Goal: Information Seeking & Learning: Learn about a topic

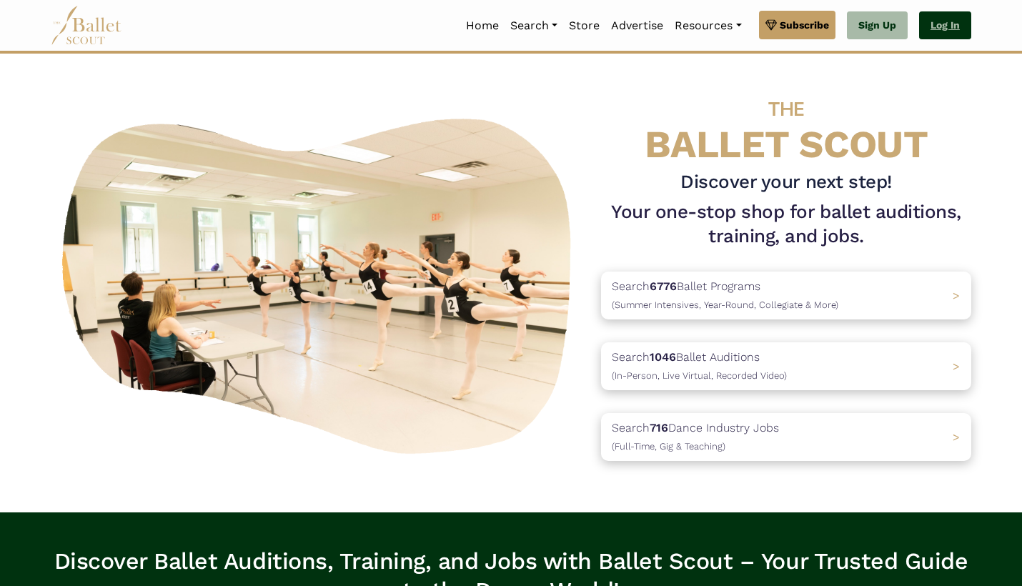
click at [941, 29] on link "Log In" at bounding box center [945, 25] width 52 height 29
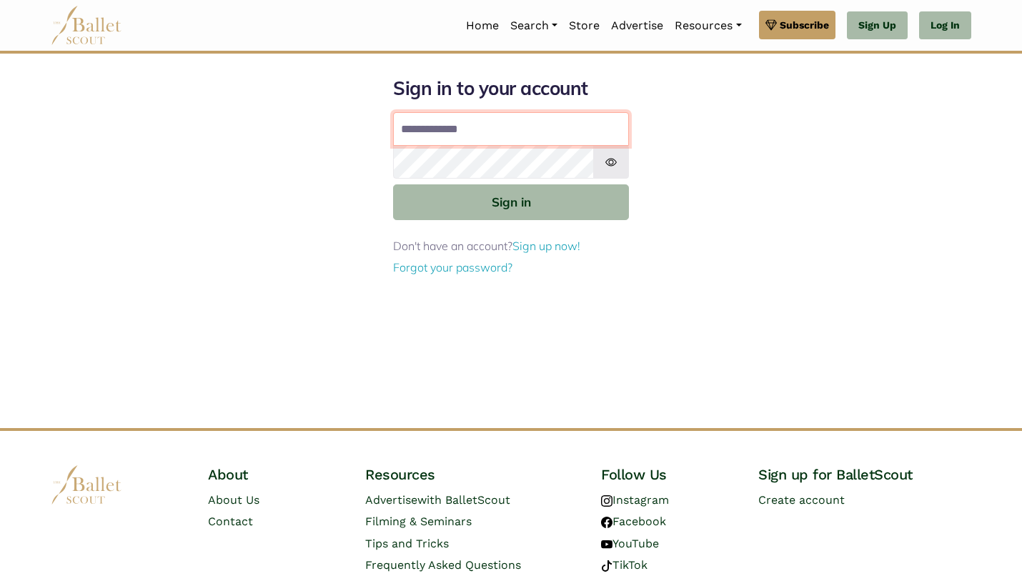
type input "**********"
click at [511, 201] on button "Sign in" at bounding box center [511, 201] width 236 height 35
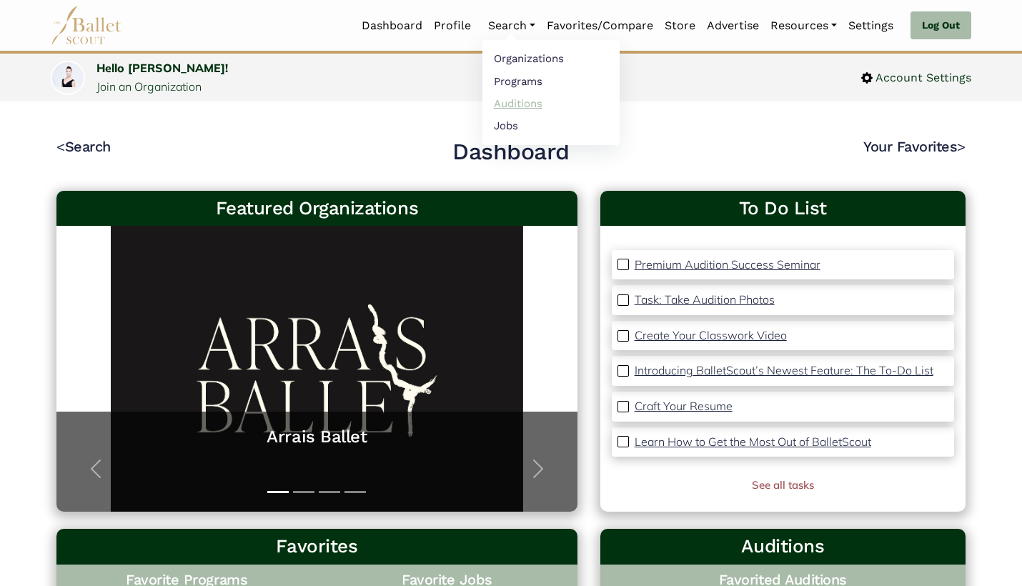
click at [529, 101] on link "Auditions" at bounding box center [550, 103] width 137 height 22
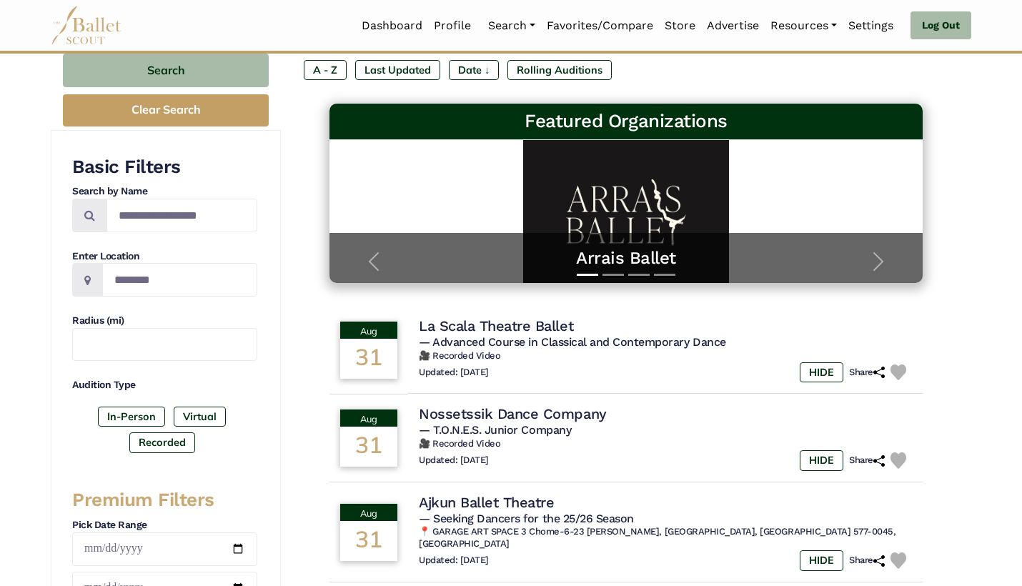
scroll to position [160, 0]
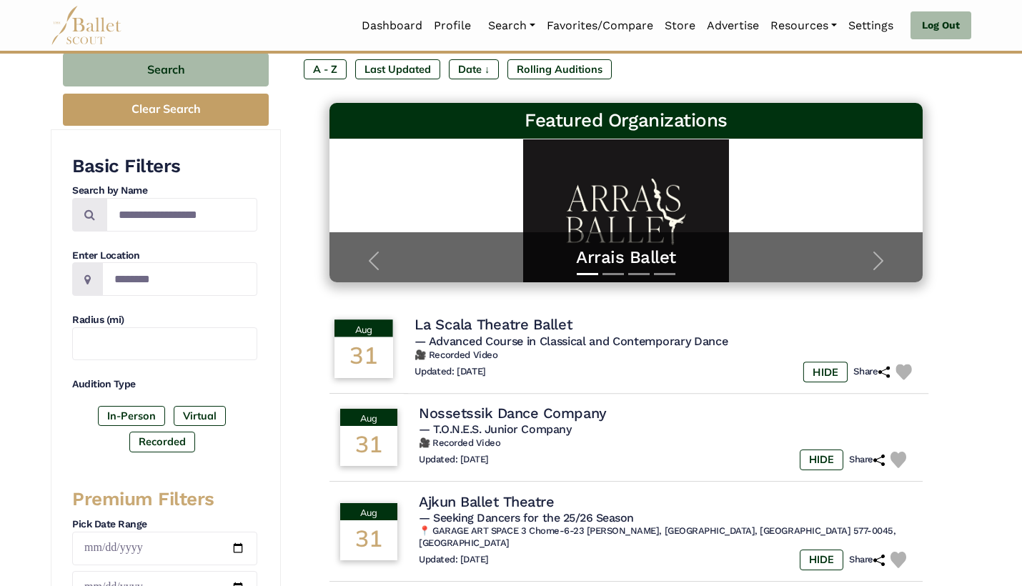
click at [544, 362] on div "Updated: Nov. 22, 2024 HIDE Share" at bounding box center [665, 372] width 503 height 21
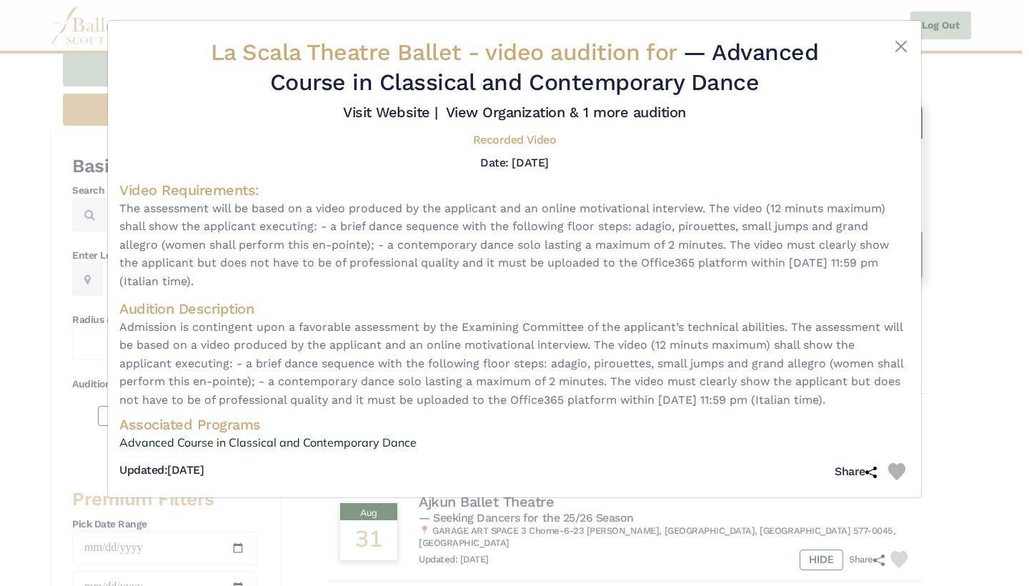
click at [544, 361] on span "Admission is contingent upon a favorable assessment by the Examining Committee …" at bounding box center [514, 363] width 790 height 91
click at [896, 463] on img at bounding box center [896, 471] width 17 height 17
click at [339, 434] on link "Advanced Course in Classical and Contemporary Dance" at bounding box center [514, 443] width 790 height 19
click at [957, 283] on div "La Scala Theatre Ballet - video audition for — Advanced Course in Classical and…" at bounding box center [514, 293] width 1029 height 586
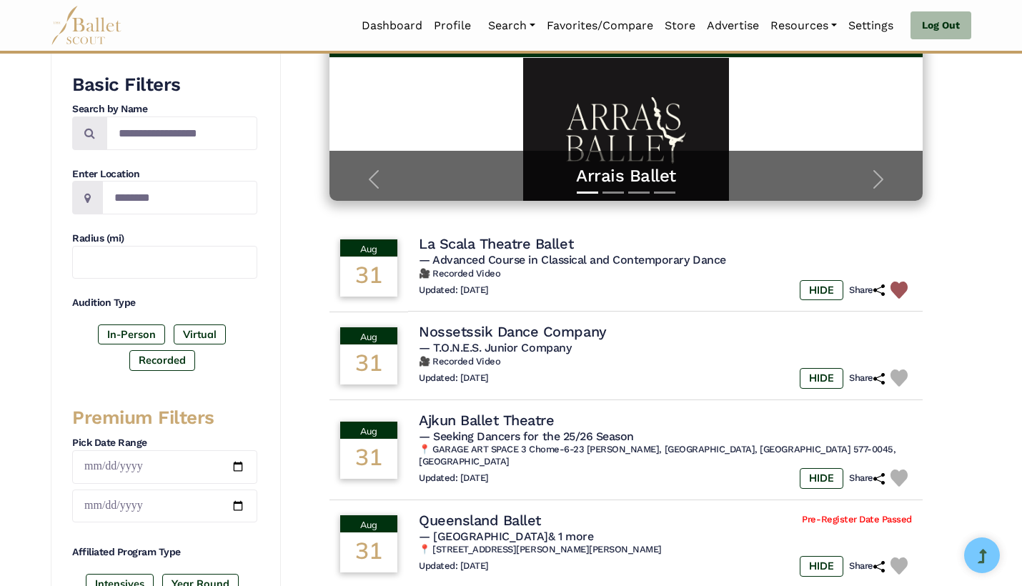
scroll to position [73, 0]
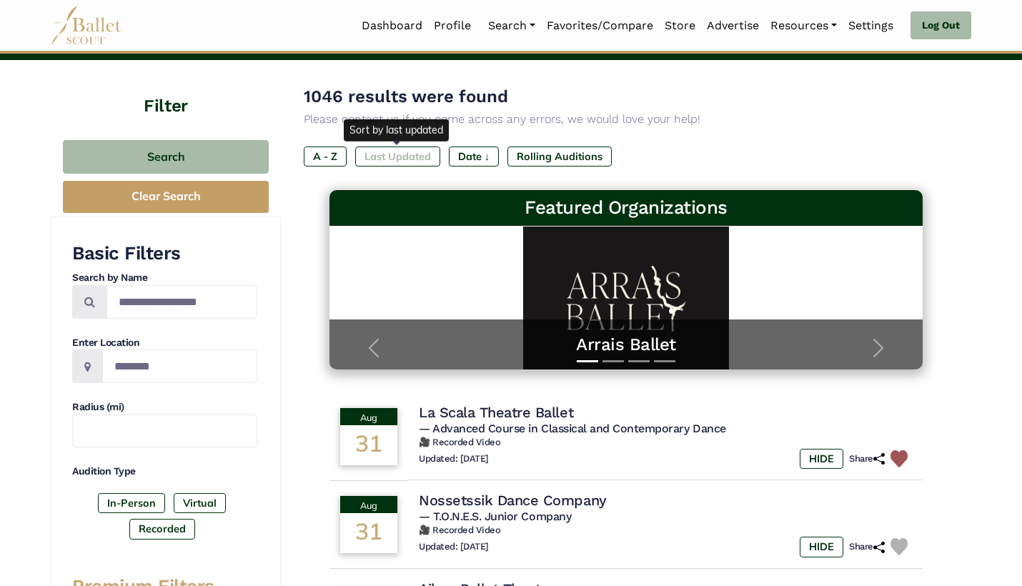
click at [418, 151] on label "Last Updated" at bounding box center [397, 156] width 85 height 20
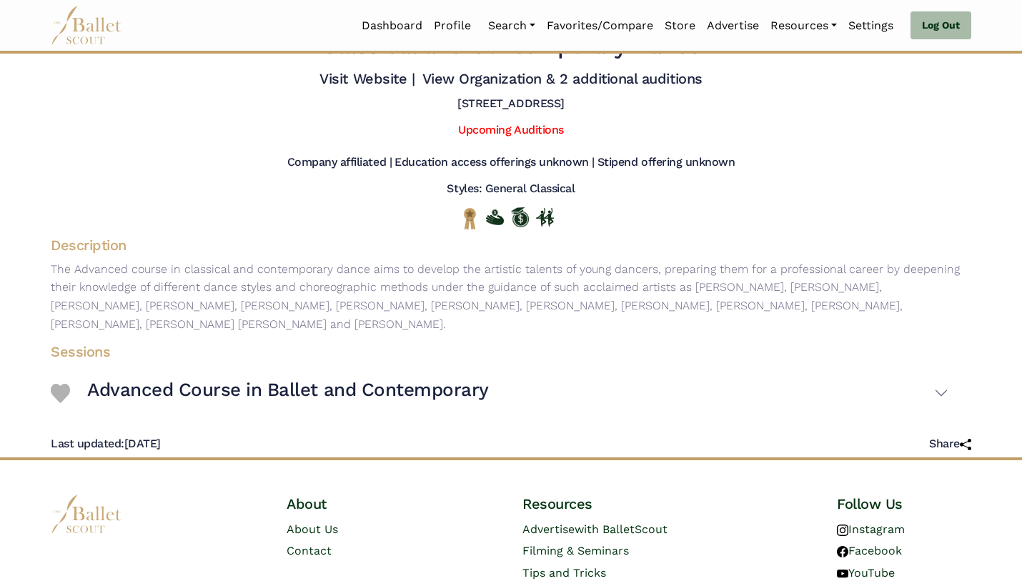
scroll to position [56, 0]
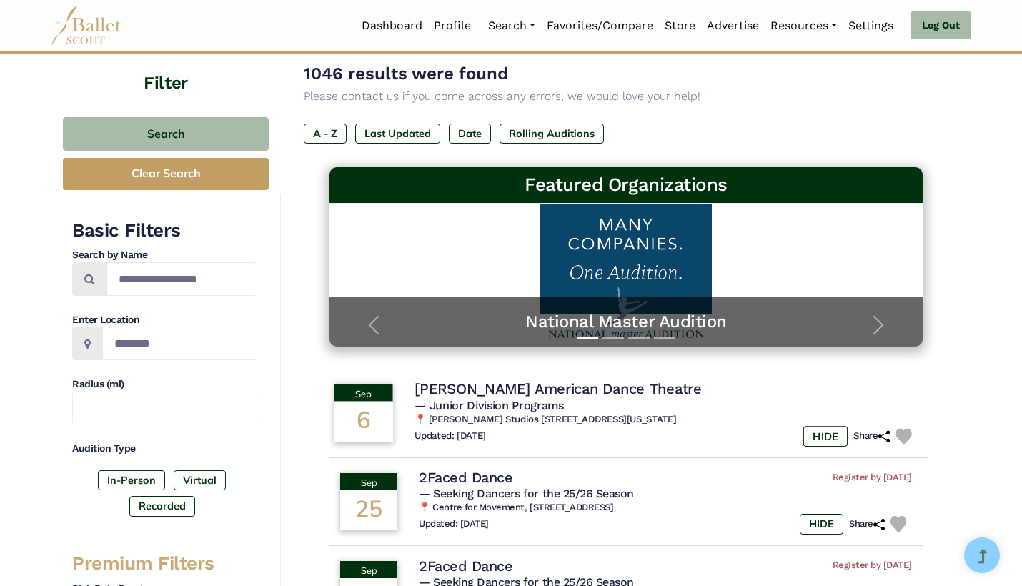
scroll to position [109, 0]
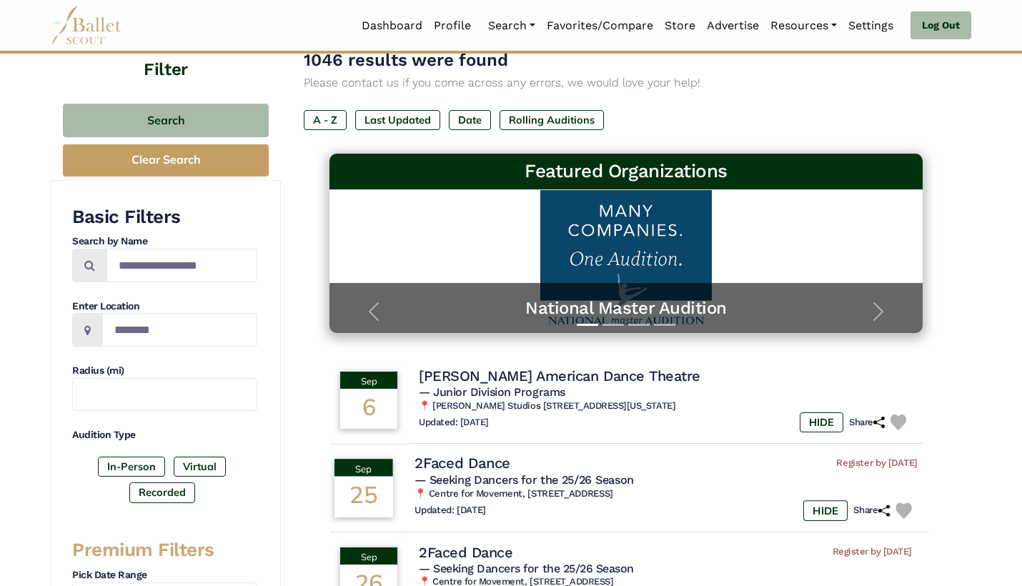
click at [595, 492] on h6 "📍 Centre for Movement, The Old Court, Gaol St, Hereford HR1 2HU, UK" at bounding box center [665, 494] width 503 height 12
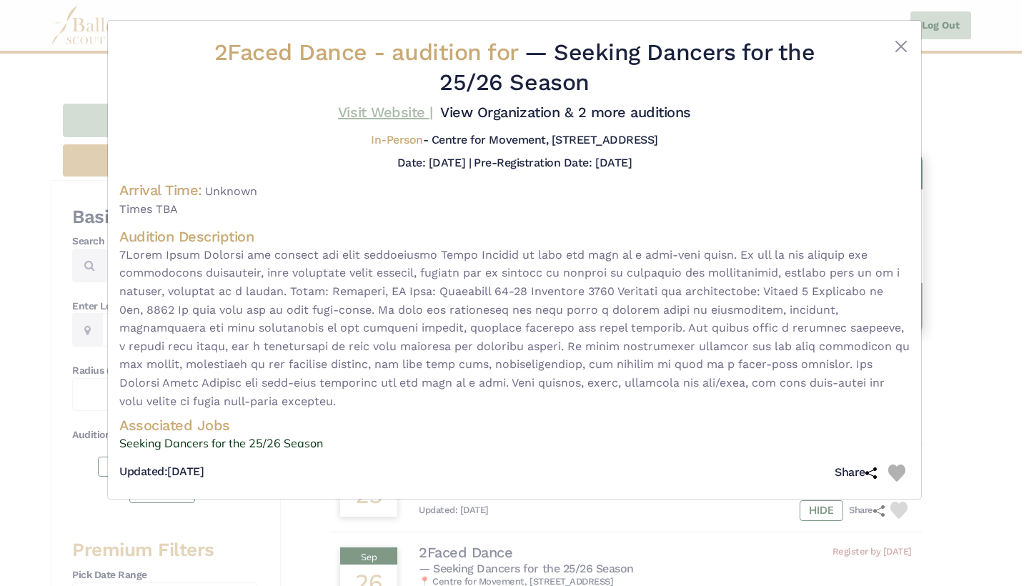
click at [408, 114] on link "Visit Website |" at bounding box center [385, 112] width 95 height 17
click at [963, 250] on div "2Faced Dance - audition for — Seeking Dancers for the 25/26 Season Visit Websit…" at bounding box center [514, 293] width 1029 height 586
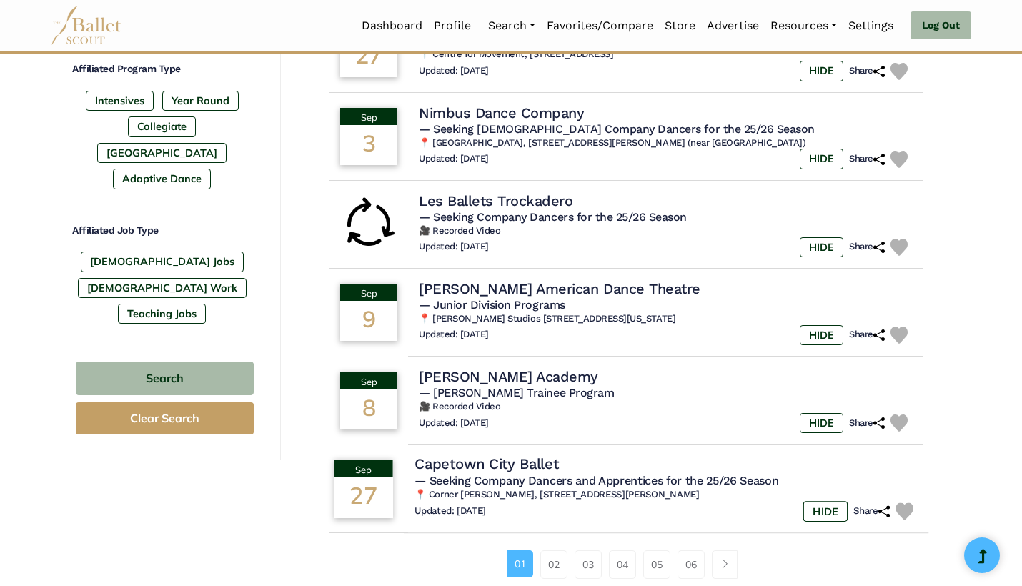
scroll to position [725, 0]
click at [902, 502] on img at bounding box center [903, 510] width 17 height 17
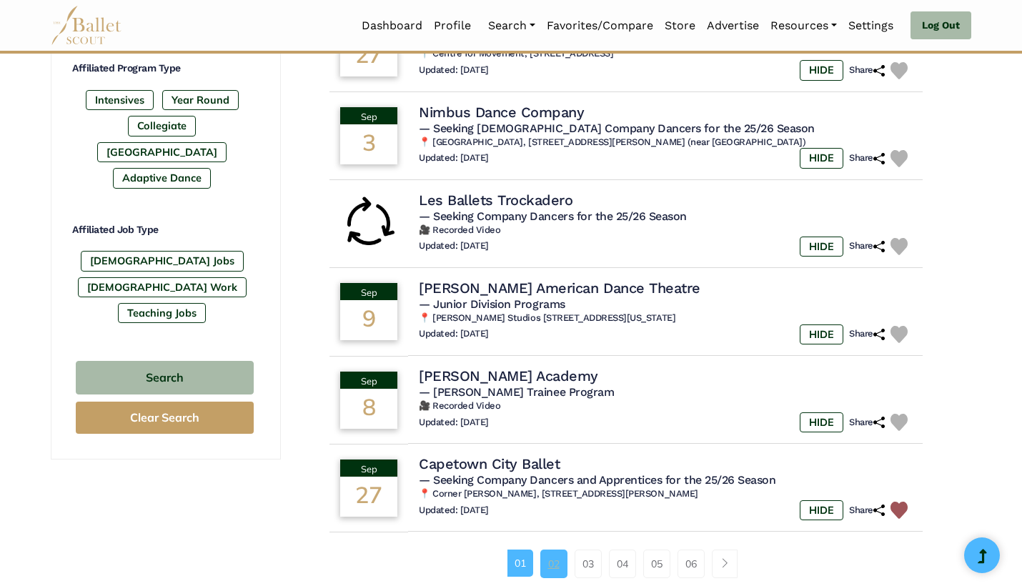
click at [548, 549] on link "02" at bounding box center [553, 563] width 27 height 29
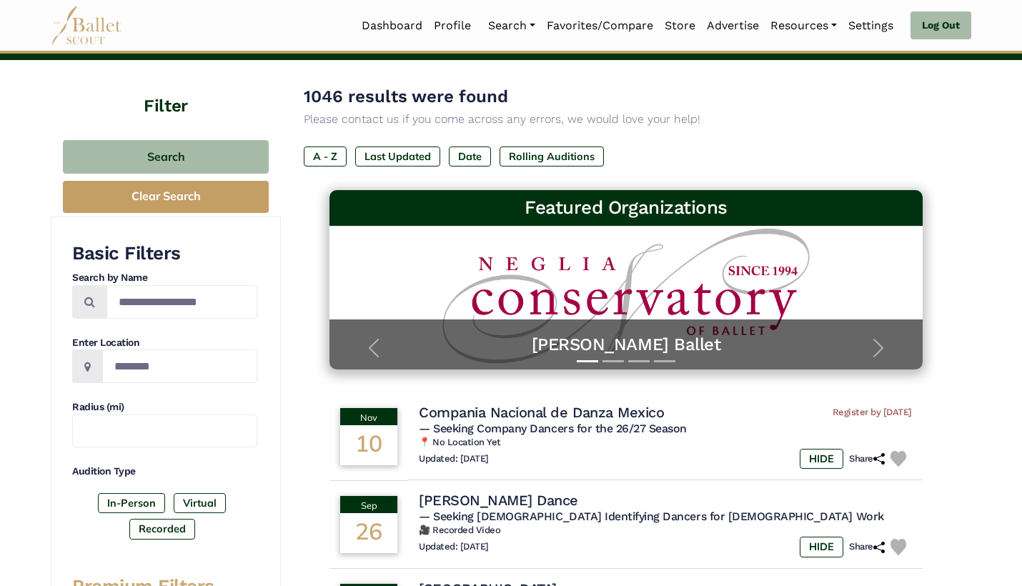
scroll to position [76, 0]
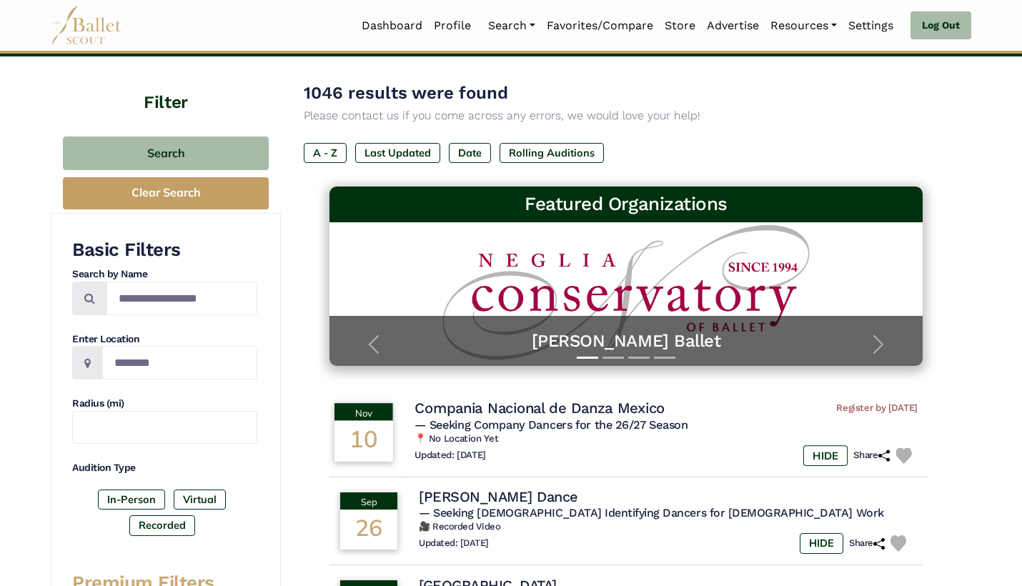
click at [901, 447] on img at bounding box center [903, 455] width 16 height 16
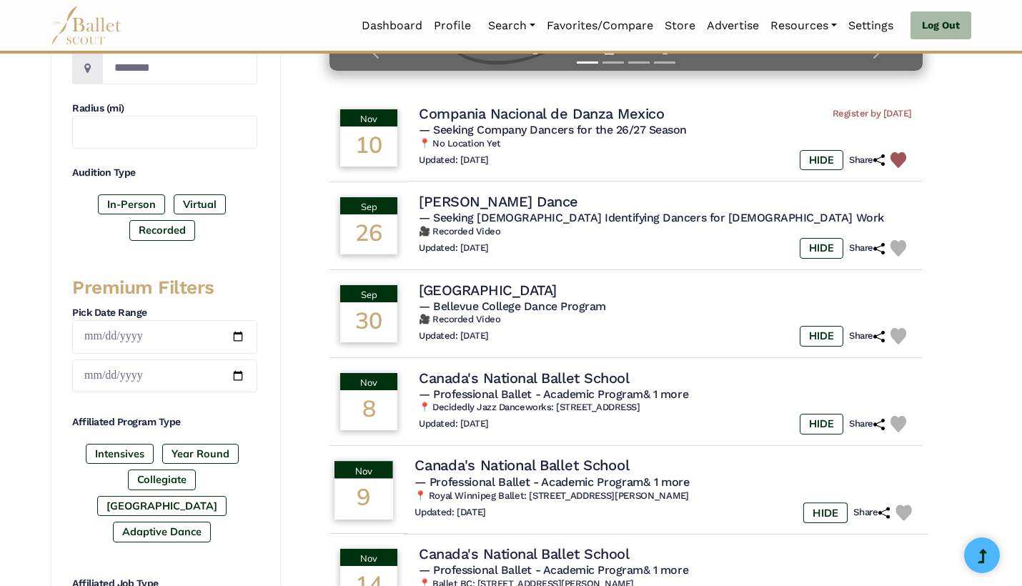
scroll to position [364, 0]
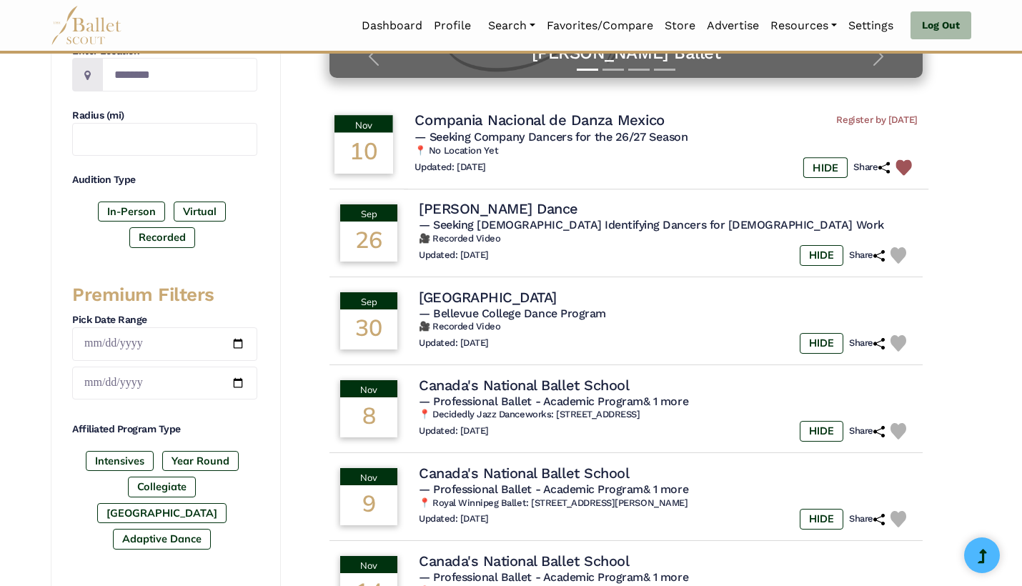
click at [645, 160] on div "Updated: [DATE] HIDE Share" at bounding box center [665, 167] width 503 height 21
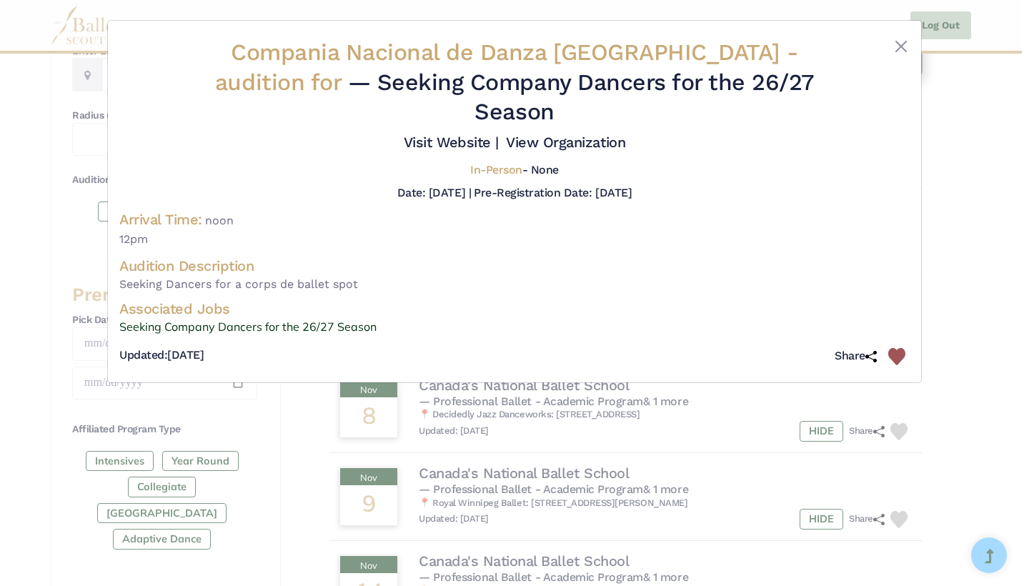
click at [910, 223] on div "Compania Nacional de Danza [GEOGRAPHIC_DATA] - audition for — Seeking Company D…" at bounding box center [514, 202] width 813 height 362
click at [587, 454] on div "Compania Nacional de Danza Mexico - audition for — Seeking Company Dancers for …" at bounding box center [514, 293] width 1029 height 586
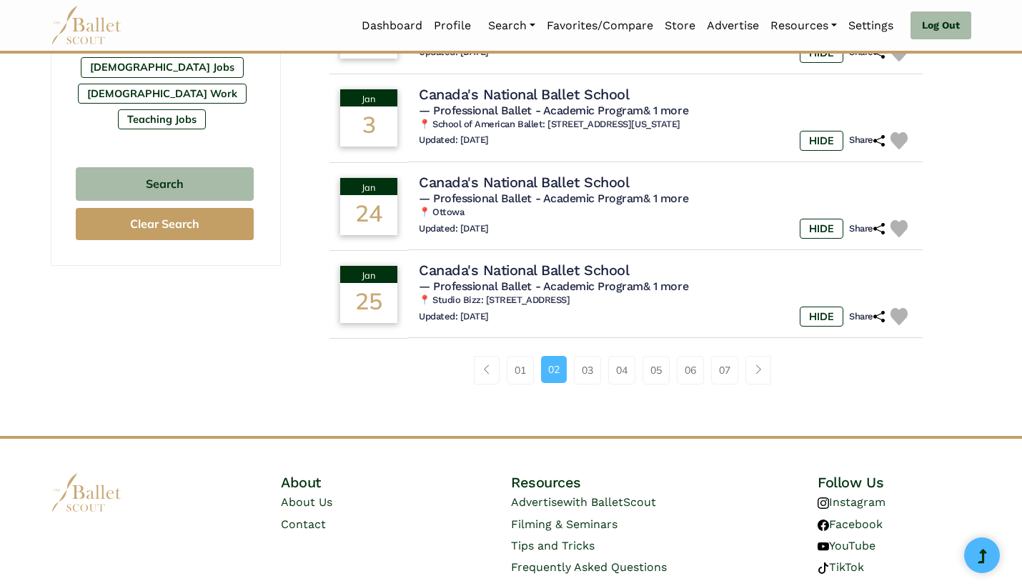
scroll to position [920, 0]
click at [594, 361] on link "03" at bounding box center [587, 369] width 27 height 29
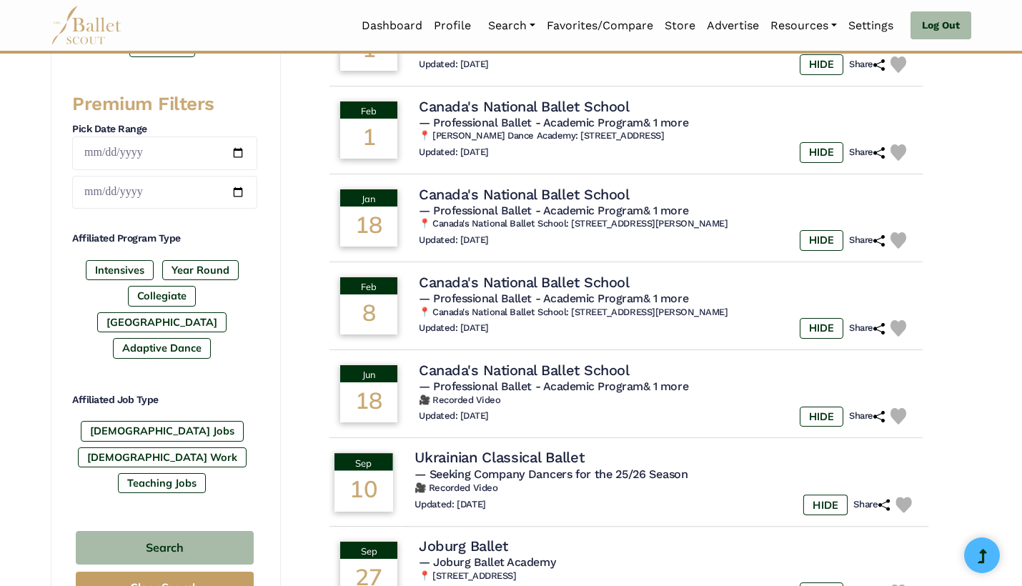
scroll to position [562, 0]
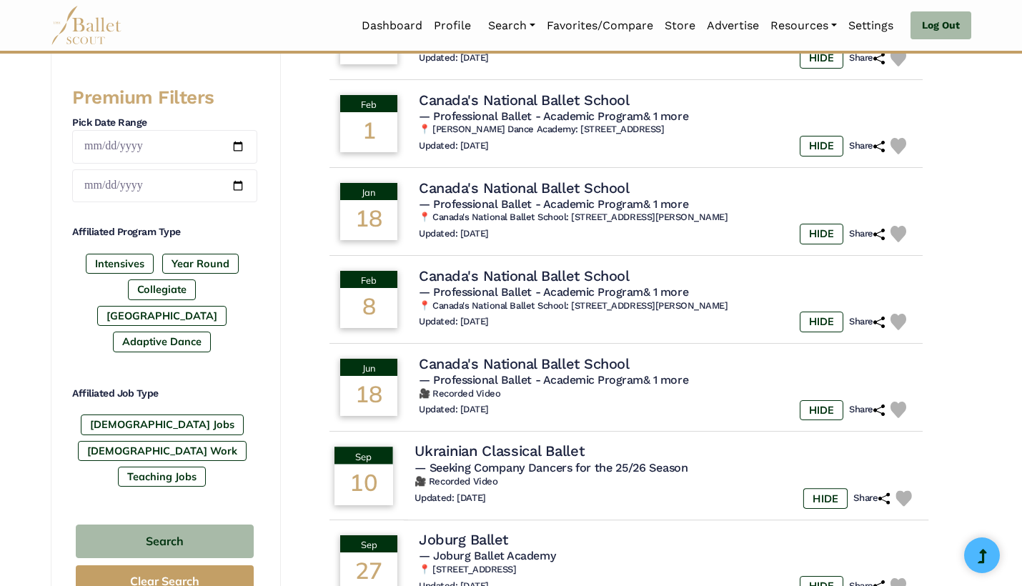
click at [902, 490] on img at bounding box center [903, 498] width 16 height 16
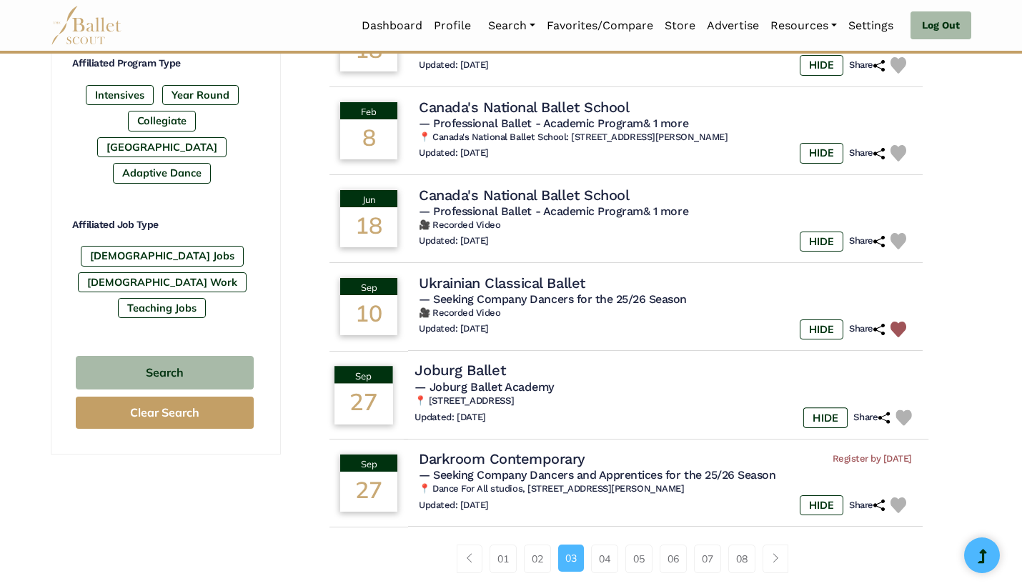
scroll to position [731, 0]
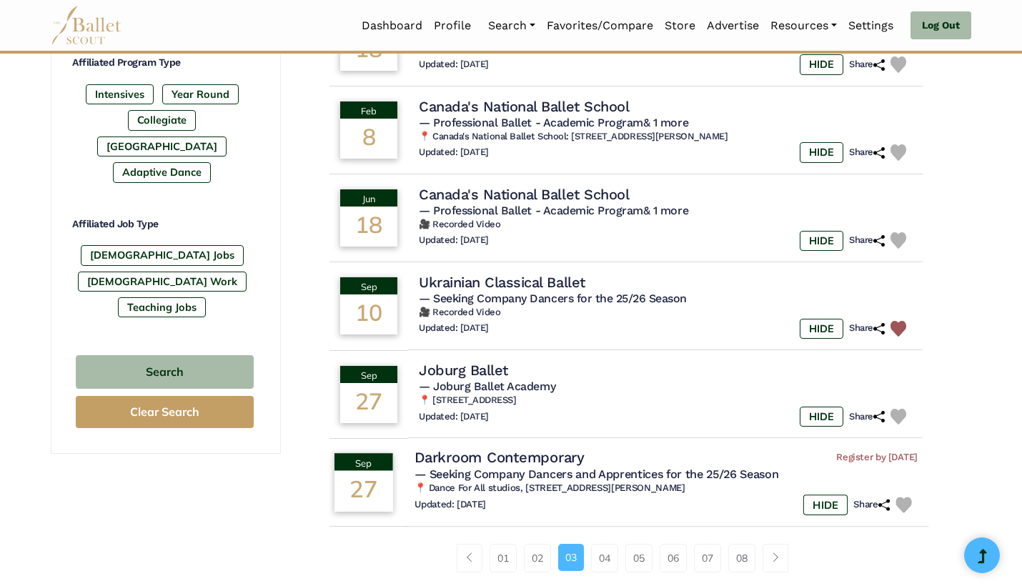
click at [671, 497] on div "Updated: Aug. 30, 2025 HIDE Share" at bounding box center [665, 504] width 503 height 21
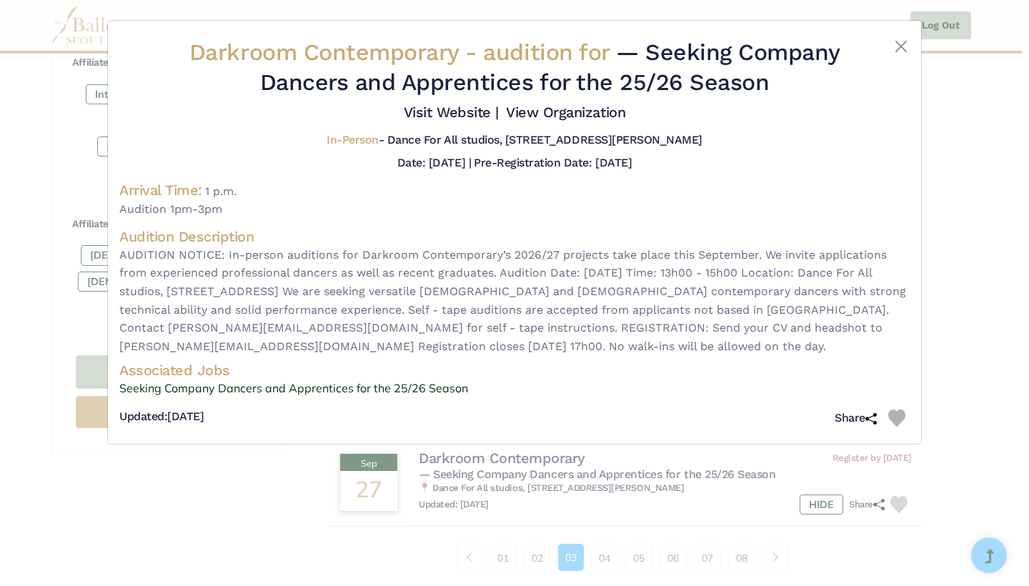
click at [982, 377] on div "Darkroom Contemporary - audition for — Seeking Company Dancers and Apprentices …" at bounding box center [514, 293] width 1029 height 586
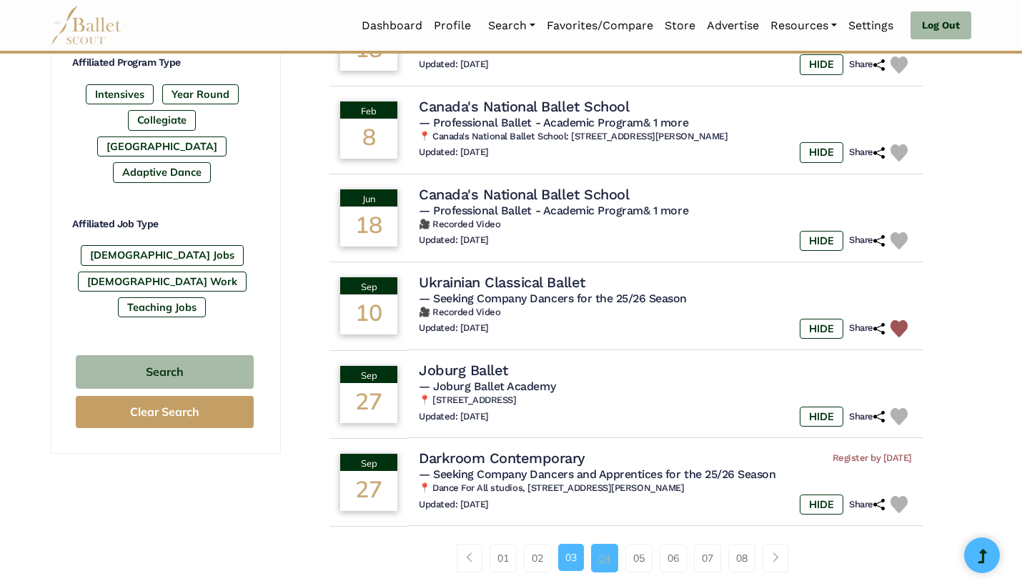
click at [609, 550] on link "04" at bounding box center [604, 558] width 27 height 29
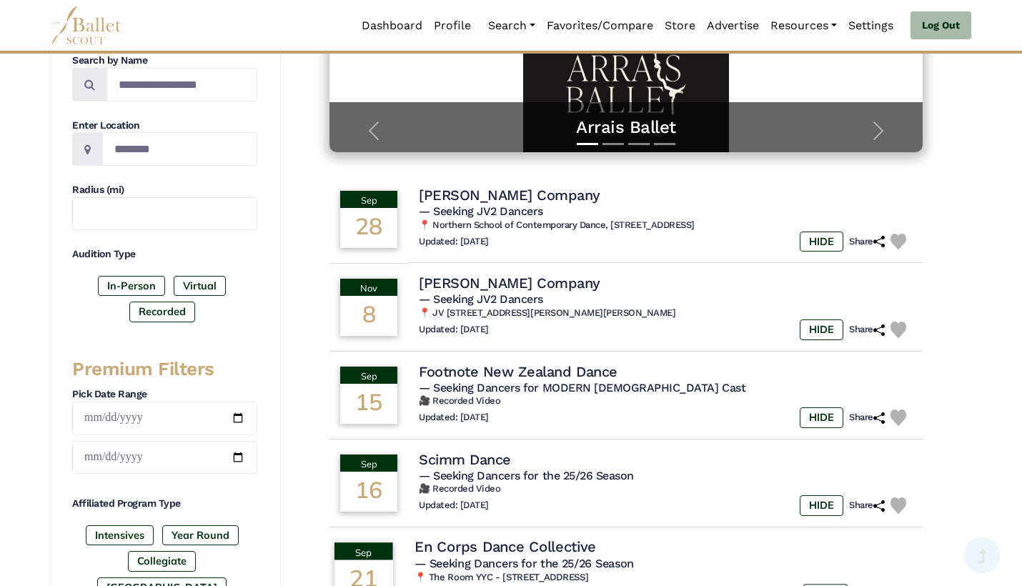
scroll to position [294, 0]
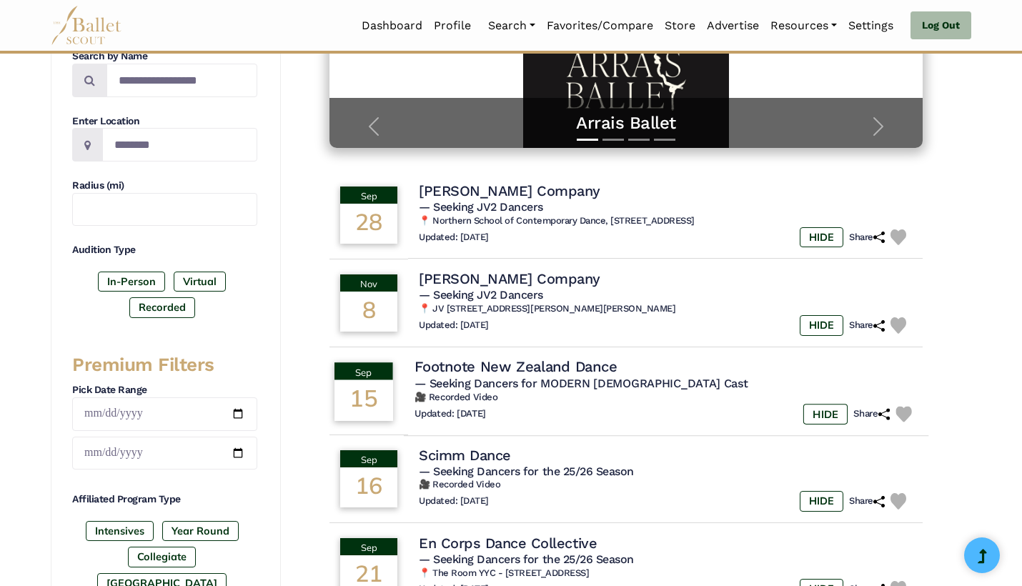
click at [678, 404] on div "Updated: [DATE] HIDE Share" at bounding box center [665, 414] width 503 height 21
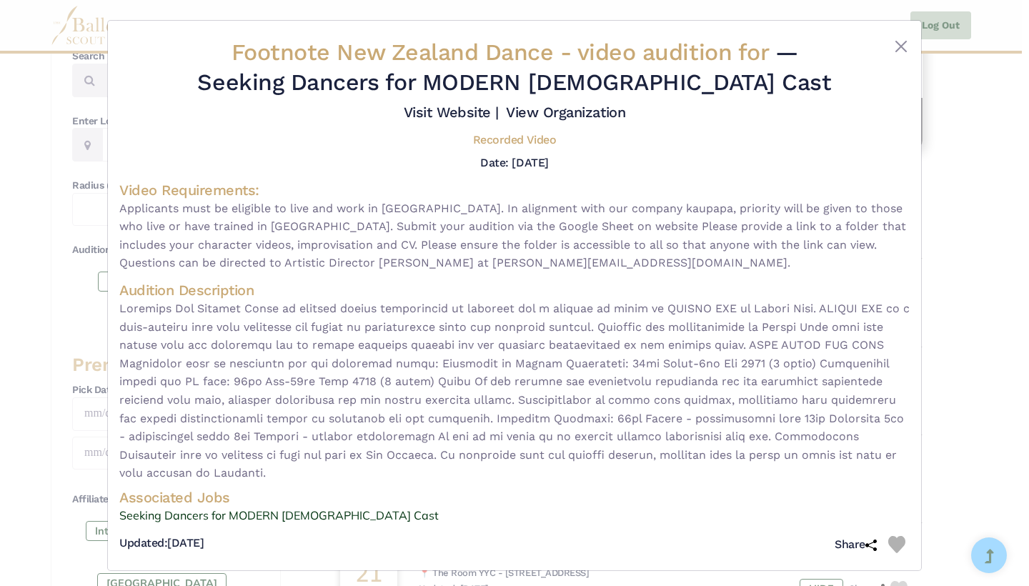
click at [970, 423] on div "Footnote New Zealand Dance - video audition for — Seeking Dancers for MODERN GO…" at bounding box center [514, 293] width 1029 height 586
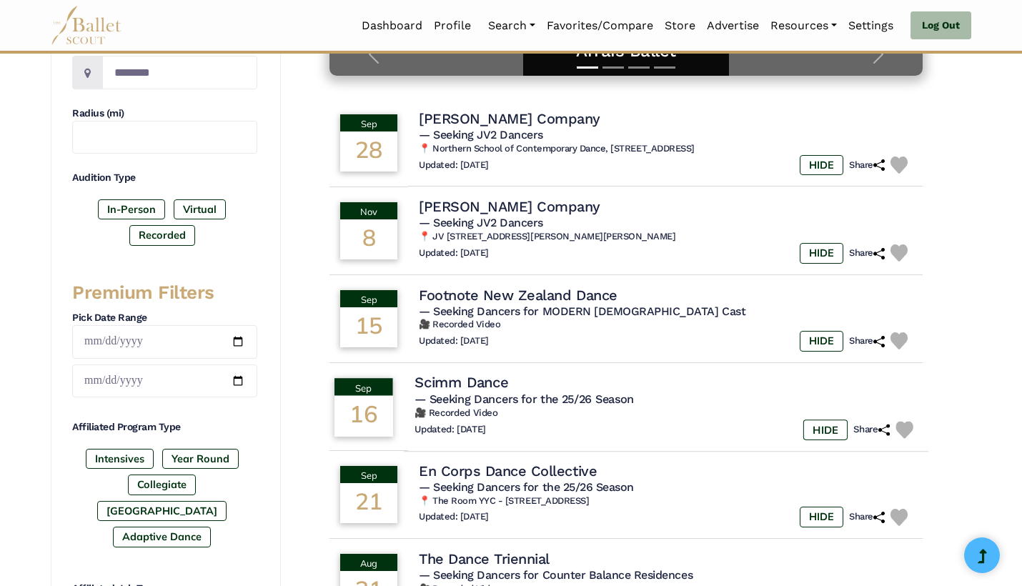
scroll to position [372, 0]
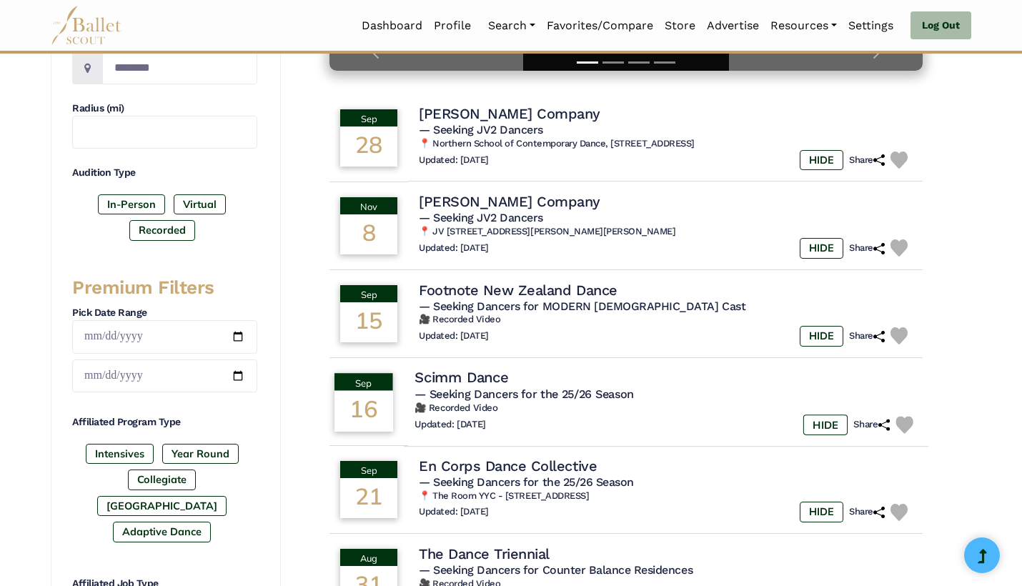
click at [570, 422] on div "Updated: Aug. 30, 2025 HIDE Share" at bounding box center [665, 424] width 503 height 21
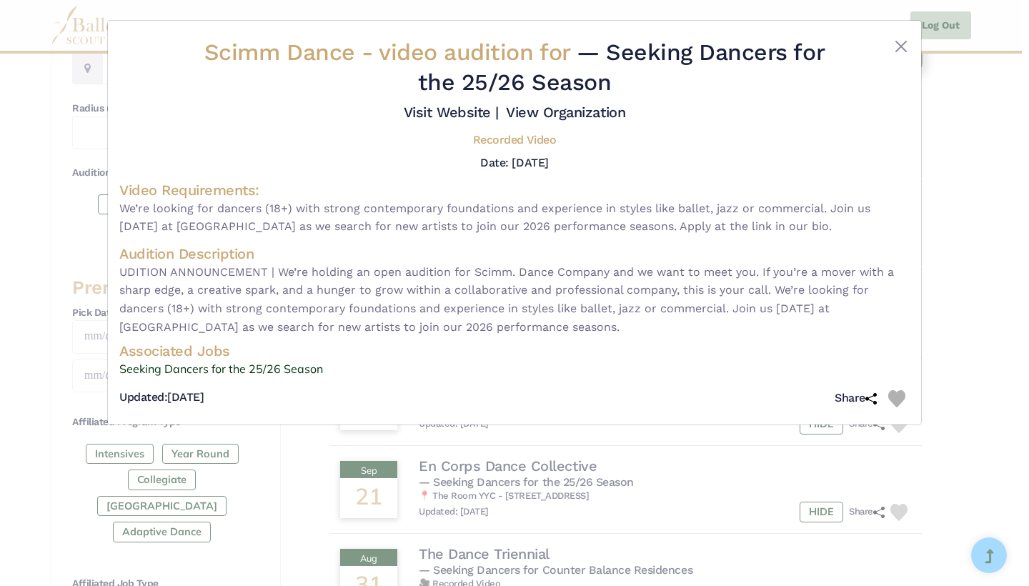
click at [968, 397] on div "Scimm Dance - video audition for — Seeking Dancers for the 25/26 Season Visit W…" at bounding box center [514, 293] width 1029 height 586
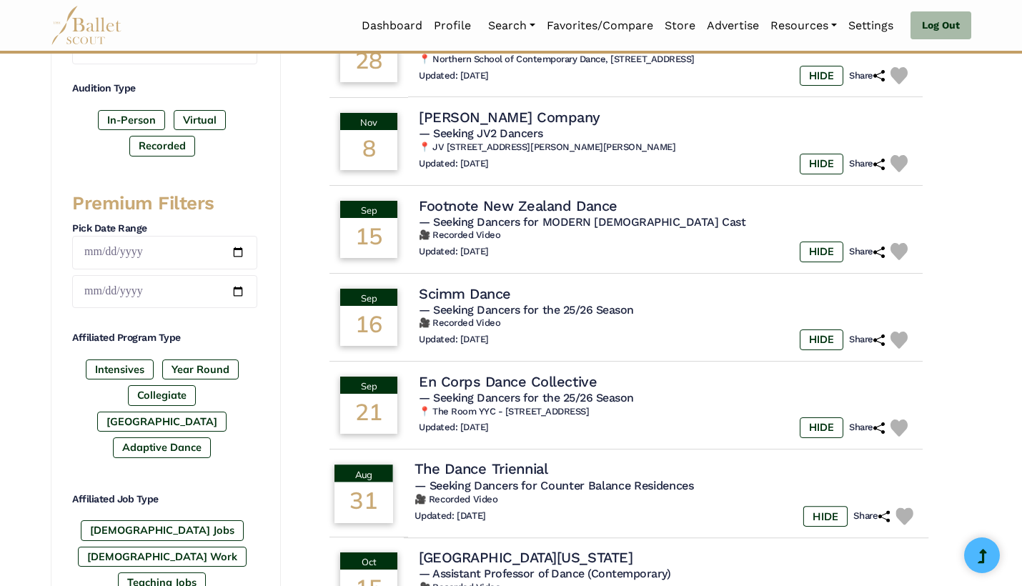
scroll to position [463, 0]
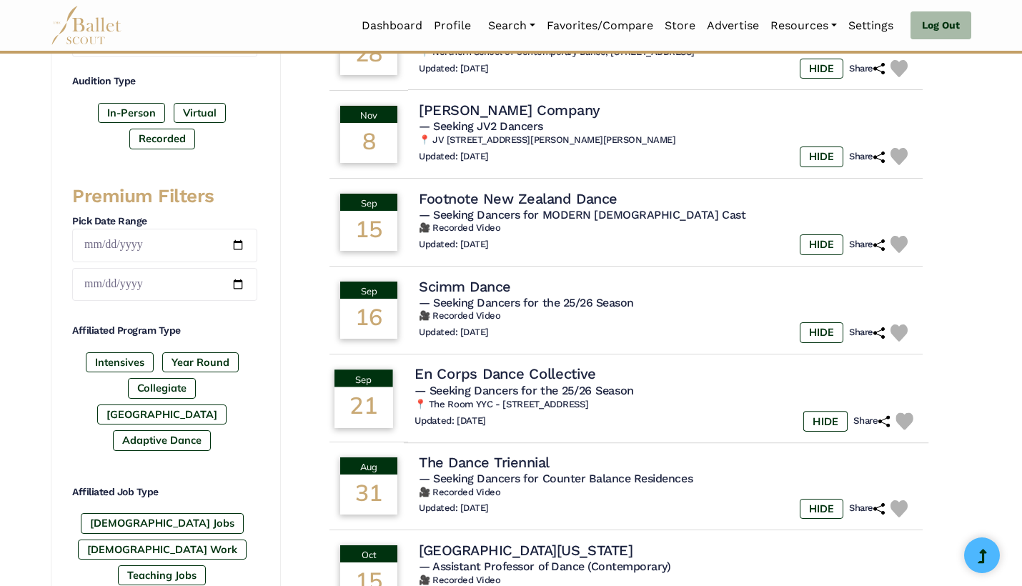
click at [604, 417] on div "Updated: Aug. 30, 2025 HIDE Share" at bounding box center [665, 421] width 503 height 21
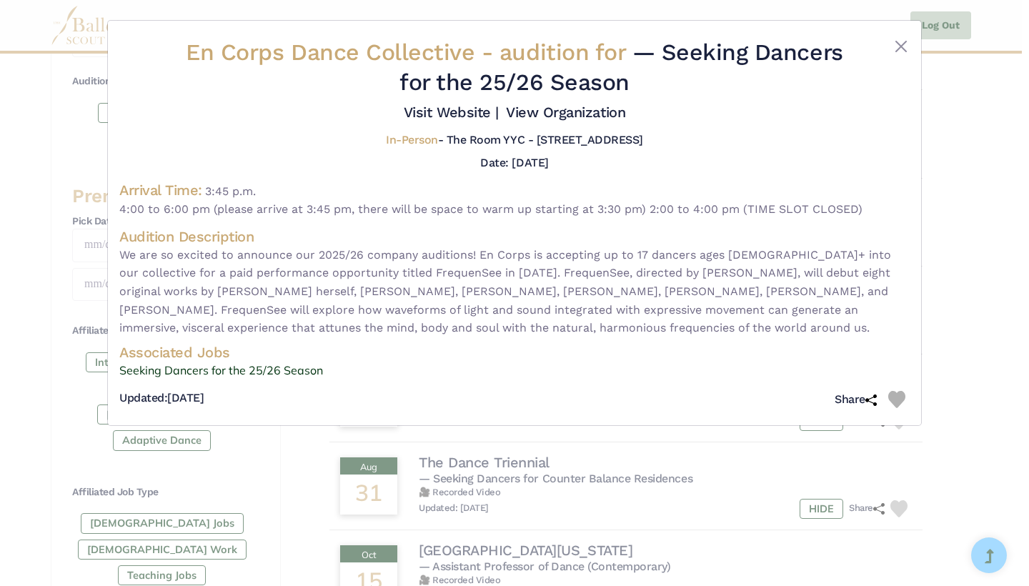
click at [897, 391] on img at bounding box center [896, 399] width 17 height 17
click at [939, 392] on div "En Corps Dance Collective - audition for — Seeking Dancers for the 25/26 Season…" at bounding box center [514, 293] width 1029 height 586
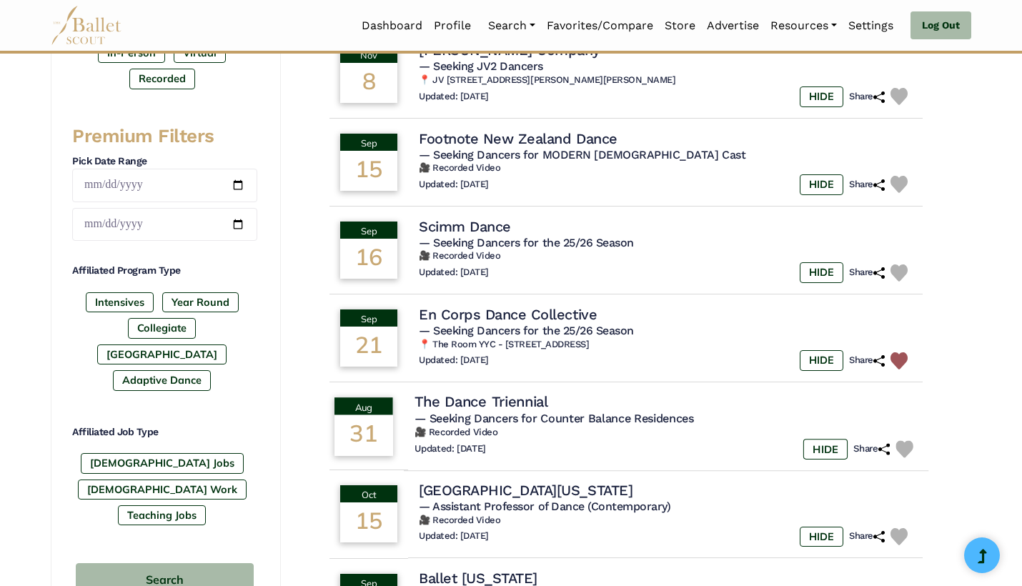
scroll to position [524, 0]
click at [620, 428] on h6 "🎥 Recorded Video" at bounding box center [665, 432] width 503 height 12
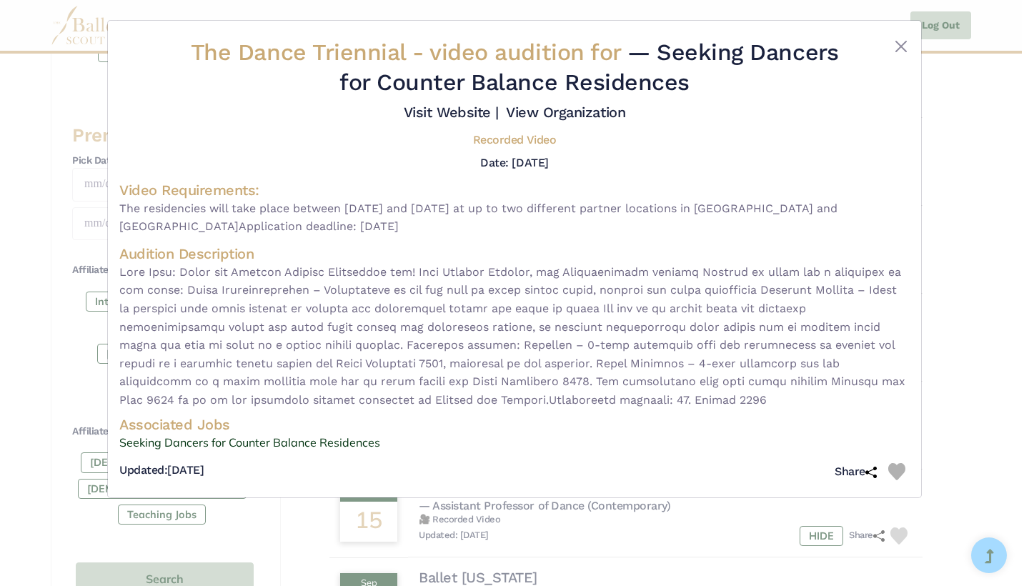
click at [1004, 364] on div "The Dance Triennial - video audition for — Seeking Dancers for Counter Balance …" at bounding box center [514, 293] width 1029 height 586
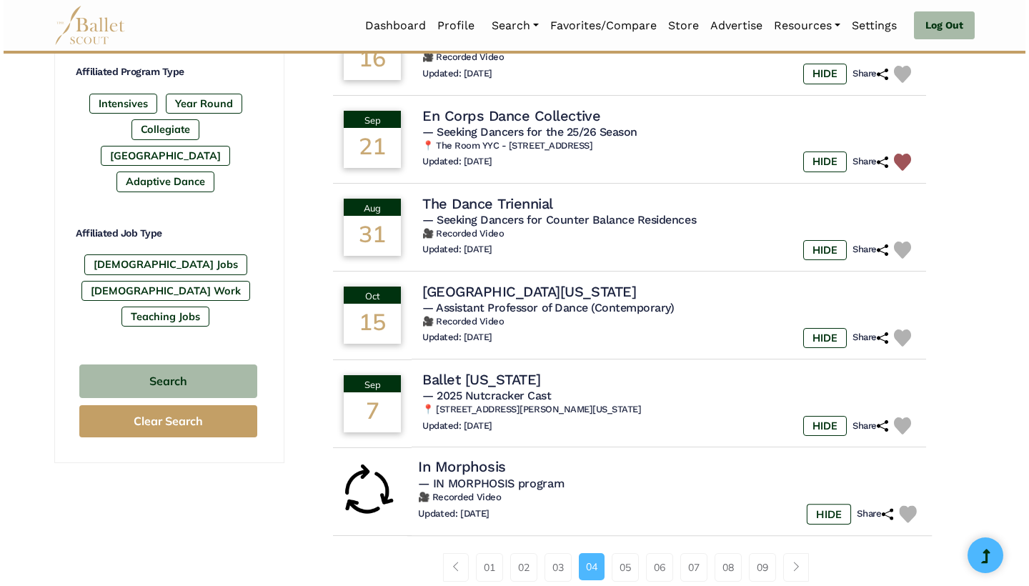
scroll to position [723, 0]
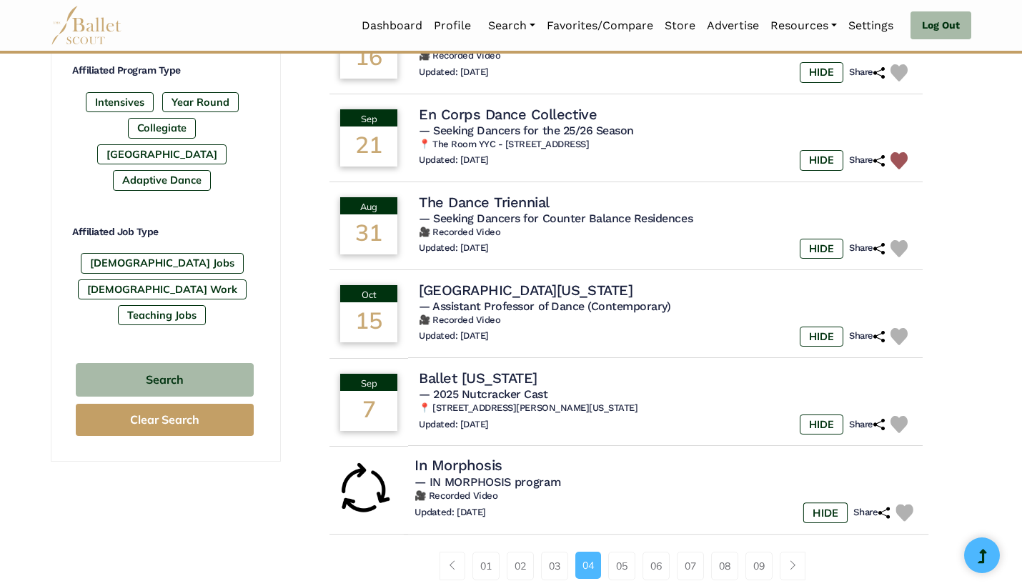
click at [626, 502] on div "Updated: Aug. 29, 2025 HIDE Share" at bounding box center [665, 512] width 503 height 21
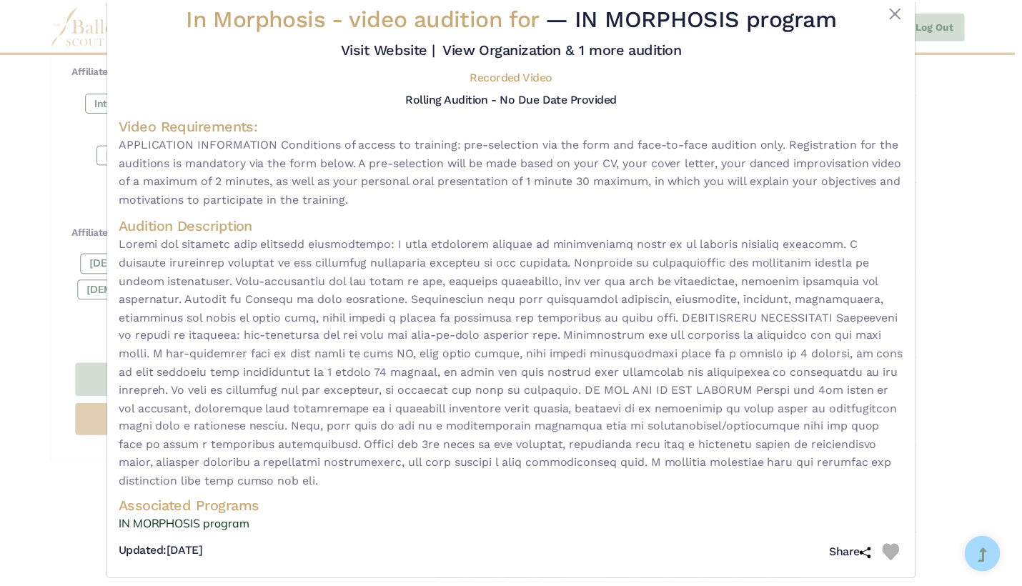
scroll to position [34, 0]
click at [899, 546] on img at bounding box center [896, 554] width 17 height 17
click at [925, 501] on div "In Morphosis - video audition for — IN MORPHOSIS program Visit Website |" at bounding box center [514, 293] width 1029 height 586
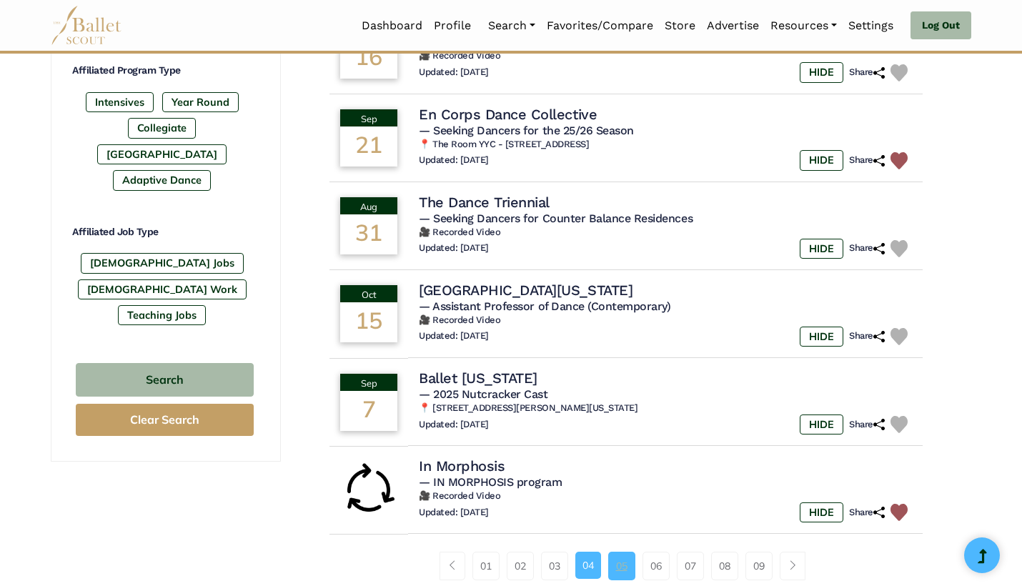
click at [627, 552] on link "05" at bounding box center [621, 566] width 27 height 29
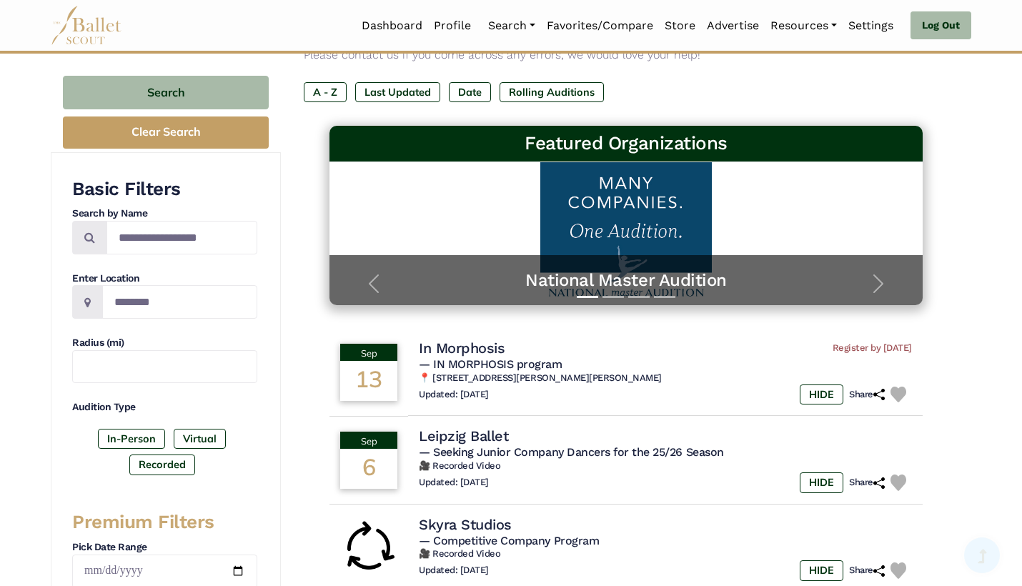
scroll to position [141, 0]
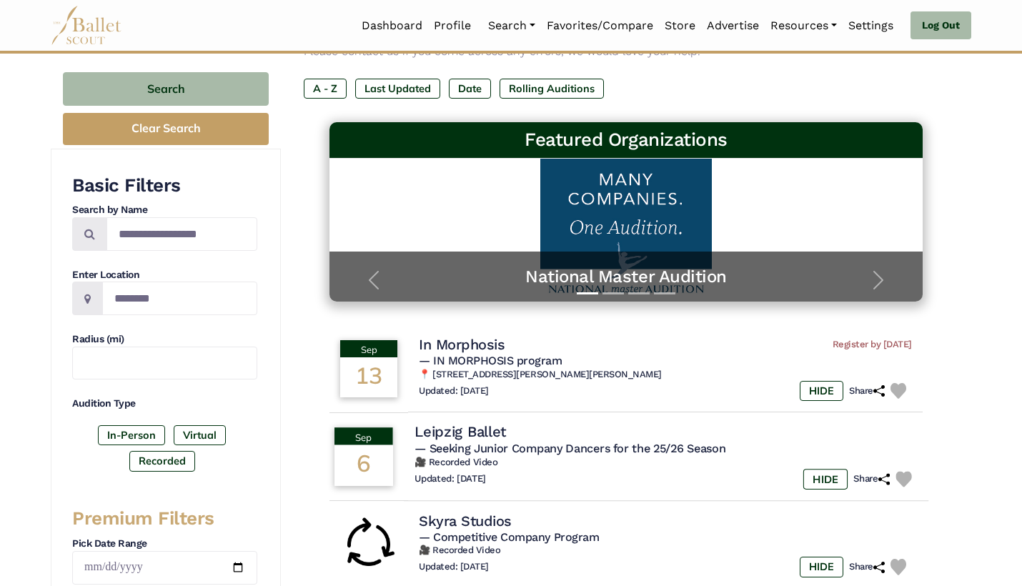
click at [628, 469] on div "Updated: [DATE] HIDE Share" at bounding box center [665, 479] width 503 height 21
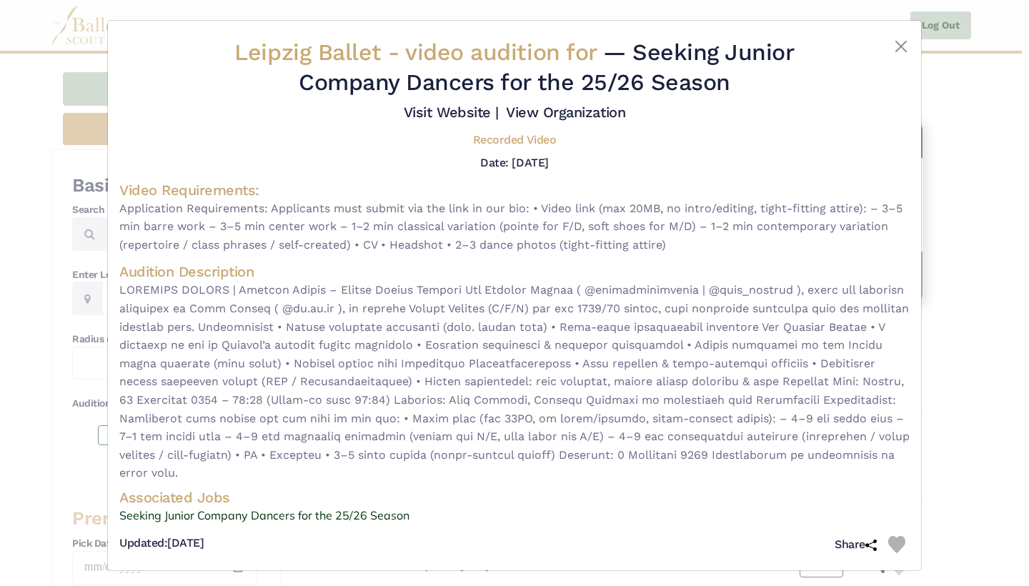
click at [900, 536] on img at bounding box center [896, 544] width 17 height 17
click at [927, 499] on div "Leipzig Ballet - video audition for — Seeking Junior Company Dancers for the 25…" at bounding box center [514, 293] width 1029 height 586
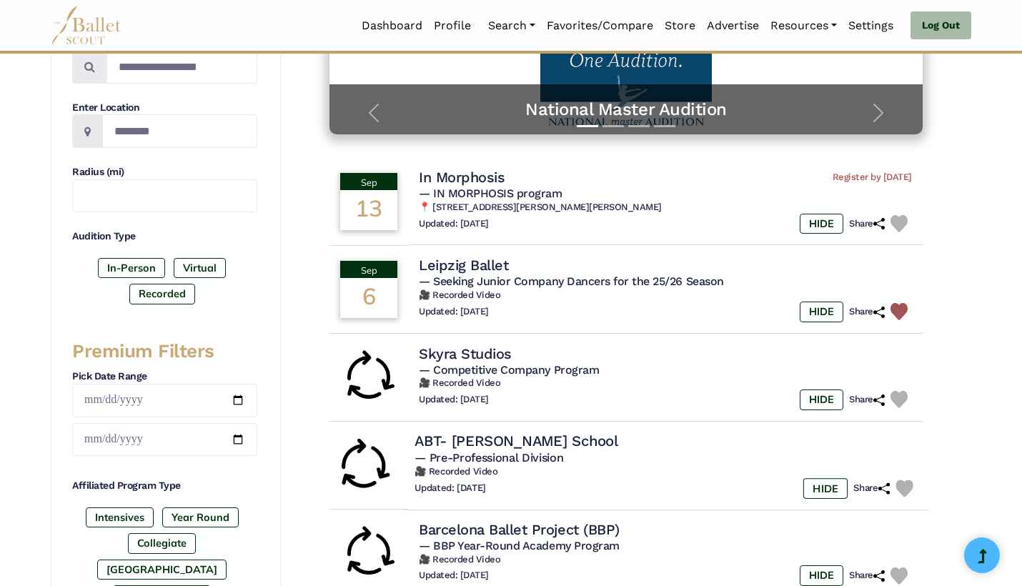
scroll to position [313, 0]
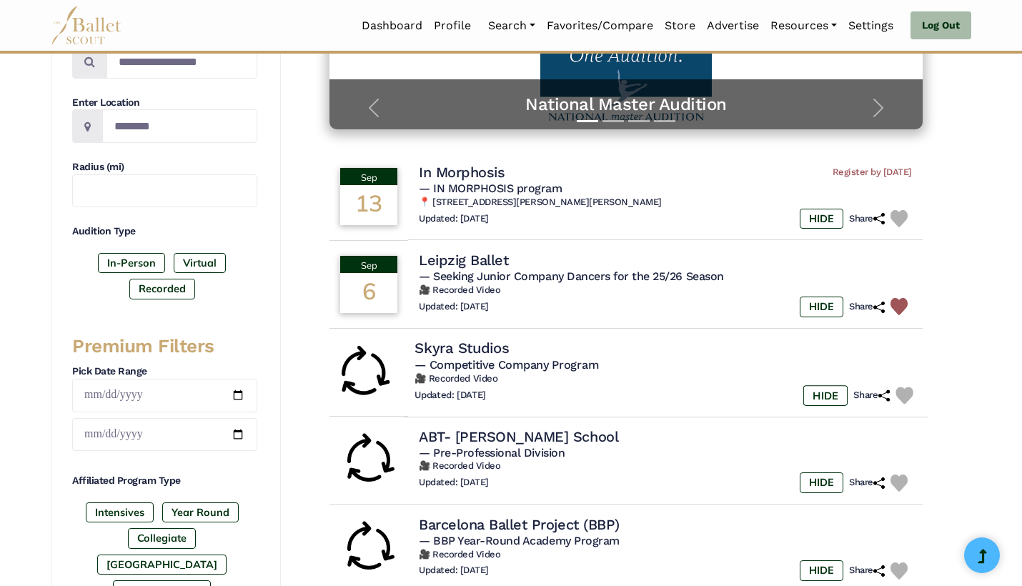
click at [630, 377] on h6 "🎥 Recorded Video" at bounding box center [665, 378] width 503 height 12
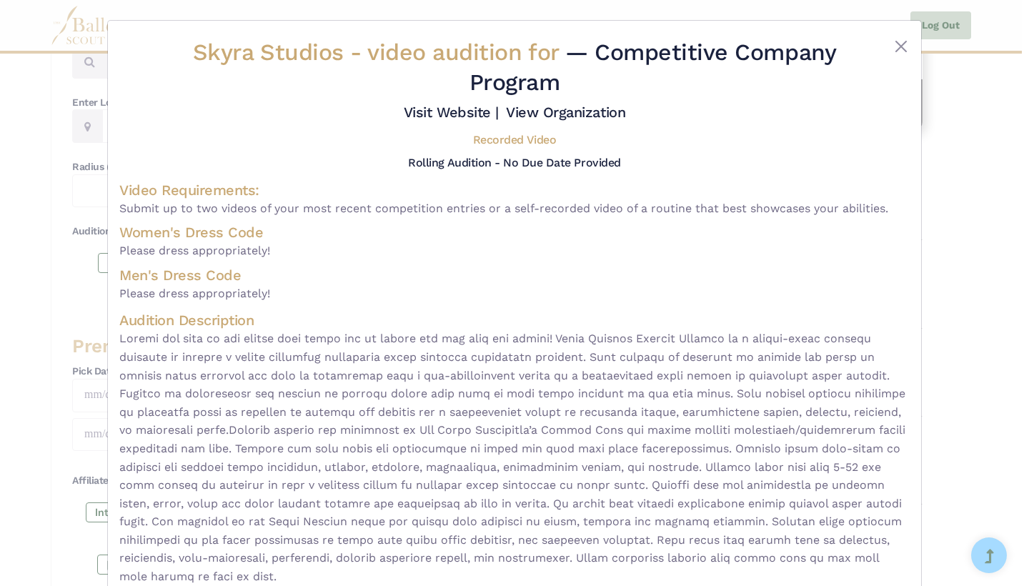
click at [955, 392] on div "Skyra Studios - video audition for — Competitive Company Program Visit Website …" at bounding box center [514, 293] width 1029 height 586
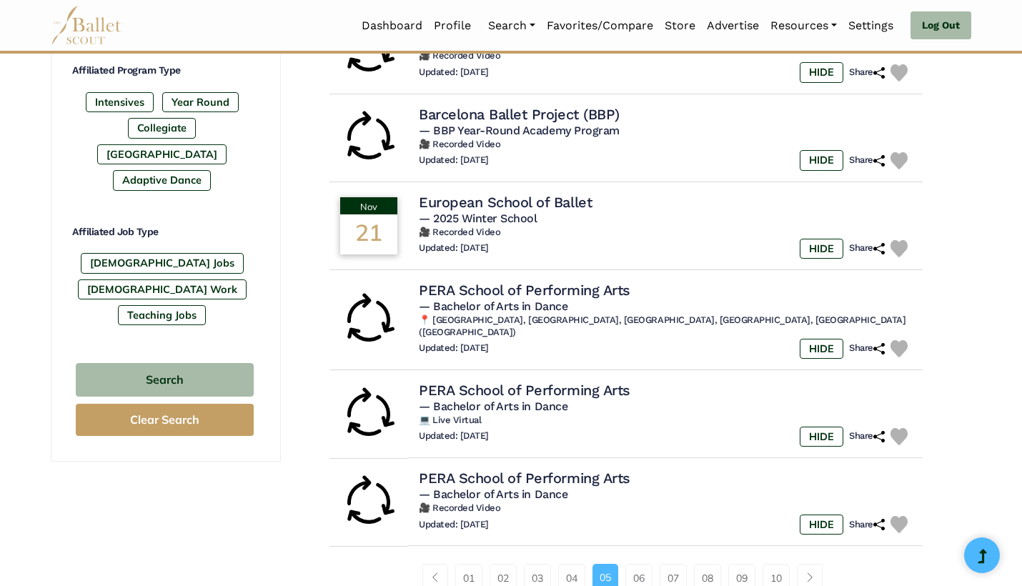
scroll to position [723, 0]
click at [636, 227] on h6 "🎥 Recorded Video" at bounding box center [665, 233] width 503 height 12
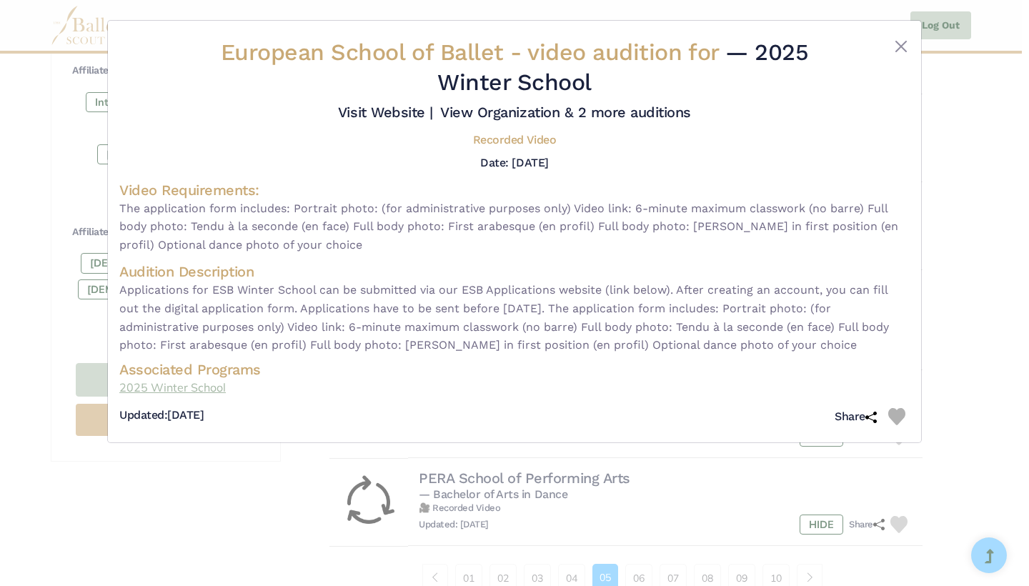
click at [194, 379] on link "2025 Winter School" at bounding box center [514, 388] width 790 height 19
click at [967, 359] on div "European School of Ballet - video audition for — 2025 Winter School Visit Websi…" at bounding box center [514, 293] width 1029 height 586
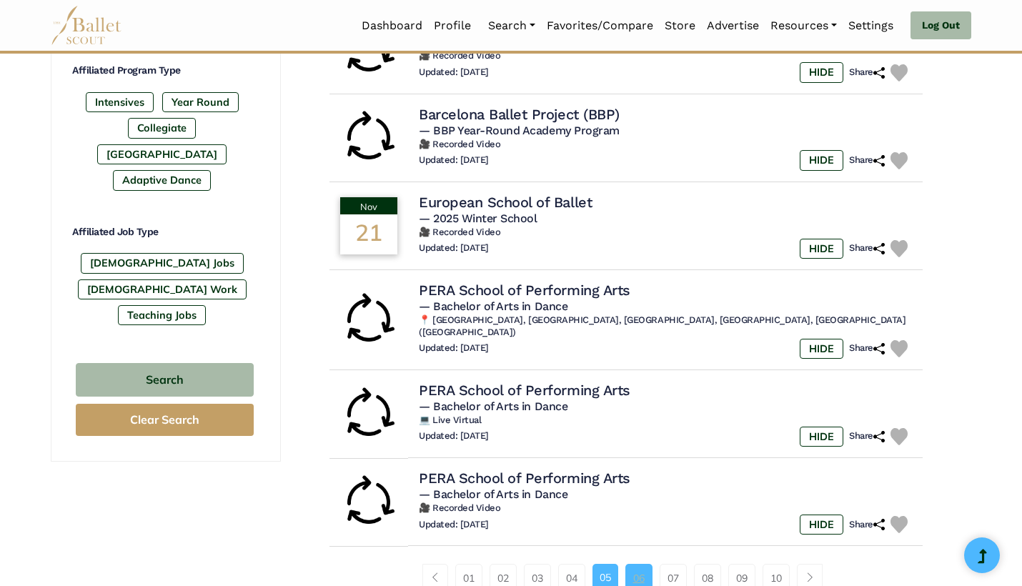
click at [638, 564] on link "06" at bounding box center [638, 578] width 27 height 29
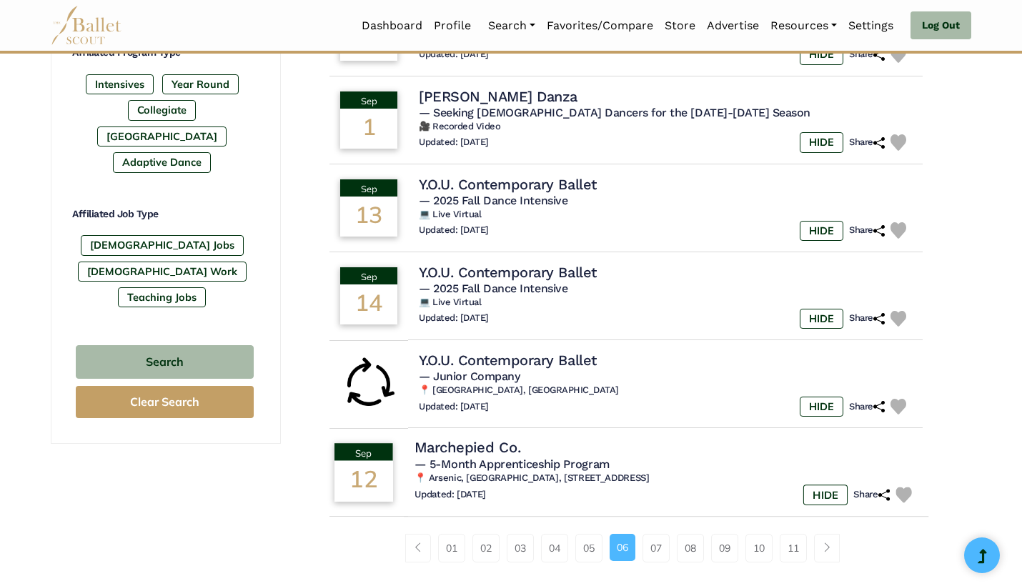
scroll to position [746, 0]
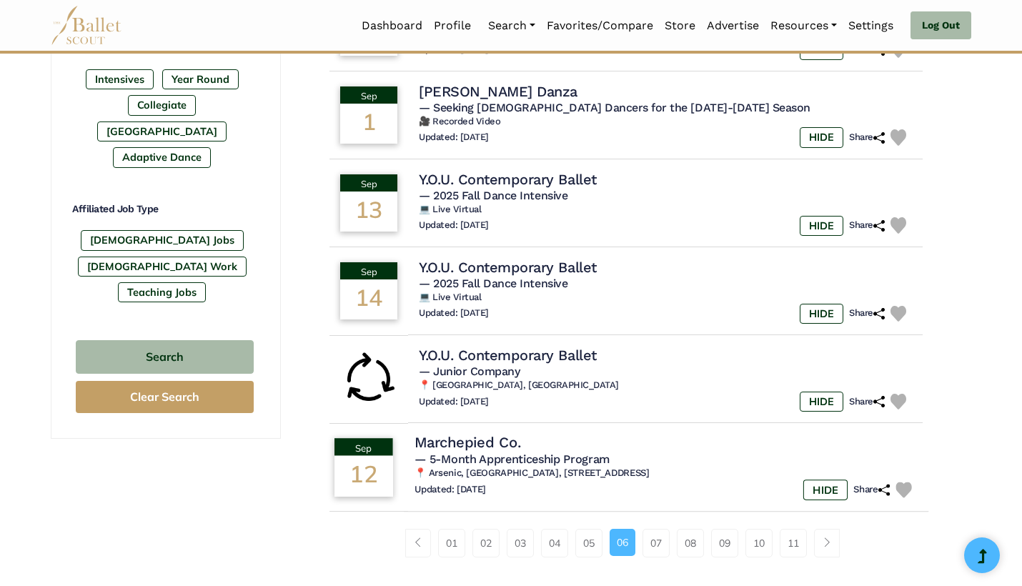
click at [646, 479] on div "Updated: [DATE] HIDE Share" at bounding box center [665, 489] width 503 height 21
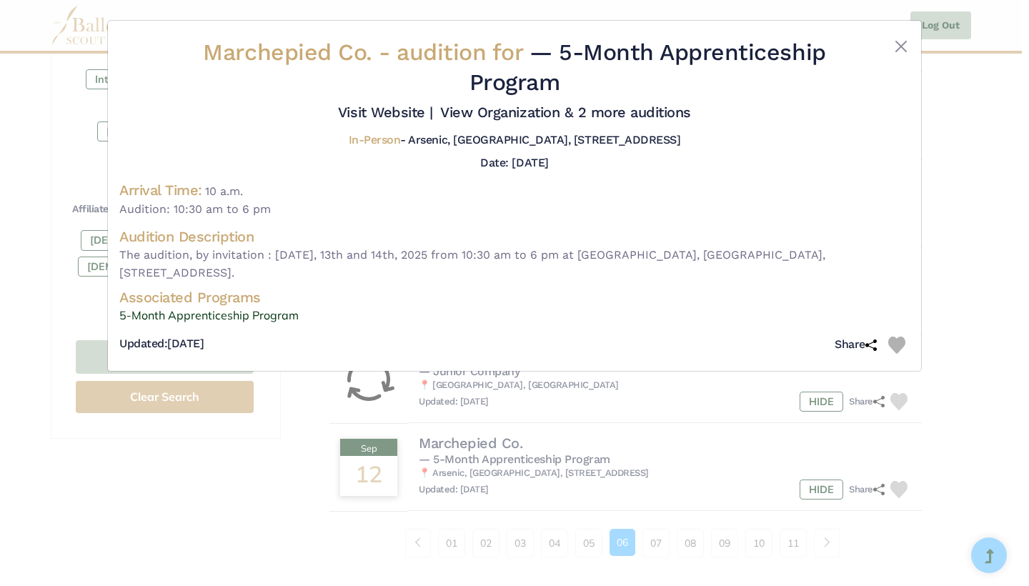
click at [899, 337] on img at bounding box center [896, 345] width 17 height 17
click at [976, 373] on div "Marchepied Co. - audition for — 5-Month Apprenticeship Program Visit Website |" at bounding box center [514, 293] width 1029 height 586
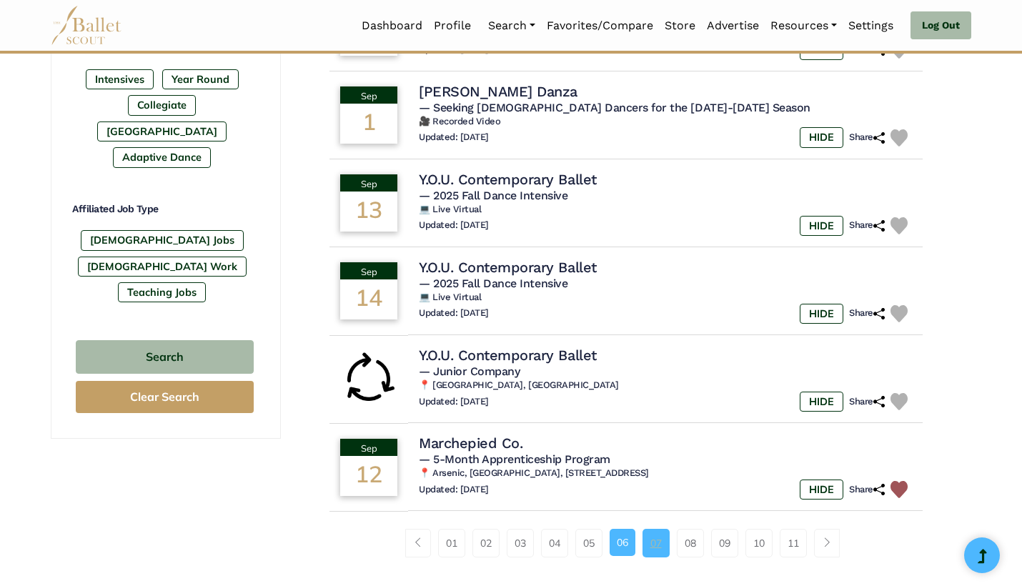
click at [662, 529] on link "07" at bounding box center [655, 543] width 27 height 29
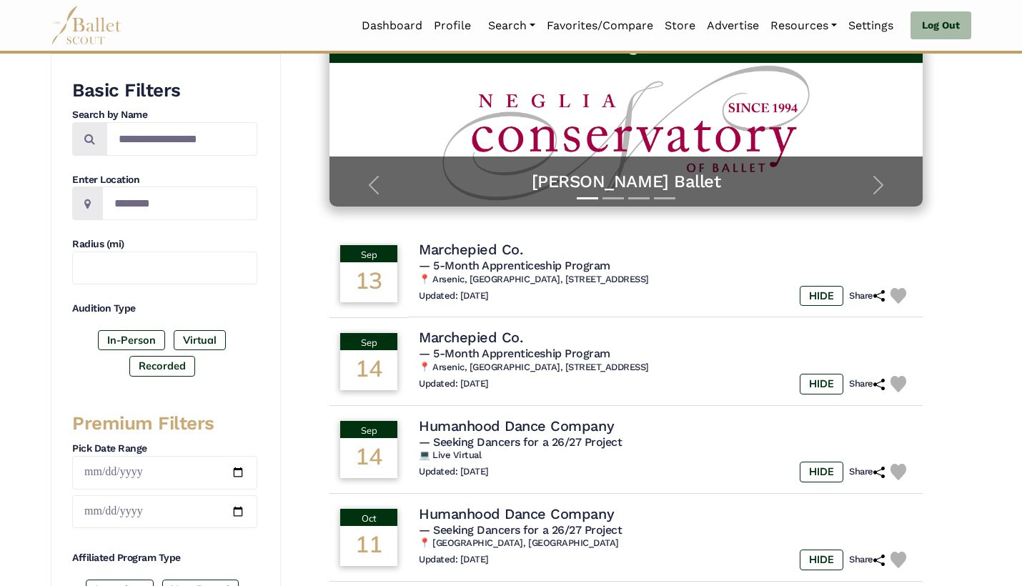
scroll to position [237, 0]
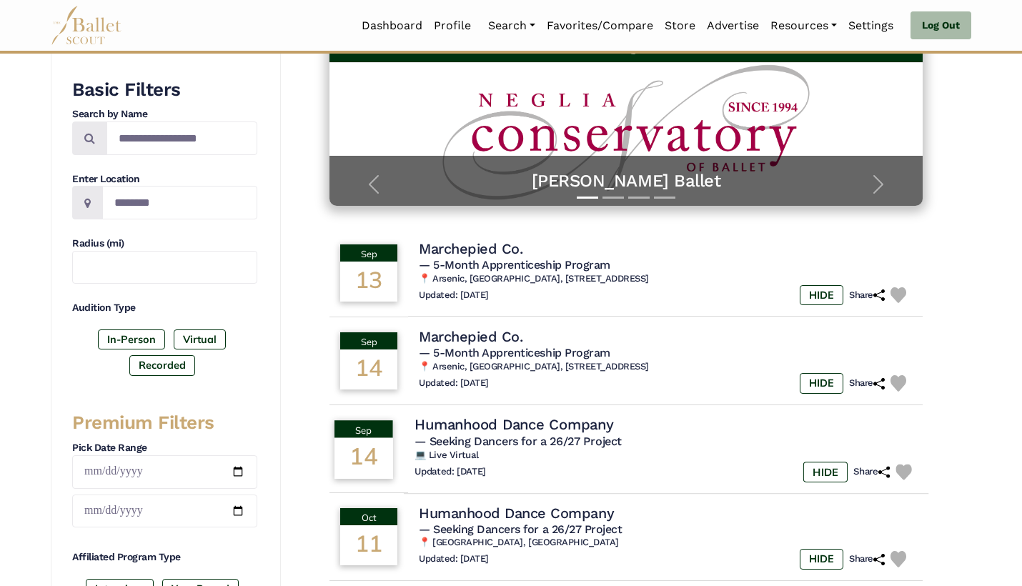
click at [667, 467] on div "Updated: [DATE] HIDE Share" at bounding box center [665, 472] width 503 height 21
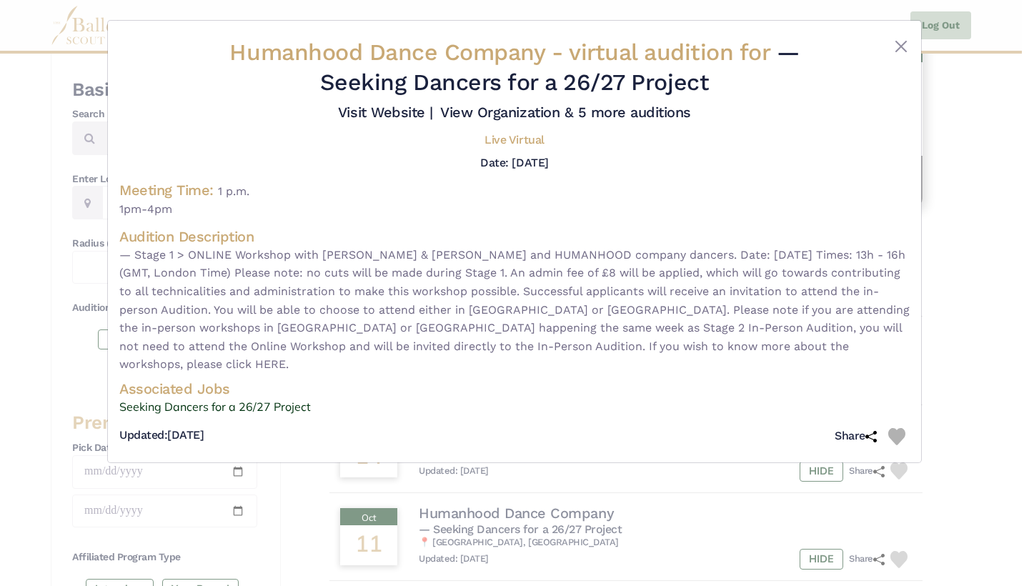
click at [895, 428] on img at bounding box center [896, 436] width 17 height 17
click at [990, 412] on div "Humanhood Dance Company - virtual audition for — Seeking Dancers for a 26/27 Pr…" at bounding box center [514, 293] width 1029 height 586
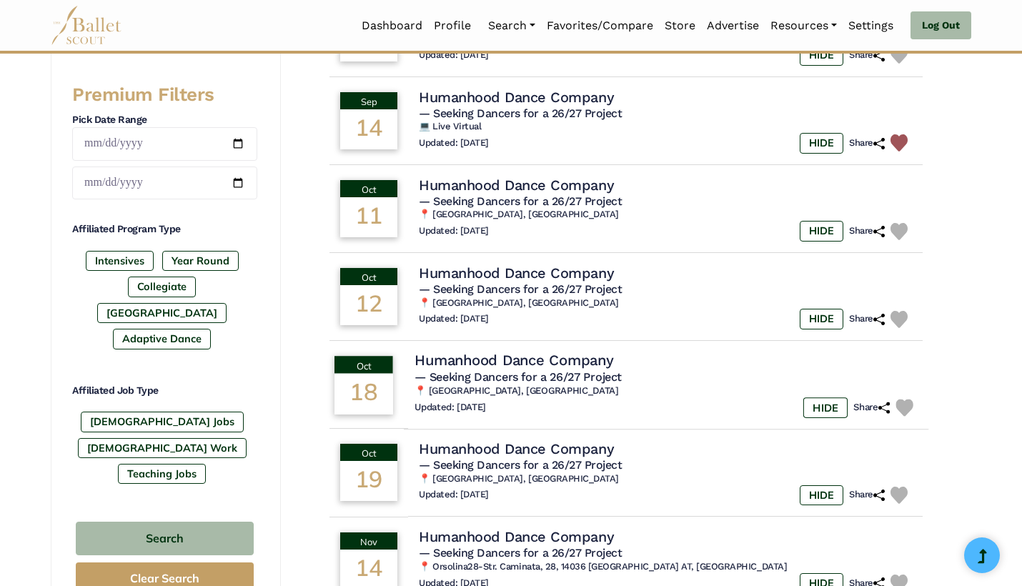
scroll to position [566, 0]
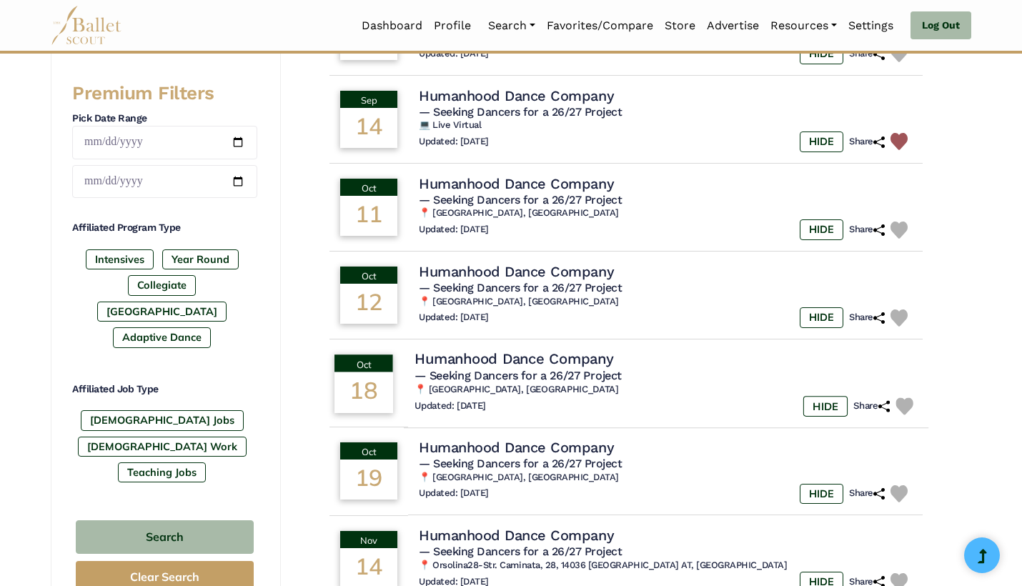
click at [907, 397] on img at bounding box center [903, 405] width 17 height 17
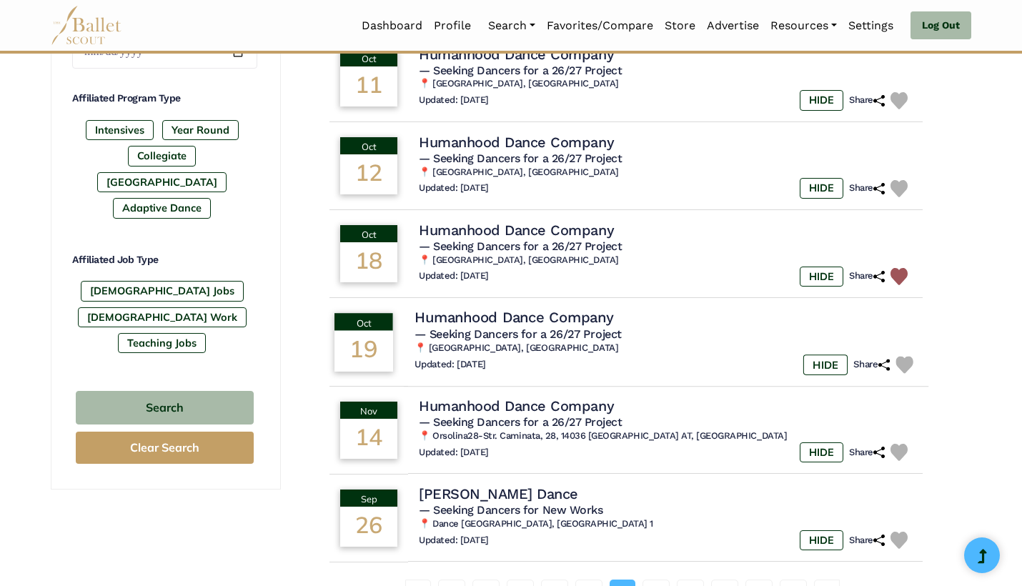
scroll to position [710, 0]
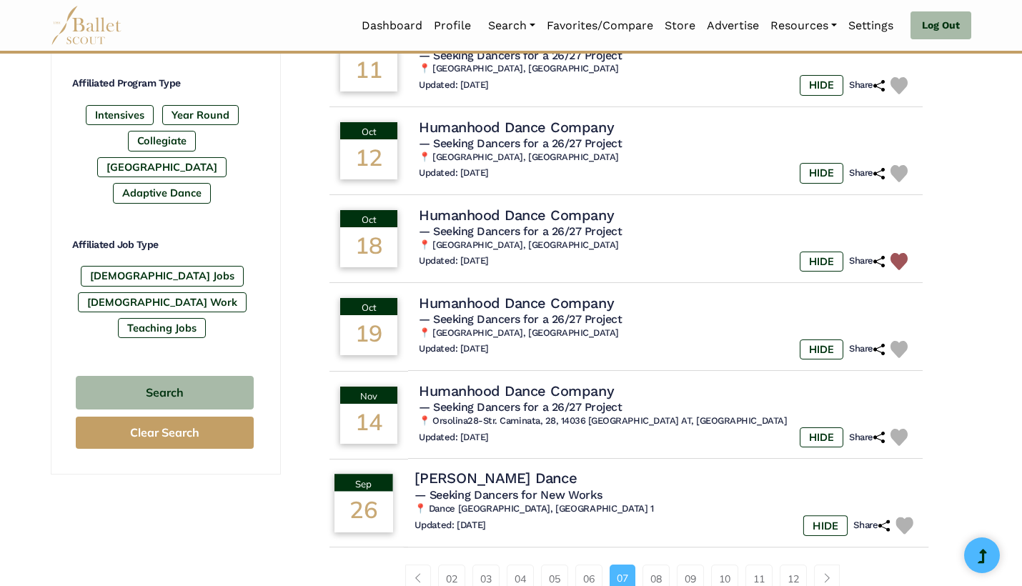
click at [687, 518] on div "Updated: Aug. 28, 2025 HIDE Share" at bounding box center [665, 525] width 503 height 21
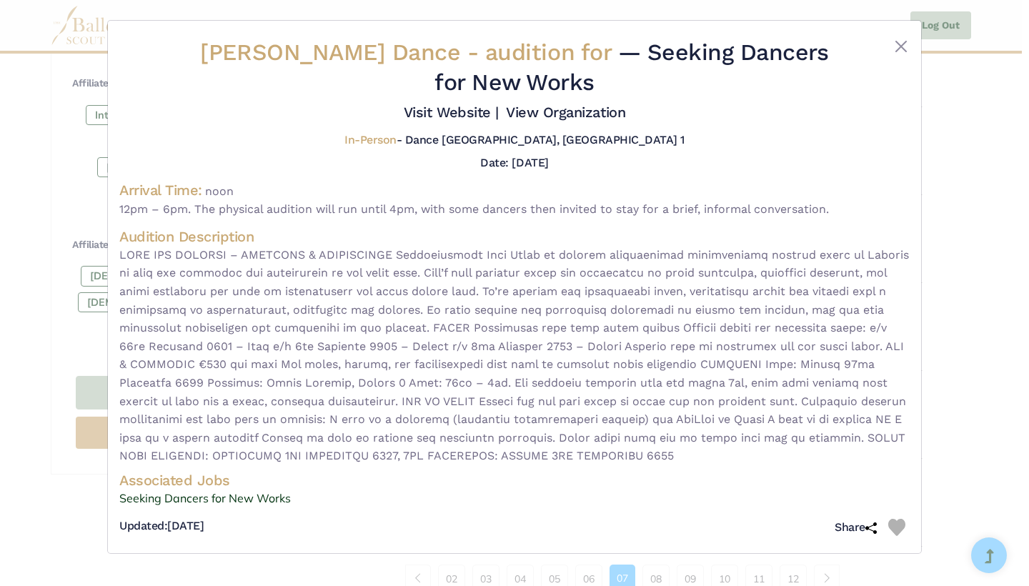
click at [892, 519] on img at bounding box center [896, 527] width 17 height 17
click at [769, 557] on div "Jack Philp Dance - audition for — Seeking Dancers for New Works Visit Website |…" at bounding box center [514, 293] width 1029 height 586
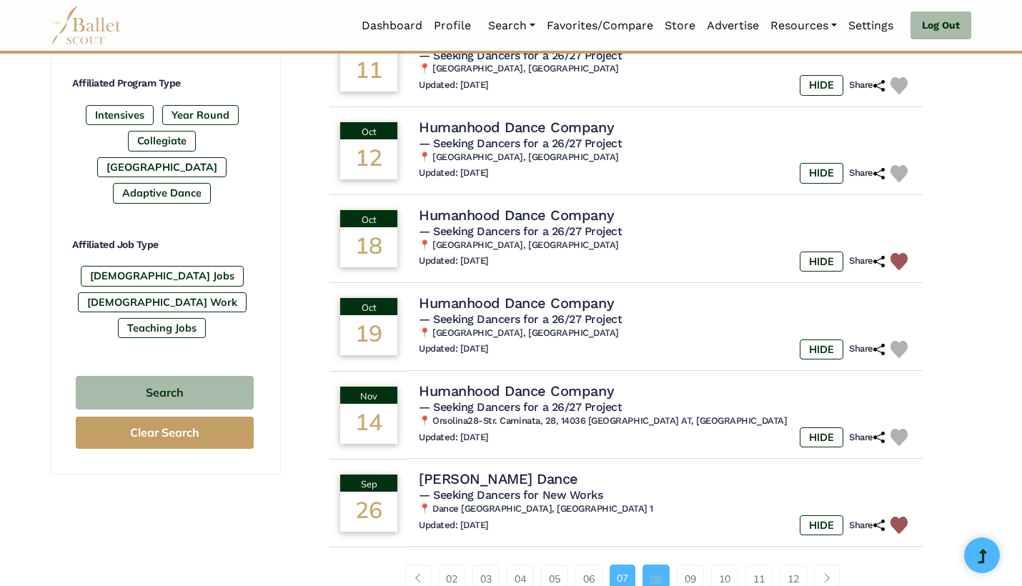
click at [657, 566] on link "08" at bounding box center [655, 578] width 27 height 29
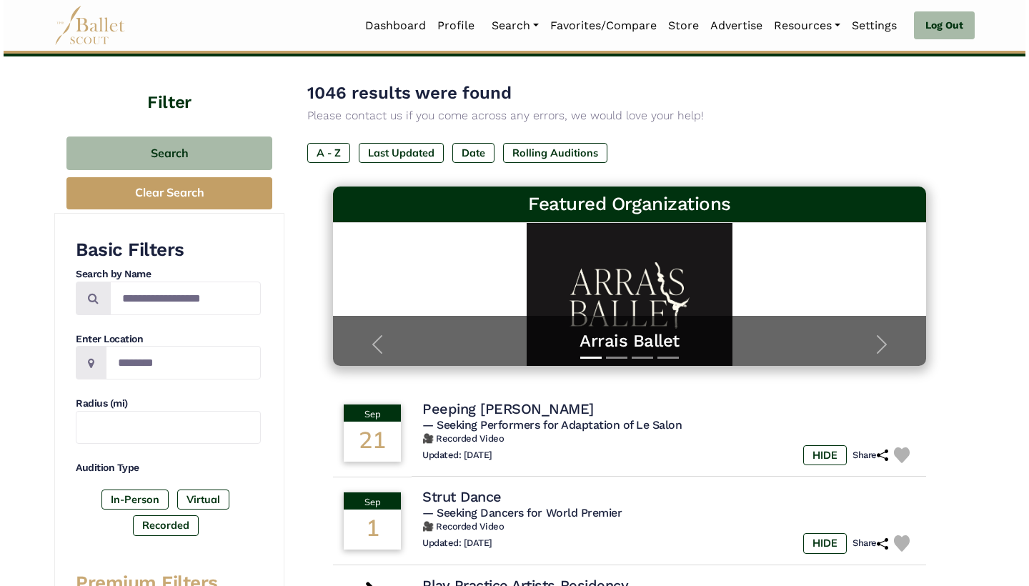
scroll to position [78, 0]
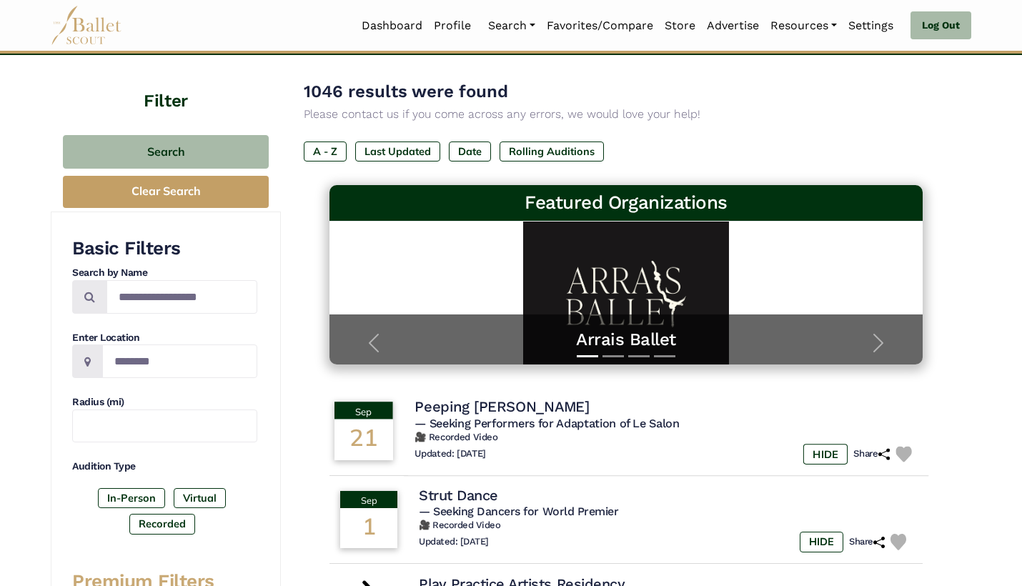
click at [617, 458] on div "Updated: Aug. 28, 2025 HIDE Share" at bounding box center [665, 454] width 503 height 21
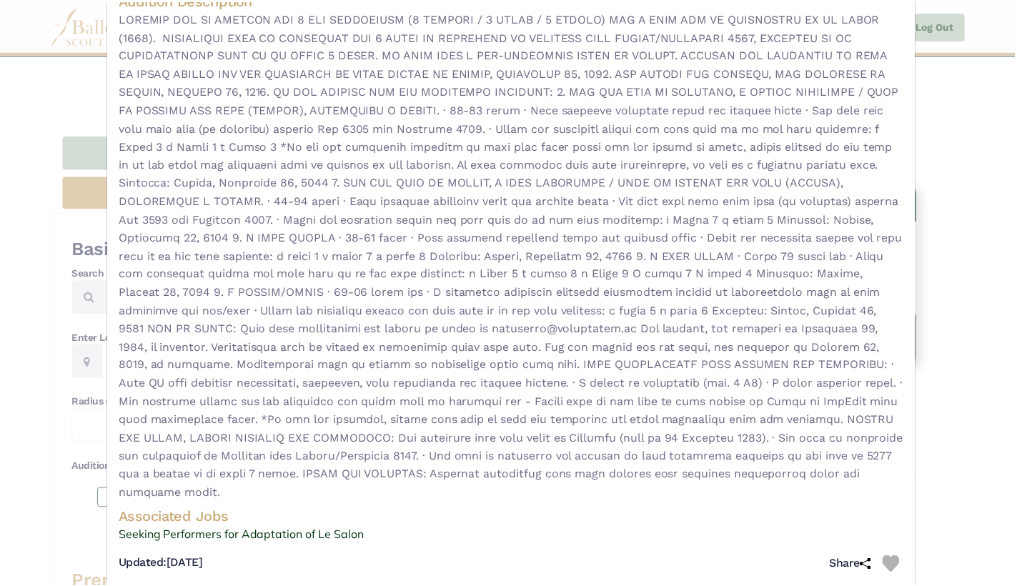
scroll to position [509, 0]
click at [897, 557] on img at bounding box center [896, 565] width 17 height 17
click at [972, 499] on div "Peeping Tom - video audition for — Seeking Performers for Adaptation of Le Salo…" at bounding box center [514, 293] width 1029 height 586
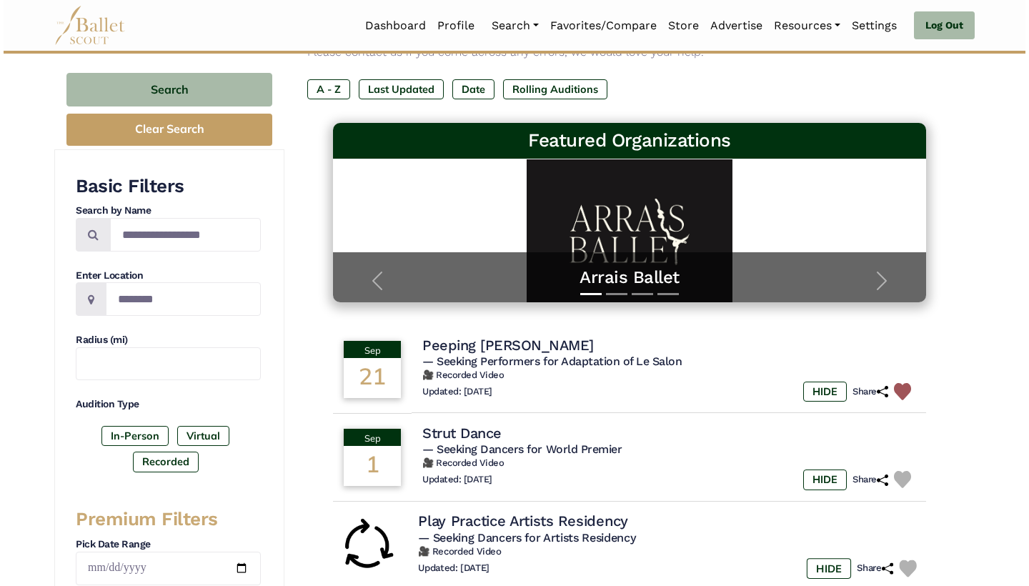
scroll to position [141, 0]
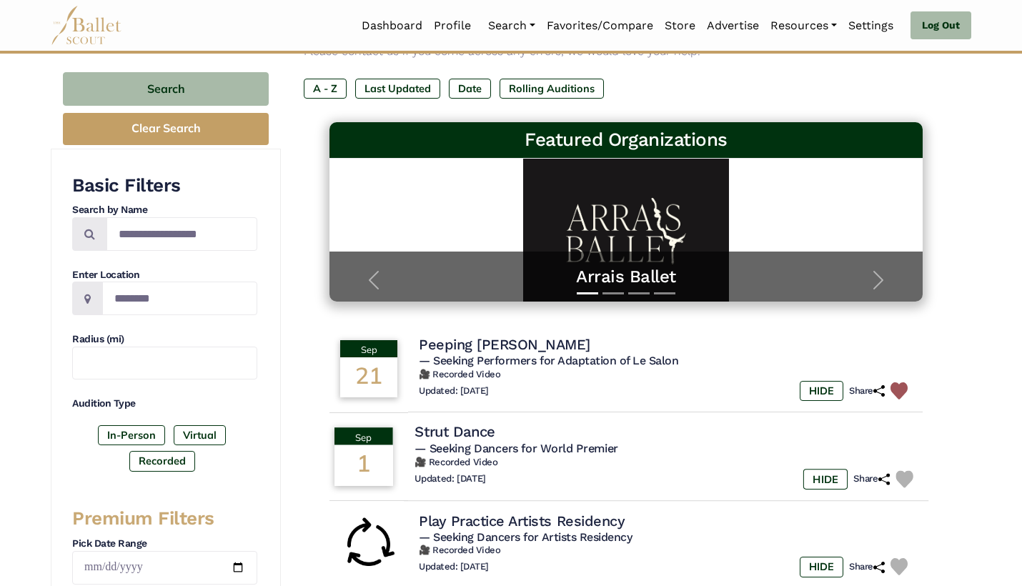
click at [705, 453] on h5 "— Seeking Dancers for World Premier" at bounding box center [665, 449] width 503 height 15
click at [622, 464] on h6 "🎥 Recorded Video" at bounding box center [665, 463] width 503 height 12
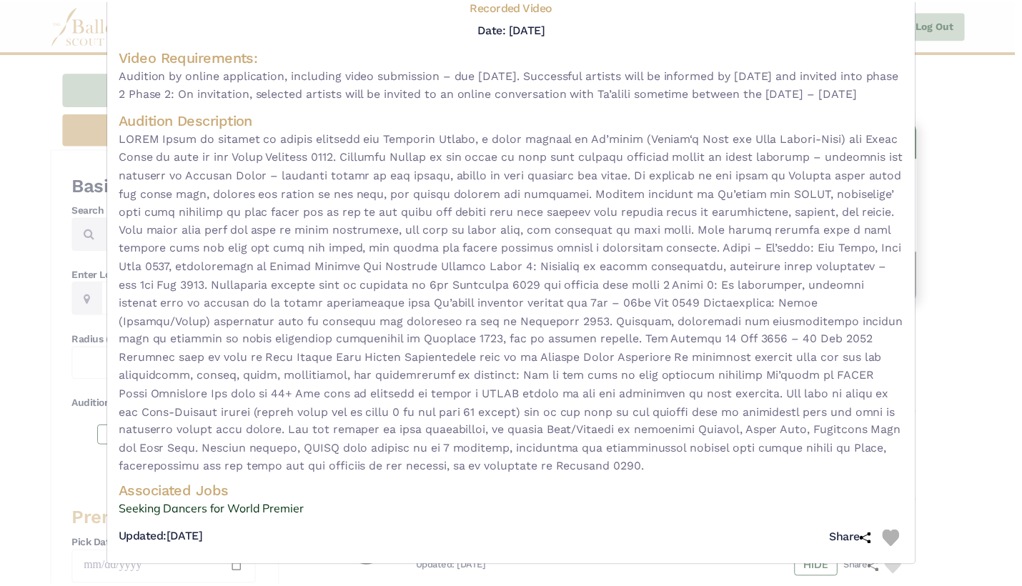
scroll to position [134, 0]
click at [967, 450] on div "Strut Dance - video audition for — Seeking Dancers for World Premier Visit Webs…" at bounding box center [514, 293] width 1029 height 586
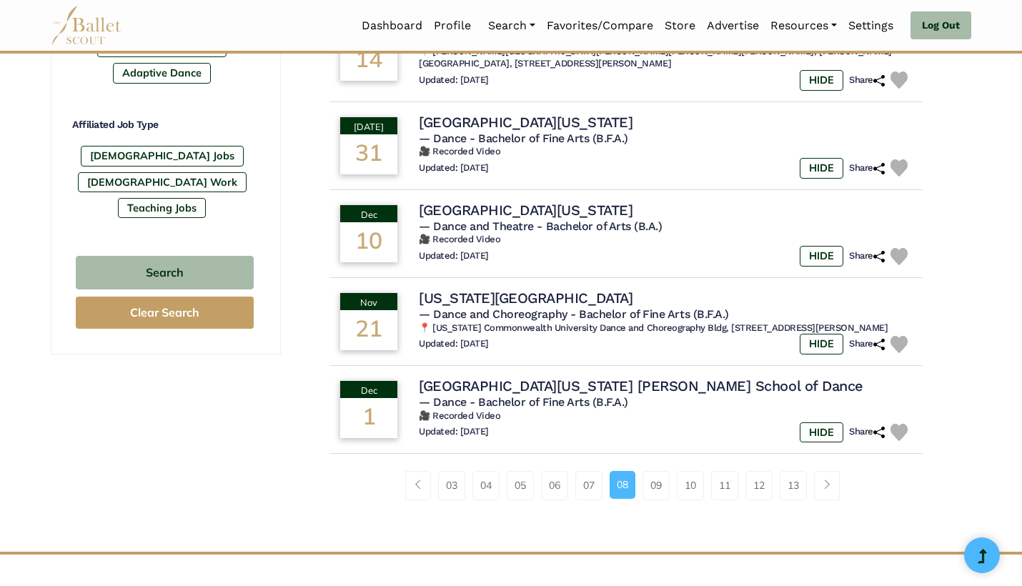
scroll to position [854, 0]
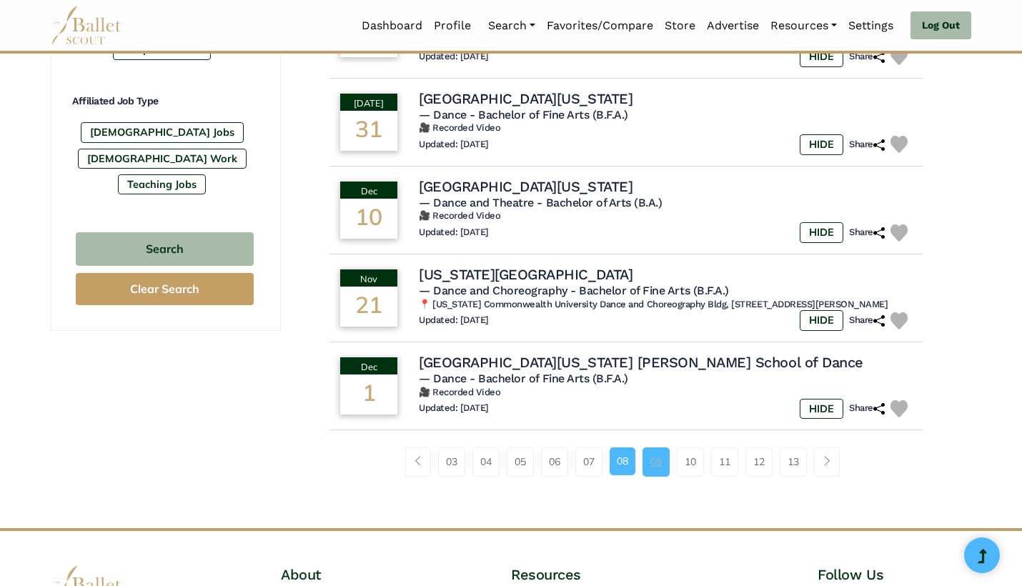
click at [657, 449] on link "09" at bounding box center [655, 461] width 27 height 29
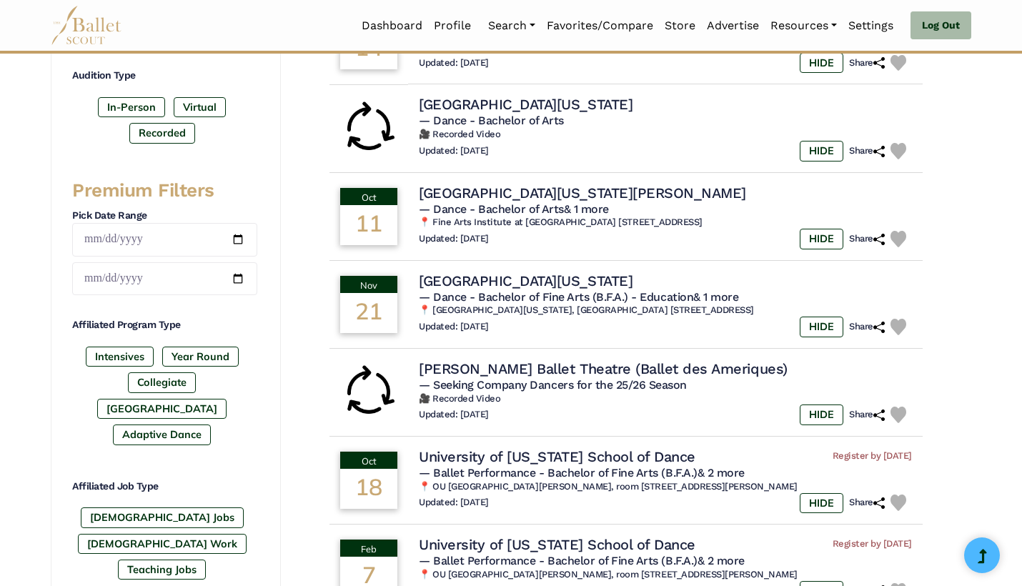
scroll to position [470, 0]
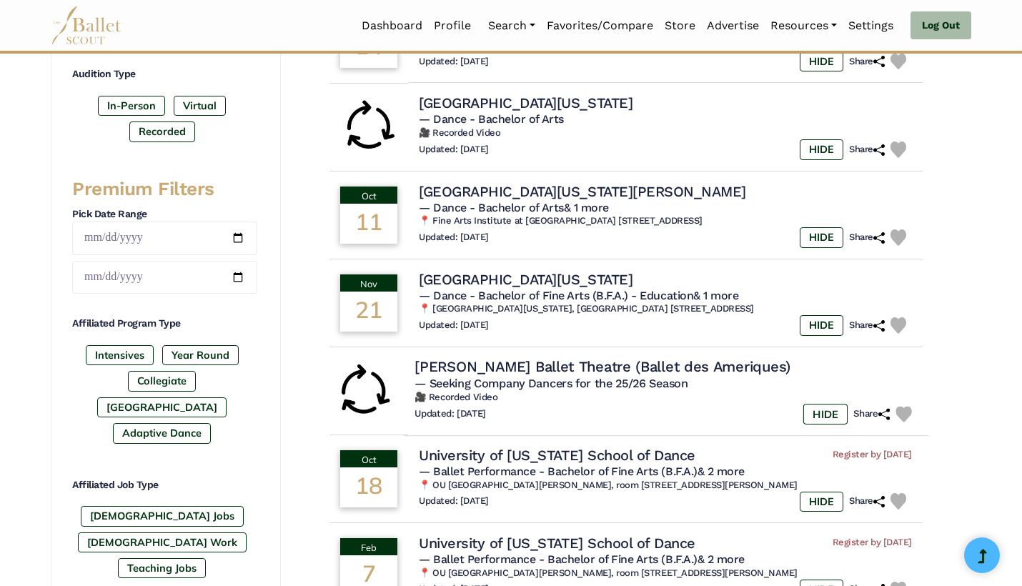
click at [905, 406] on img at bounding box center [903, 414] width 16 height 16
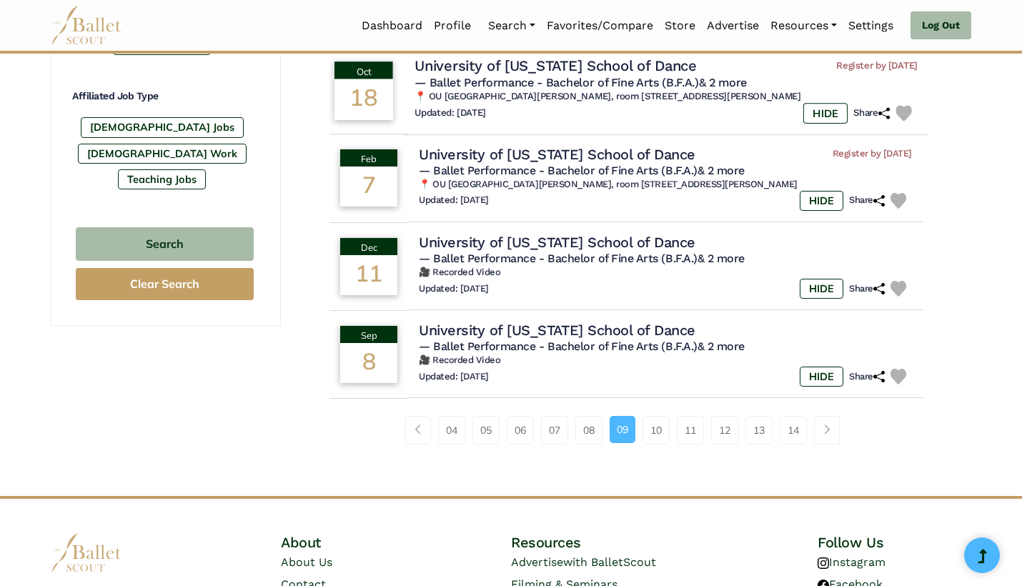
scroll to position [860, 0]
click at [657, 417] on link "10" at bounding box center [655, 429] width 27 height 29
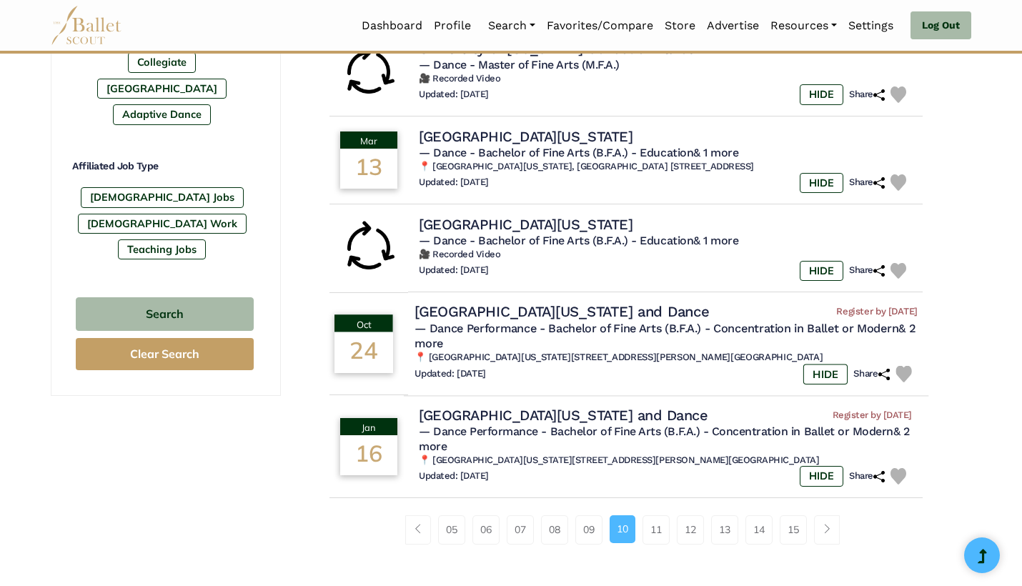
scroll to position [795, 0]
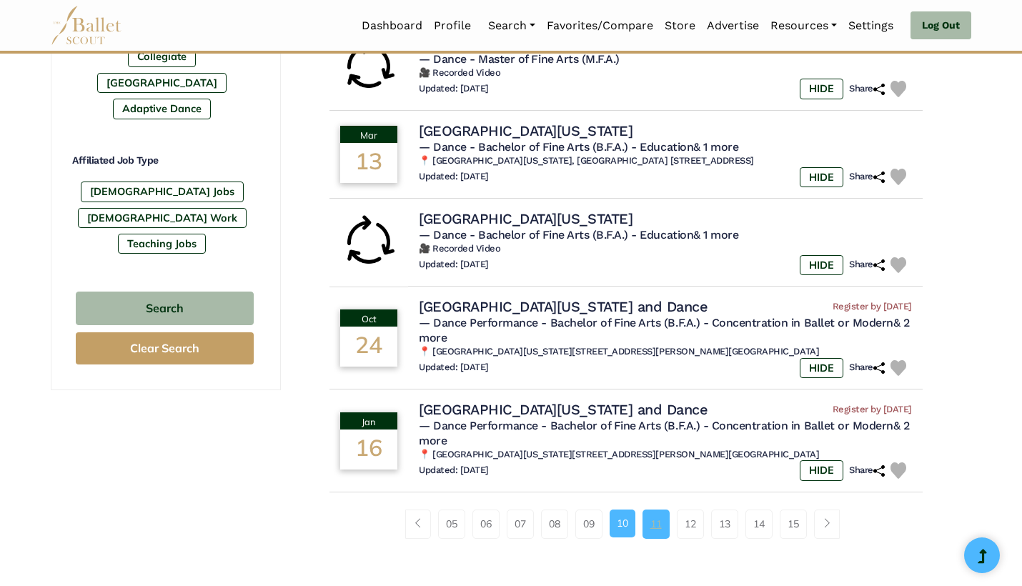
click at [657, 512] on link "11" at bounding box center [655, 523] width 27 height 29
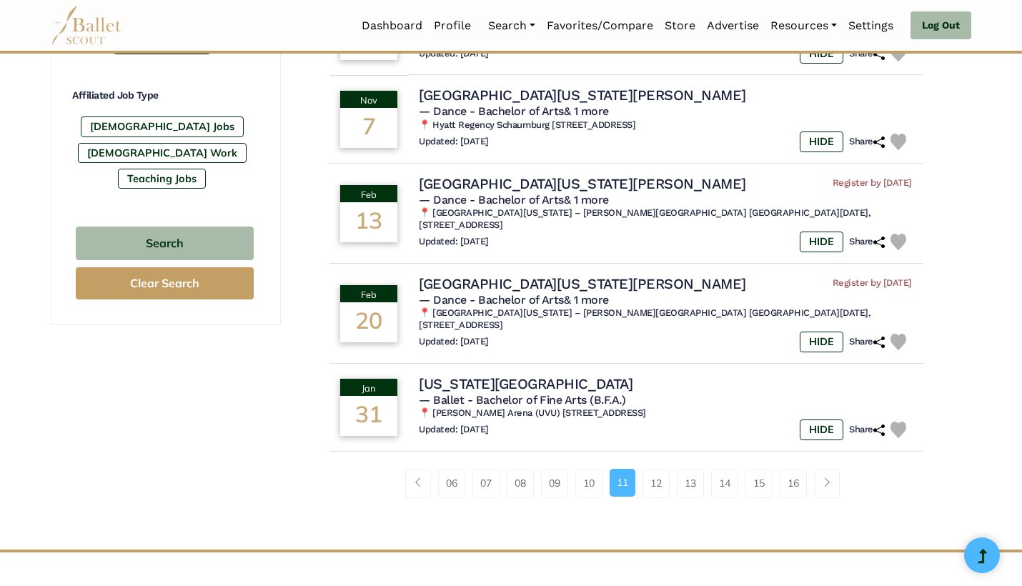
scroll to position [861, 0]
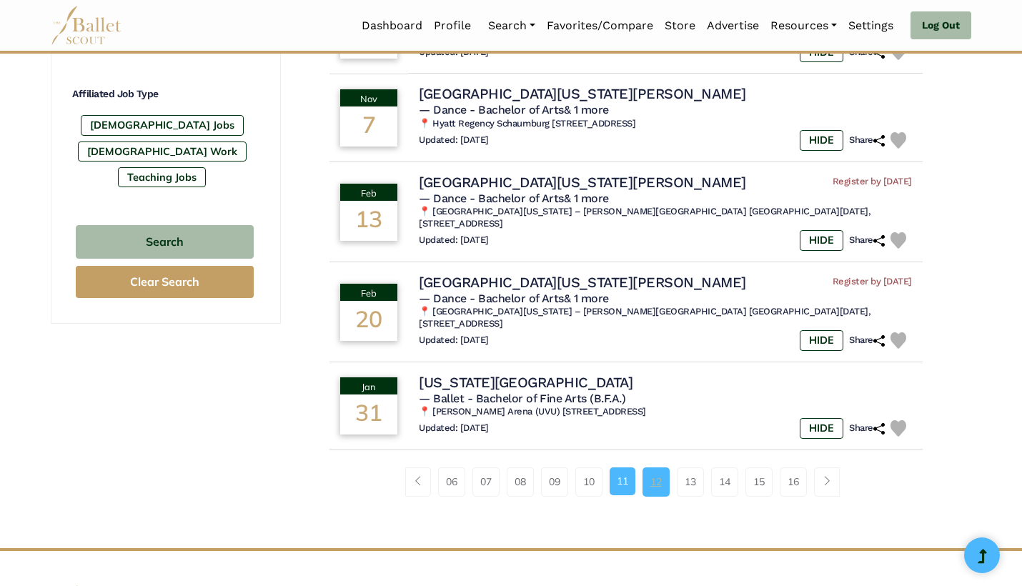
click at [655, 471] on link "12" at bounding box center [655, 481] width 27 height 29
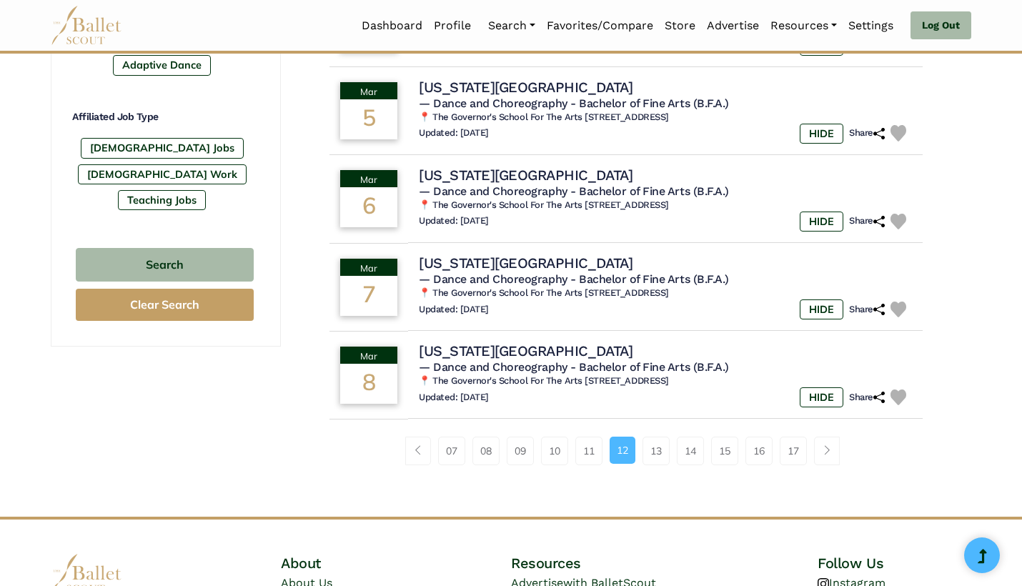
scroll to position [849, 0]
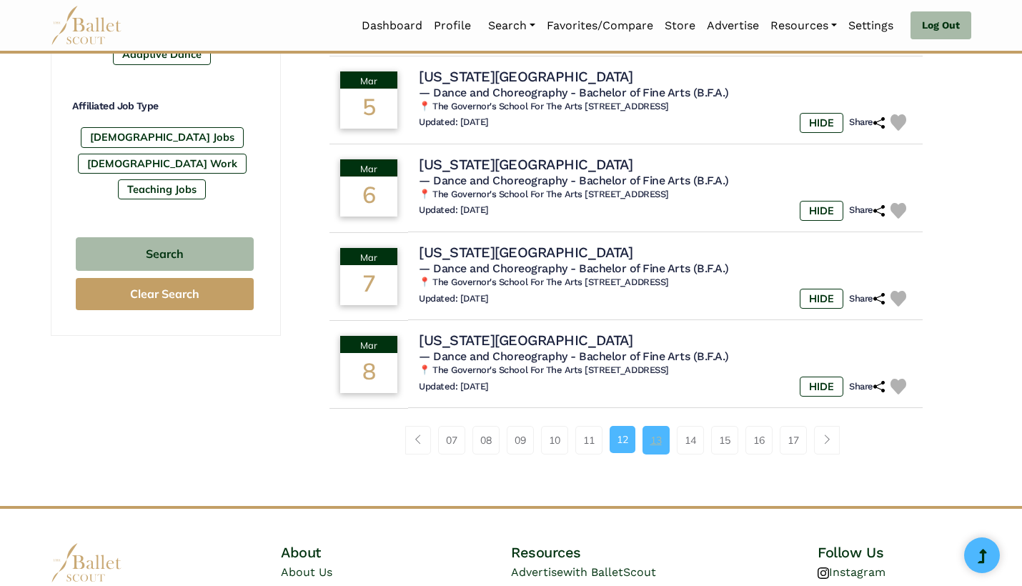
click at [660, 436] on link "13" at bounding box center [655, 440] width 27 height 29
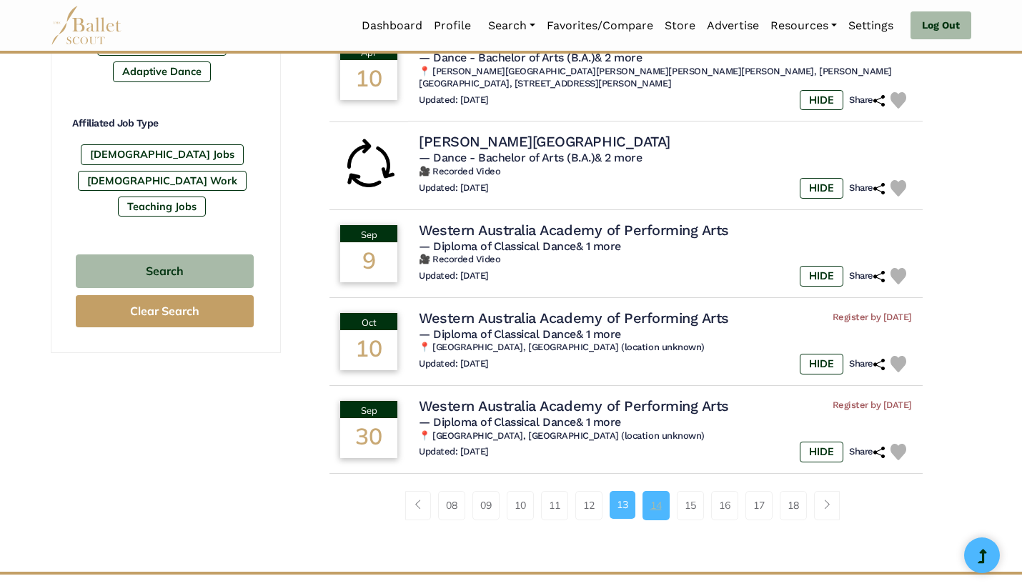
scroll to position [832, 0]
click at [663, 491] on link "14" at bounding box center [655, 504] width 27 height 29
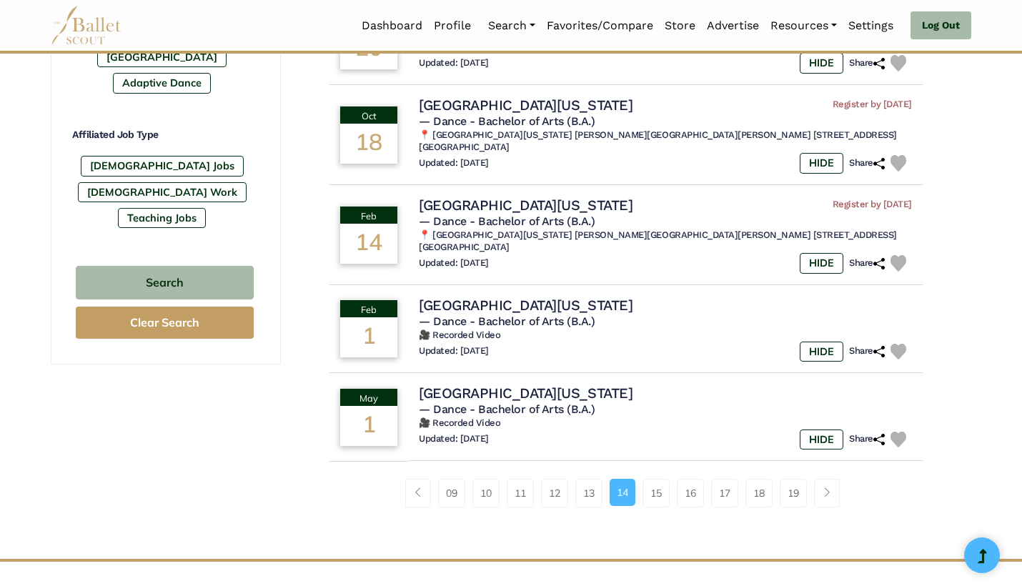
scroll to position [865, 0]
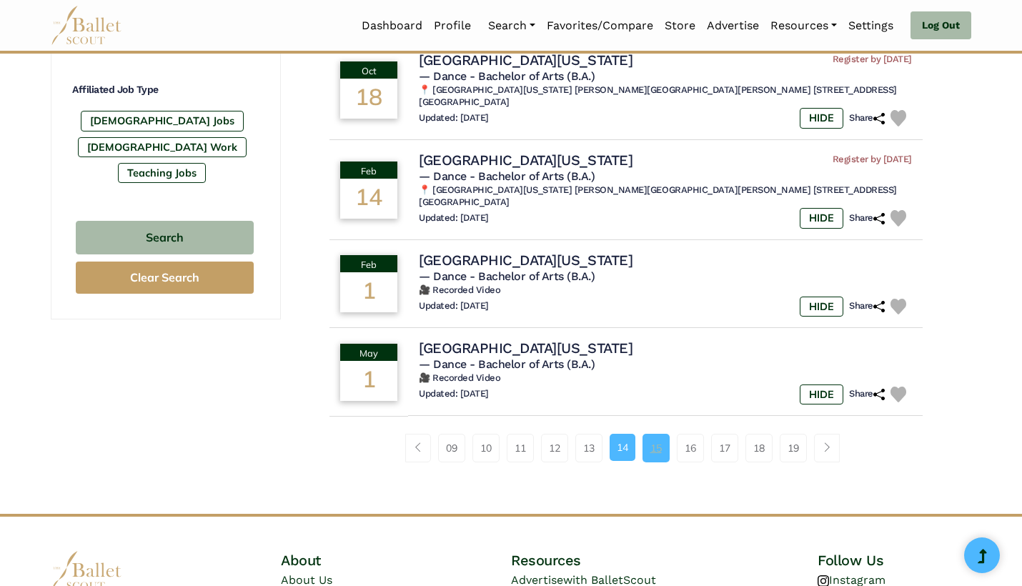
click at [657, 434] on link "15" at bounding box center [655, 448] width 27 height 29
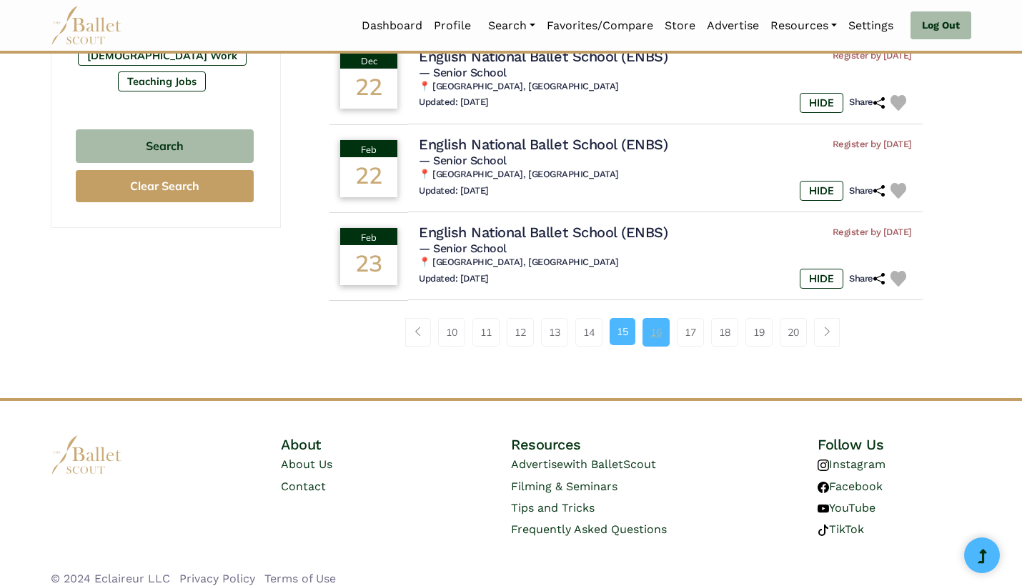
scroll to position [956, 0]
click at [656, 320] on link "16" at bounding box center [655, 333] width 27 height 29
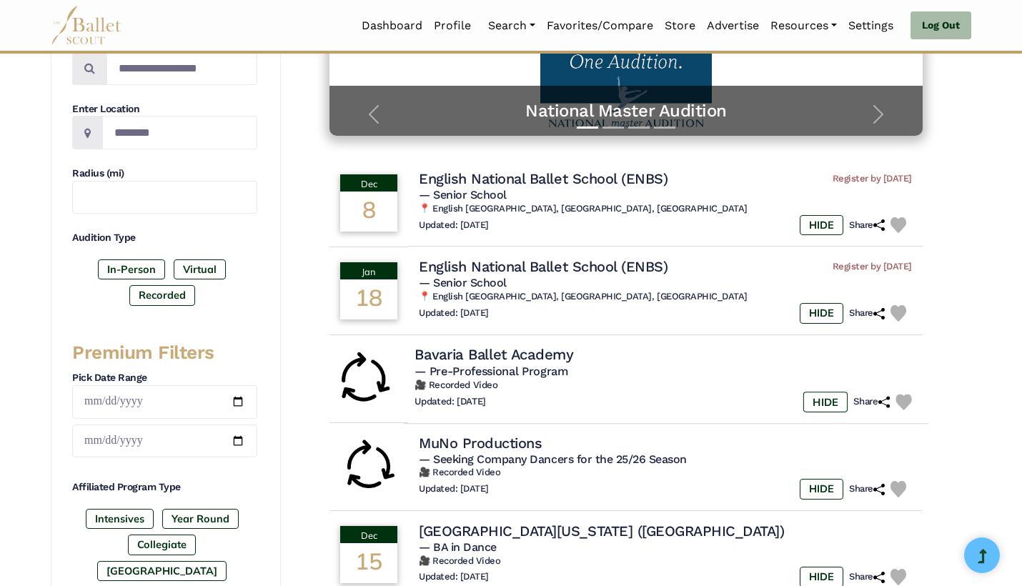
scroll to position [307, 0]
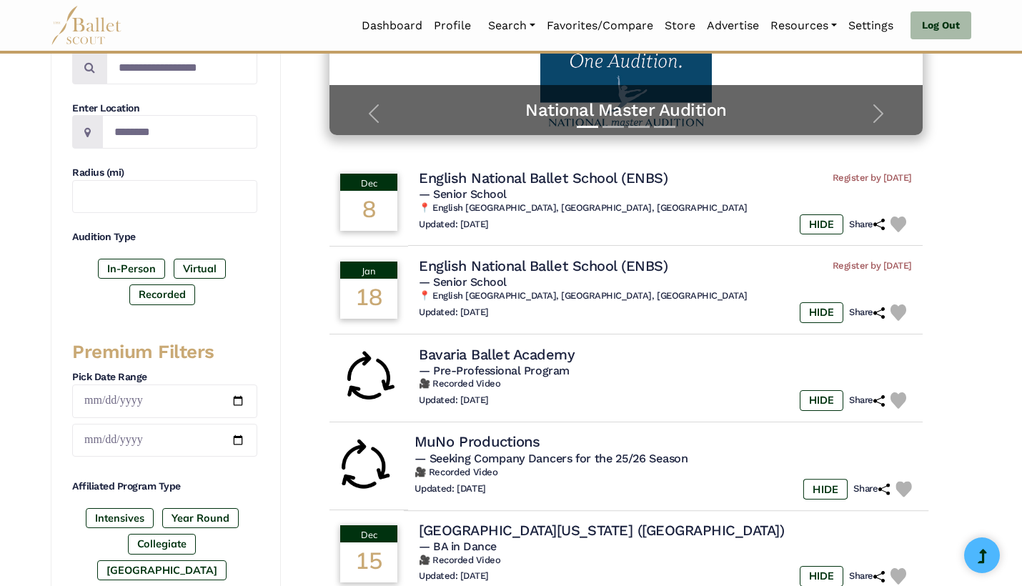
click at [903, 481] on img at bounding box center [903, 489] width 16 height 16
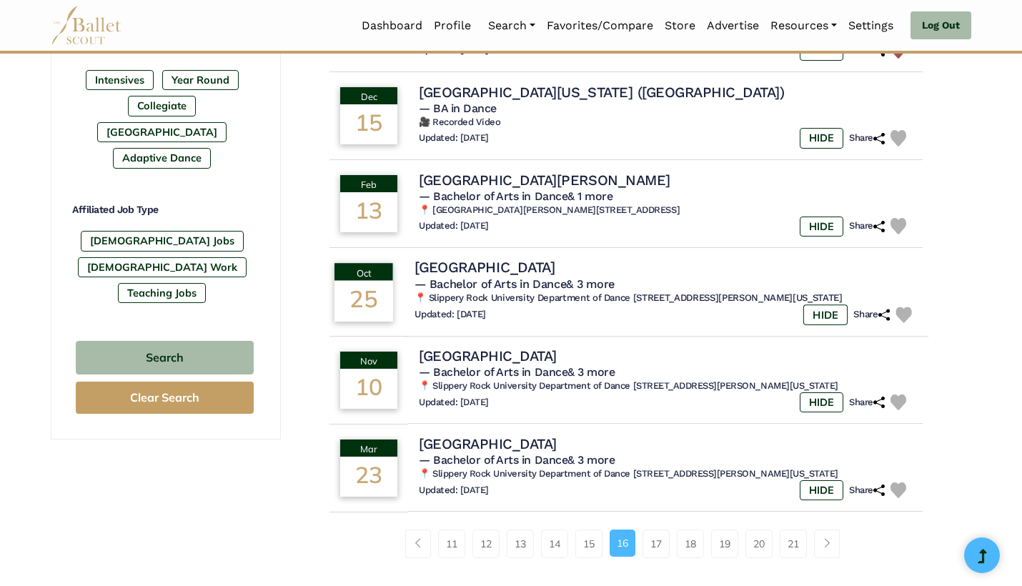
scroll to position [803, 0]
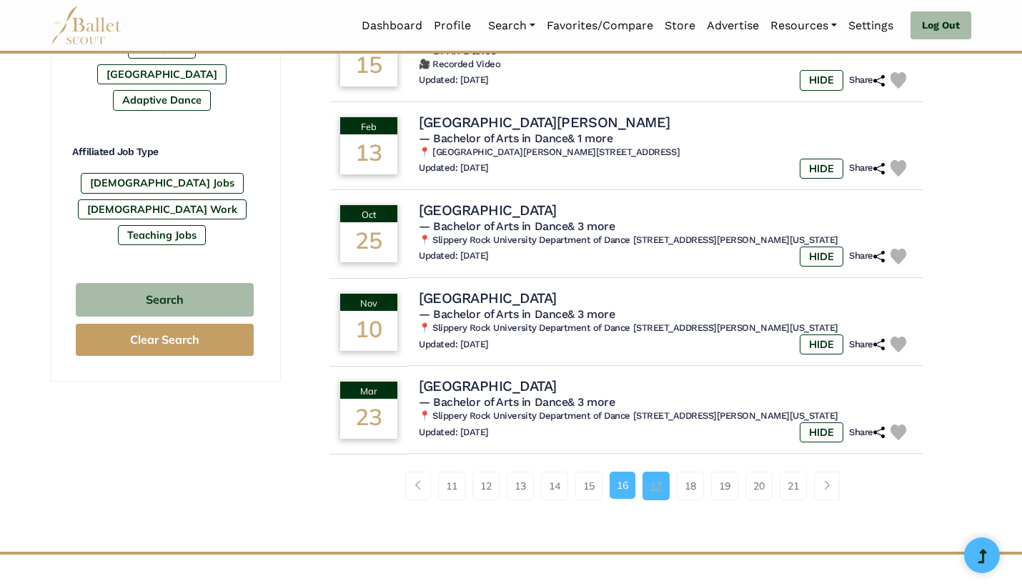
click at [660, 499] on link "17" at bounding box center [655, 486] width 27 height 29
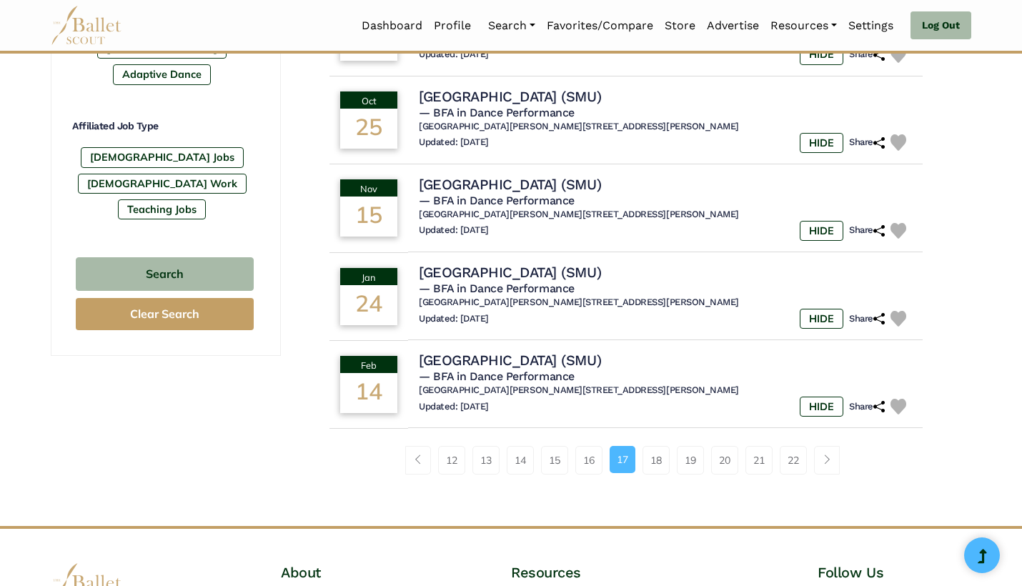
scroll to position [832, 0]
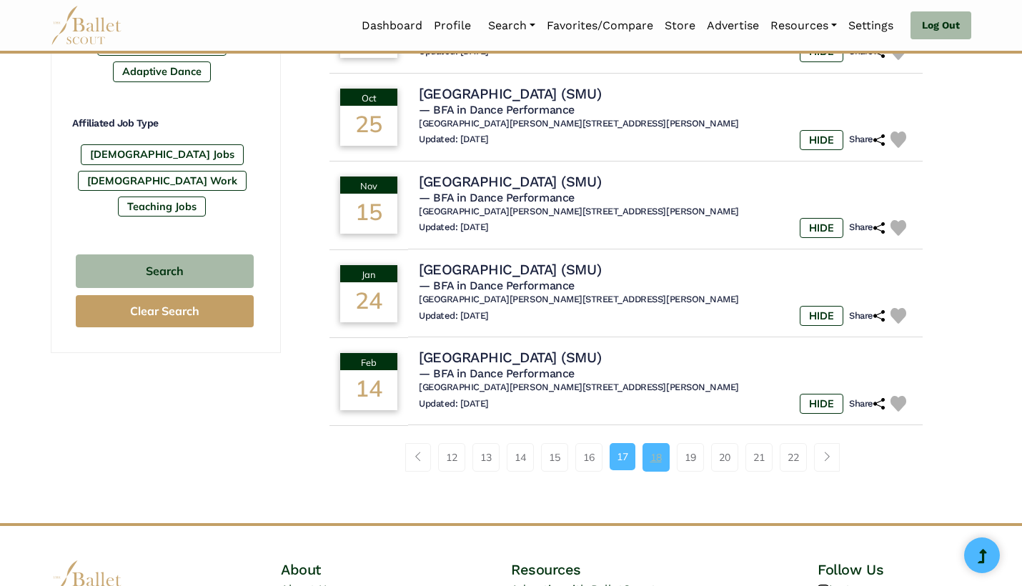
click at [663, 446] on link "18" at bounding box center [655, 457] width 27 height 29
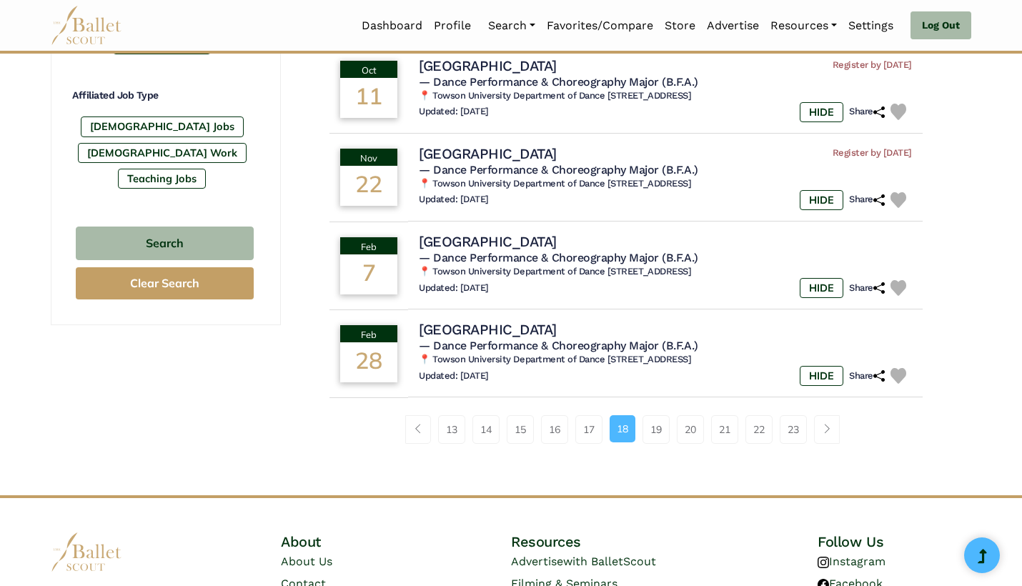
scroll to position [867, 0]
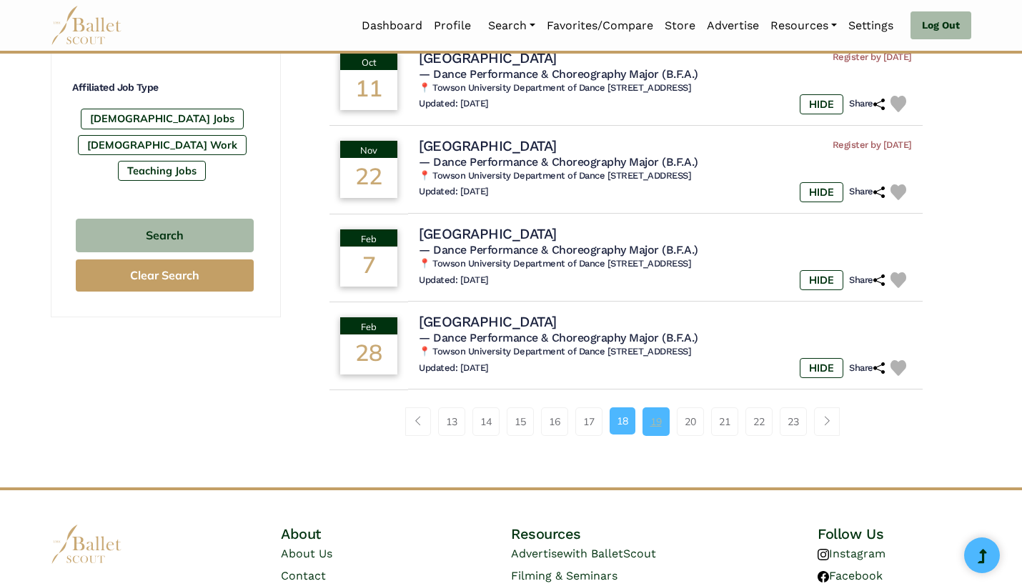
click at [663, 409] on link "19" at bounding box center [655, 421] width 27 height 29
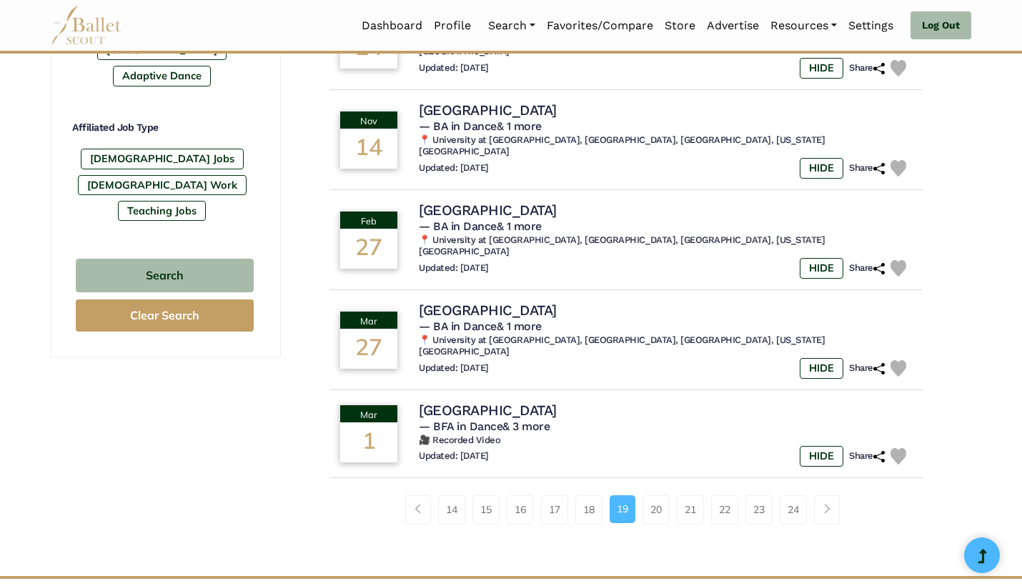
scroll to position [831, 0]
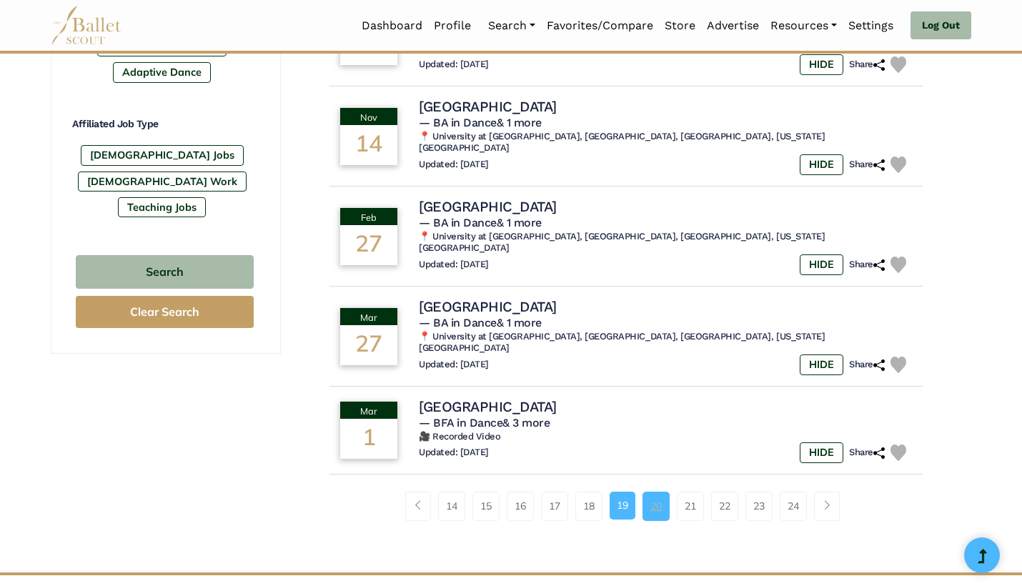
click at [656, 492] on link "20" at bounding box center [655, 506] width 27 height 29
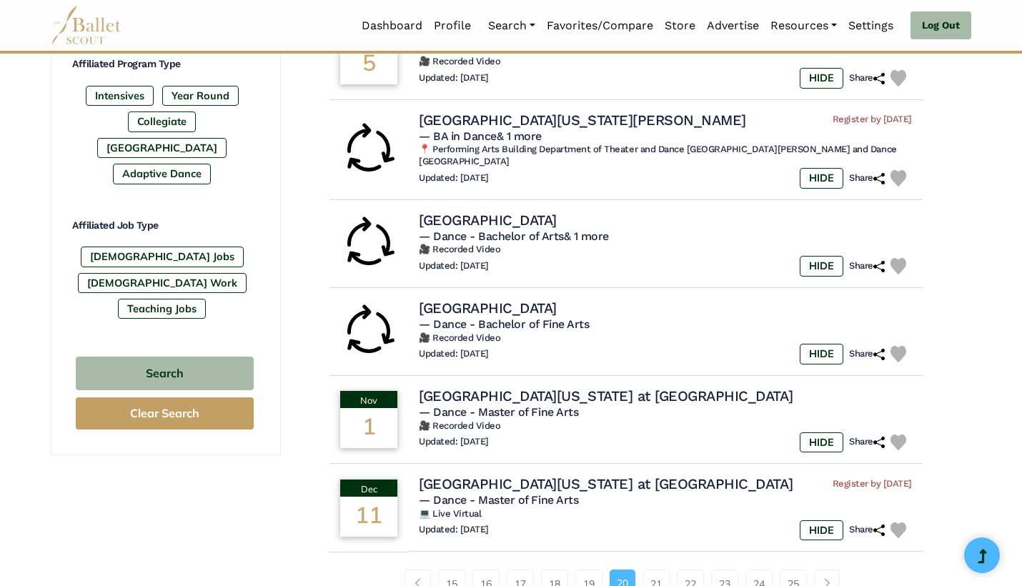
scroll to position [730, 0]
click at [649, 569] on link "21" at bounding box center [655, 583] width 27 height 29
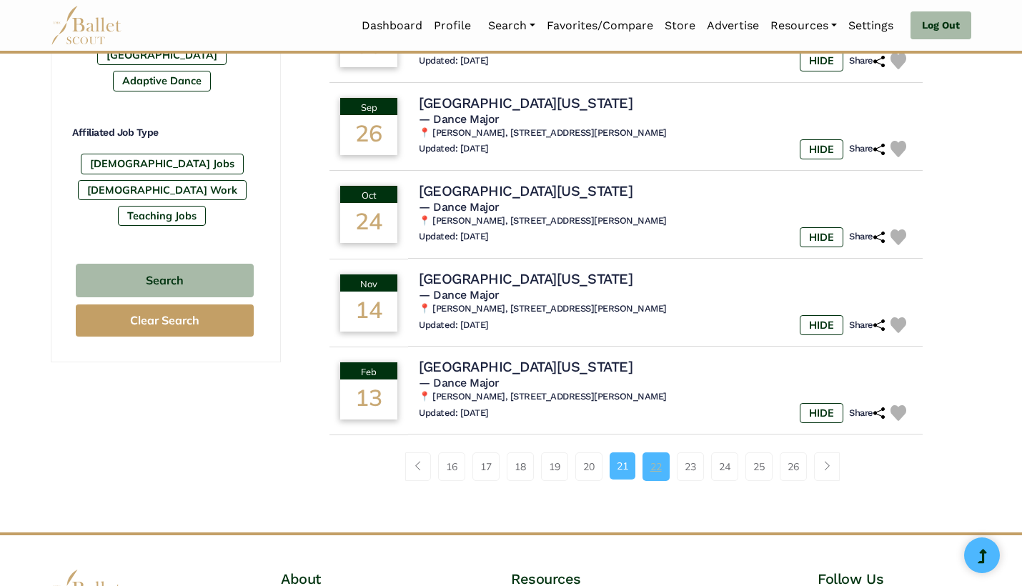
scroll to position [823, 0]
click at [652, 452] on link "22" at bounding box center [655, 466] width 27 height 29
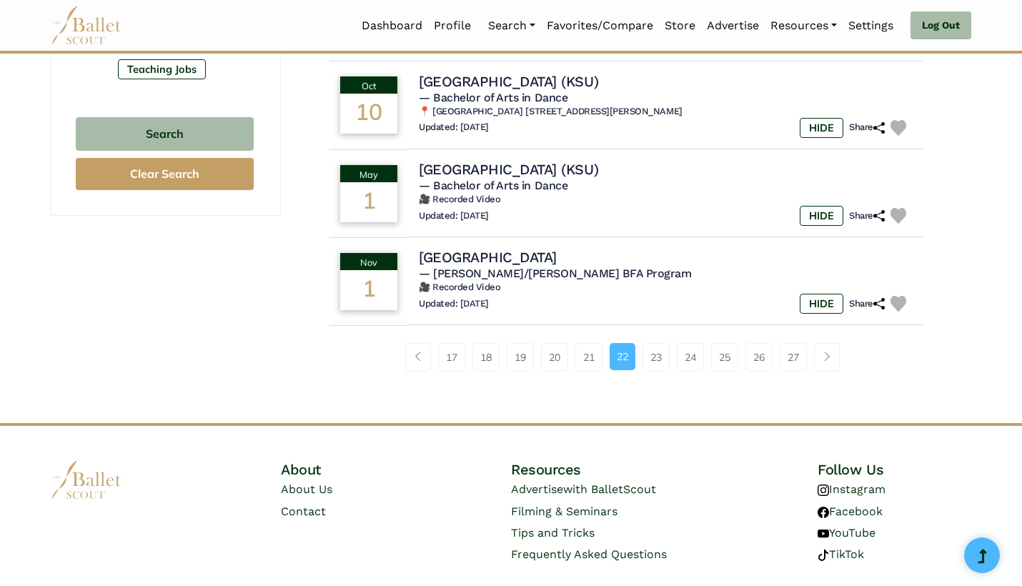
scroll to position [973, 0]
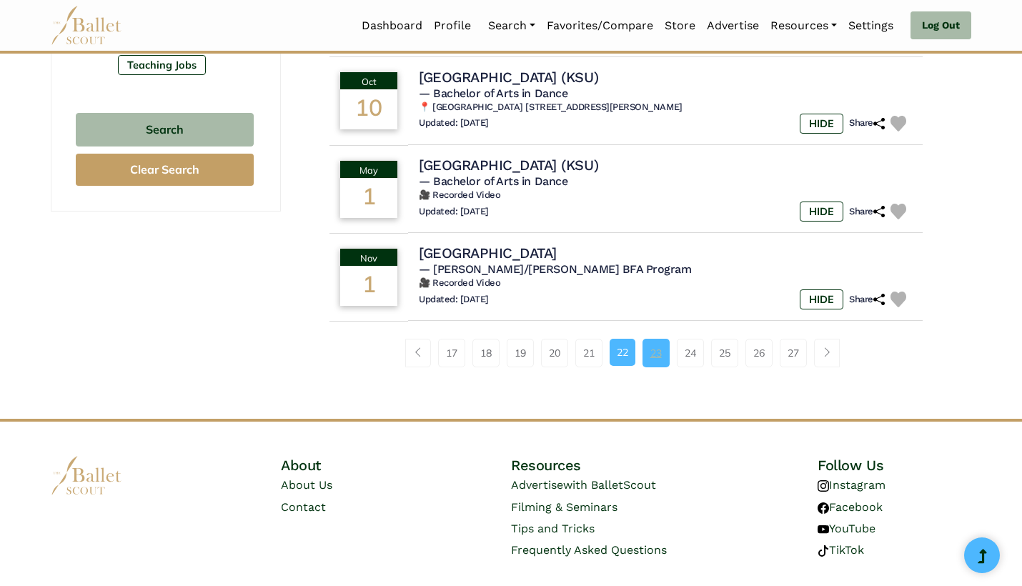
click at [657, 363] on link "23" at bounding box center [655, 353] width 27 height 29
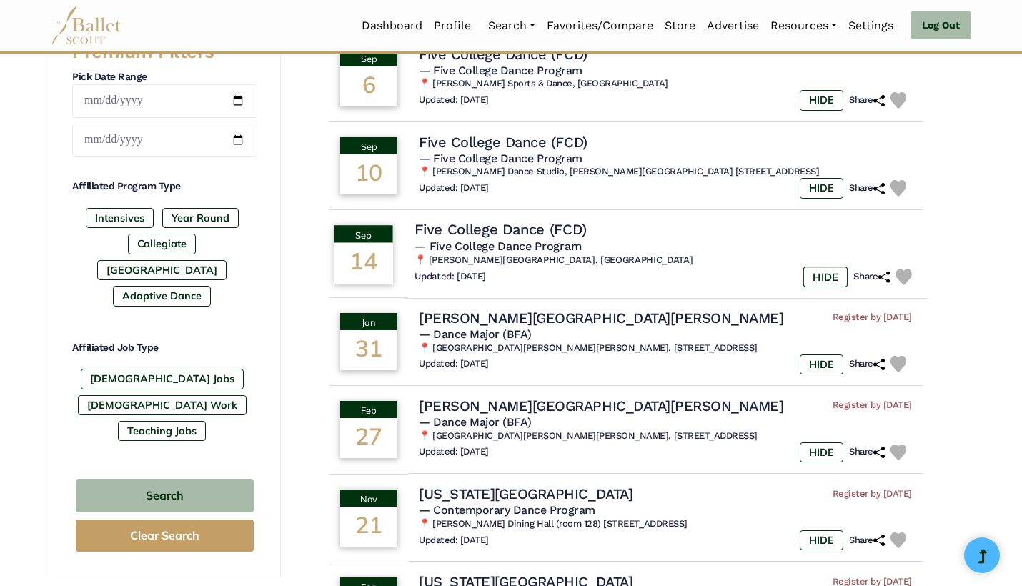
scroll to position [612, 0]
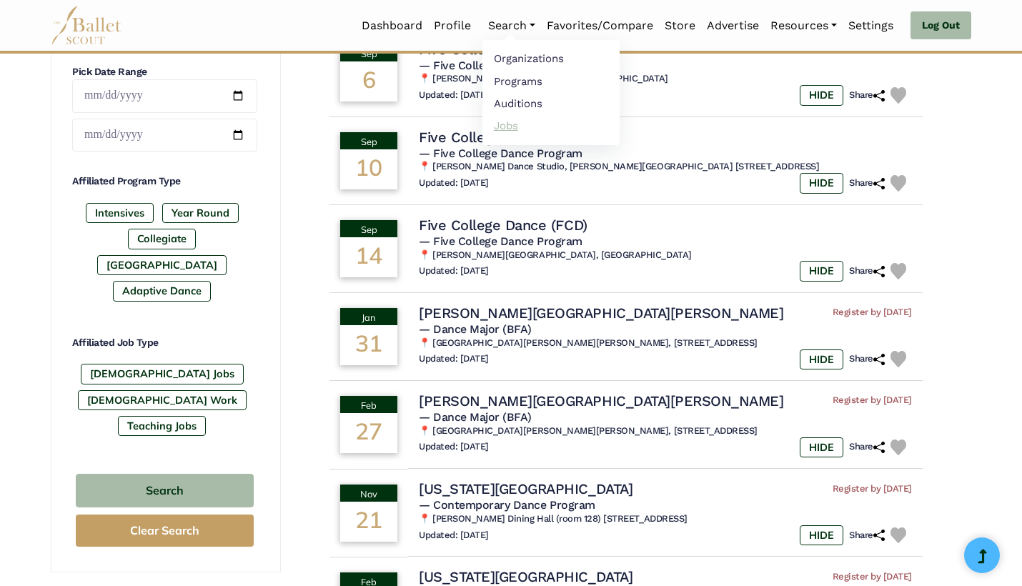
click at [509, 130] on link "Jobs" at bounding box center [550, 125] width 137 height 22
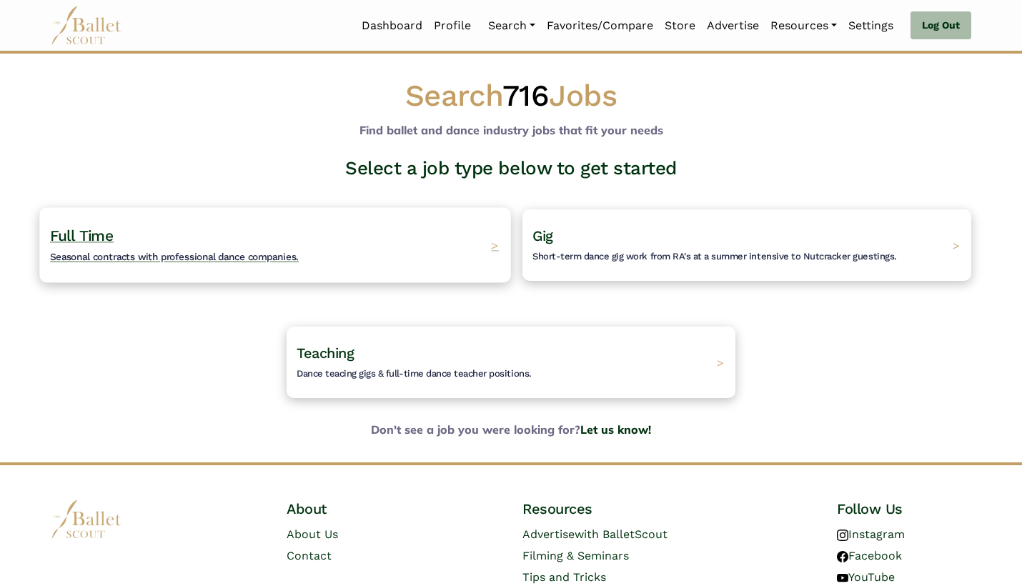
click at [319, 228] on div "Full Time Seasonal contracts with professional dance companies. >" at bounding box center [274, 244] width 471 height 75
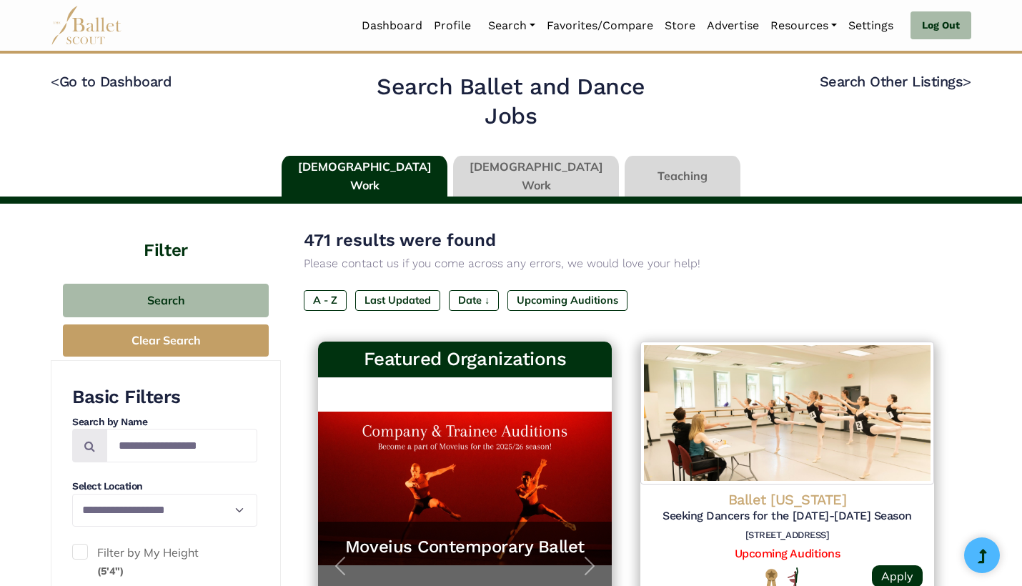
click at [410, 286] on div "471 results were found Please contact us if you come across any errors, we woul…" at bounding box center [626, 280] width 645 height 107
click at [411, 296] on label "Last Updated" at bounding box center [397, 300] width 85 height 20
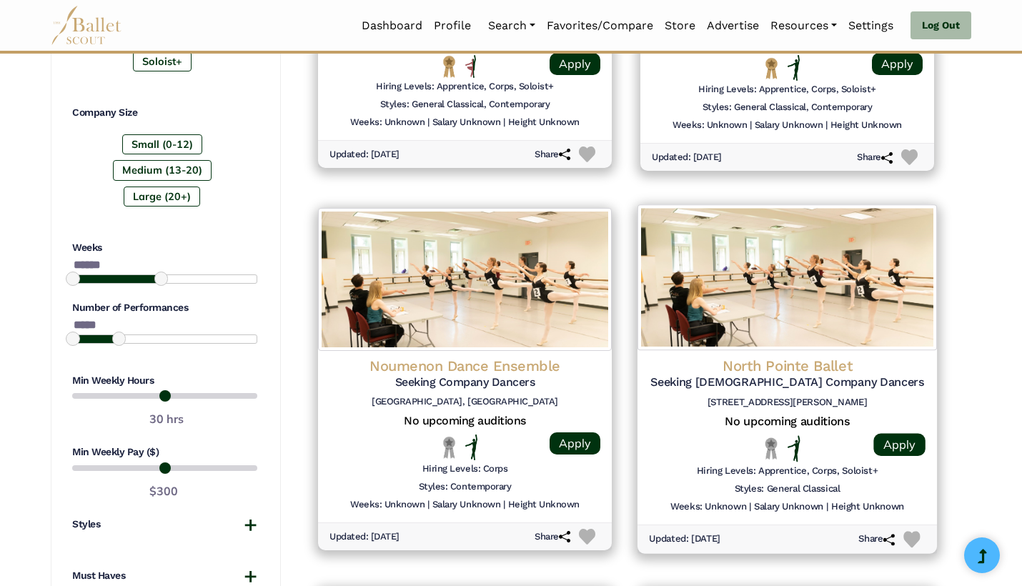
scroll to position [894, 0]
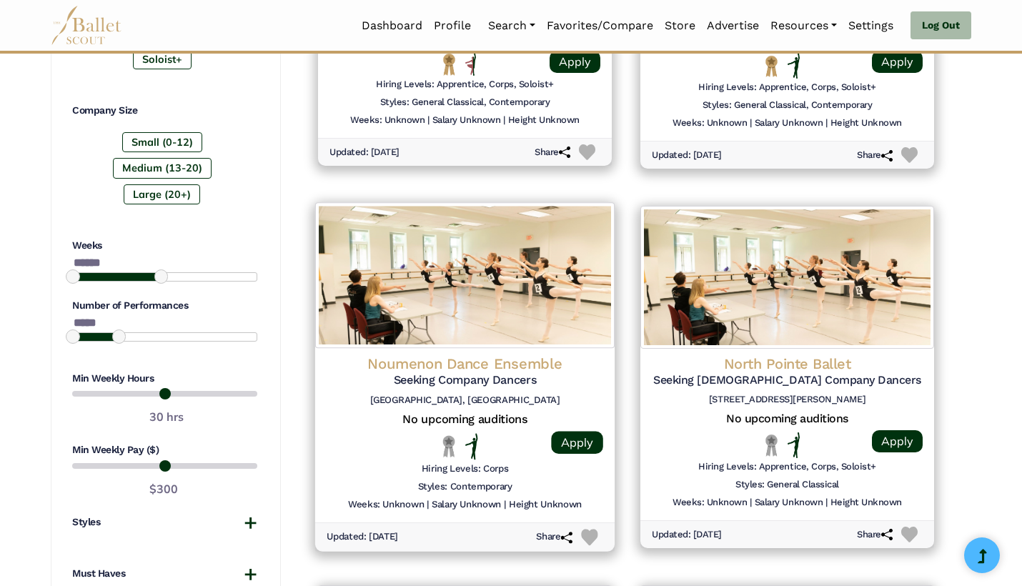
click at [571, 378] on h5 "Seeking Company Dancers" at bounding box center [465, 380] width 277 height 15
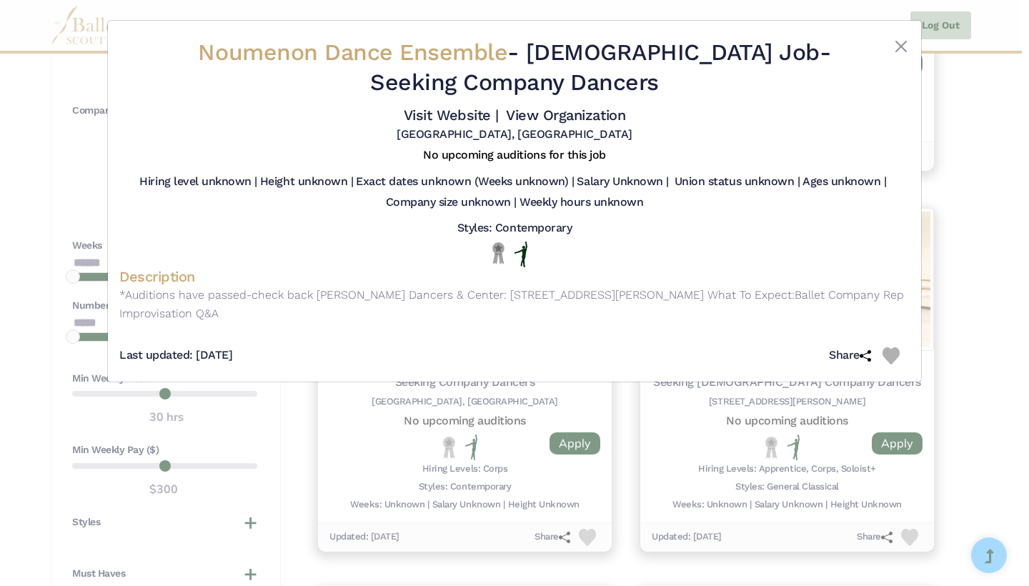
click at [624, 434] on div "Noumenon Dance Ensemble - Full Time Job - Seeking Company Dancers Visit Website…" at bounding box center [514, 293] width 1029 height 586
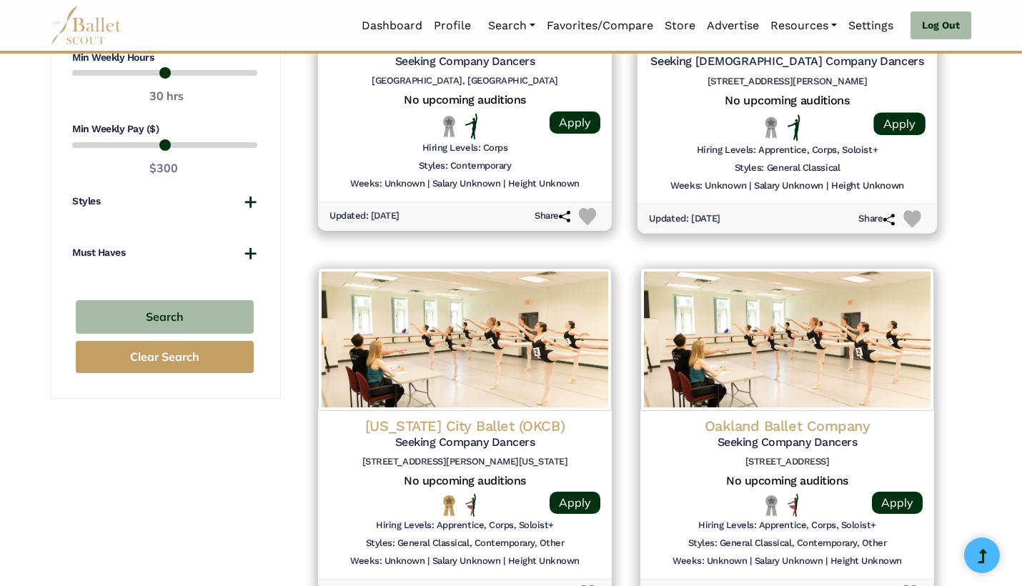
scroll to position [1216, 0]
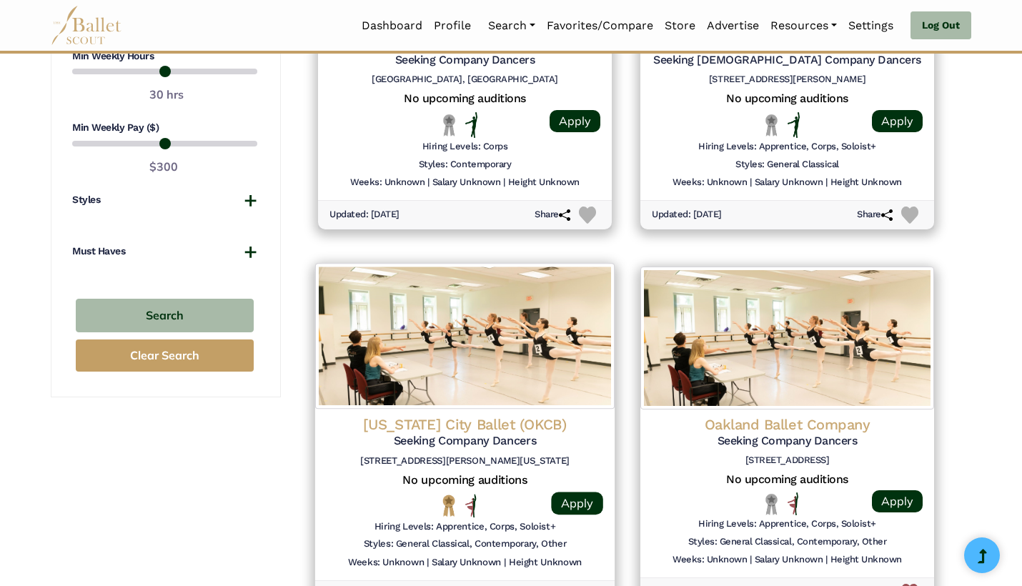
click at [577, 434] on h5 "Seeking Company Dancers" at bounding box center [465, 441] width 277 height 15
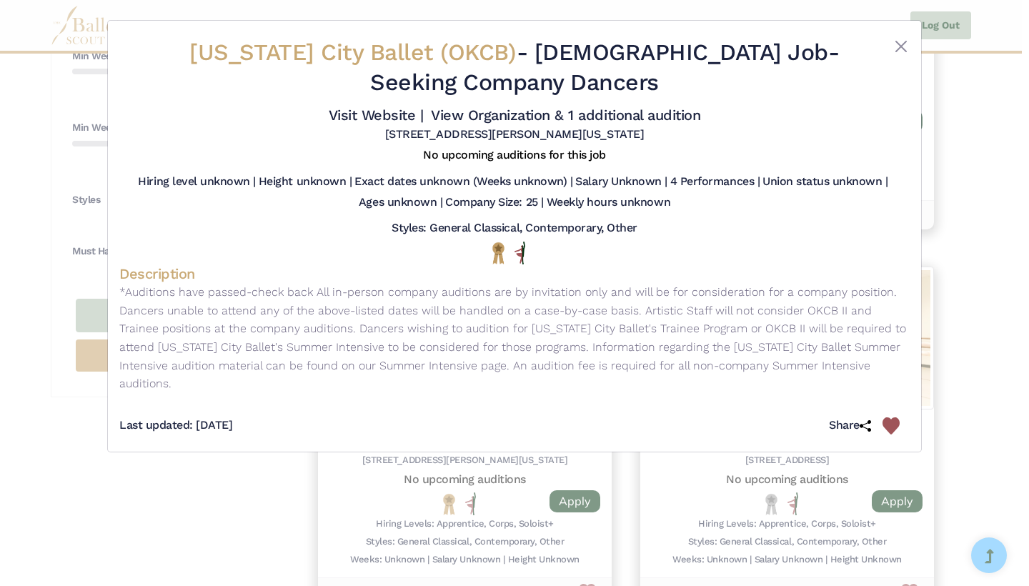
click at [297, 542] on div "Oklahoma City Ballet (OKCB) - Full Time Job - Seeking Company Dancers Visit Web…" at bounding box center [514, 293] width 1029 height 586
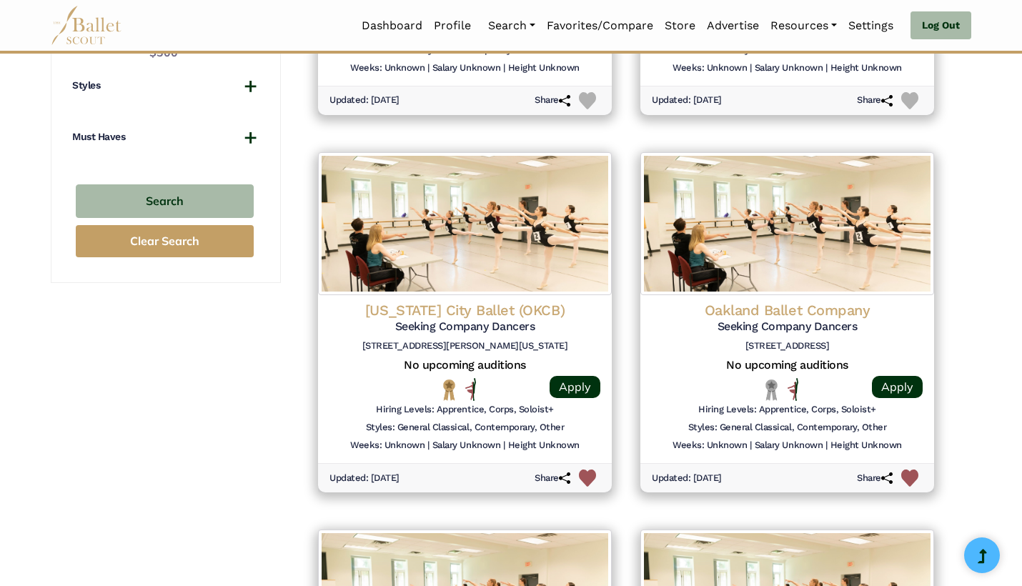
scroll to position [1340, 0]
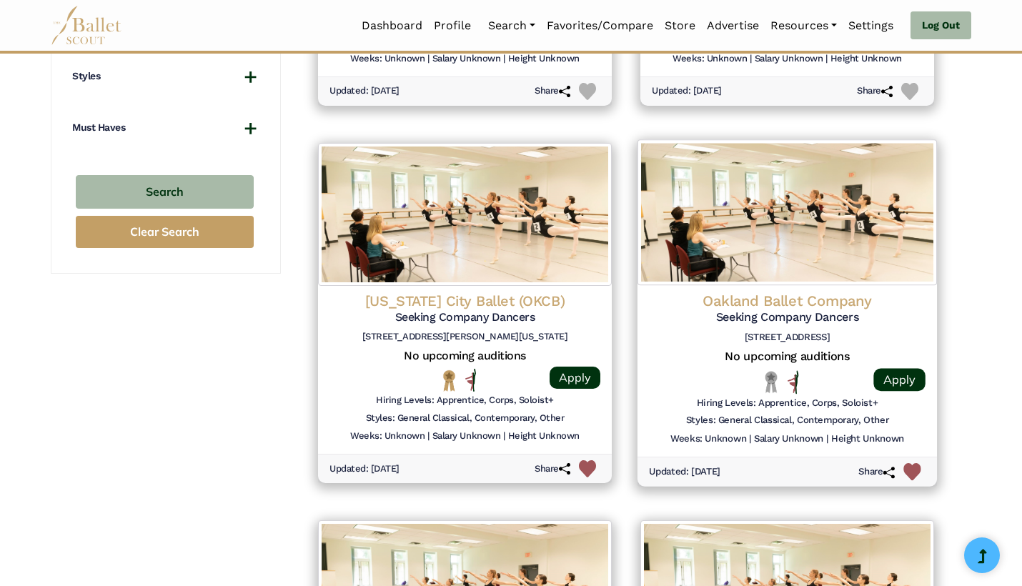
click at [690, 370] on div at bounding box center [683, 382] width 69 height 24
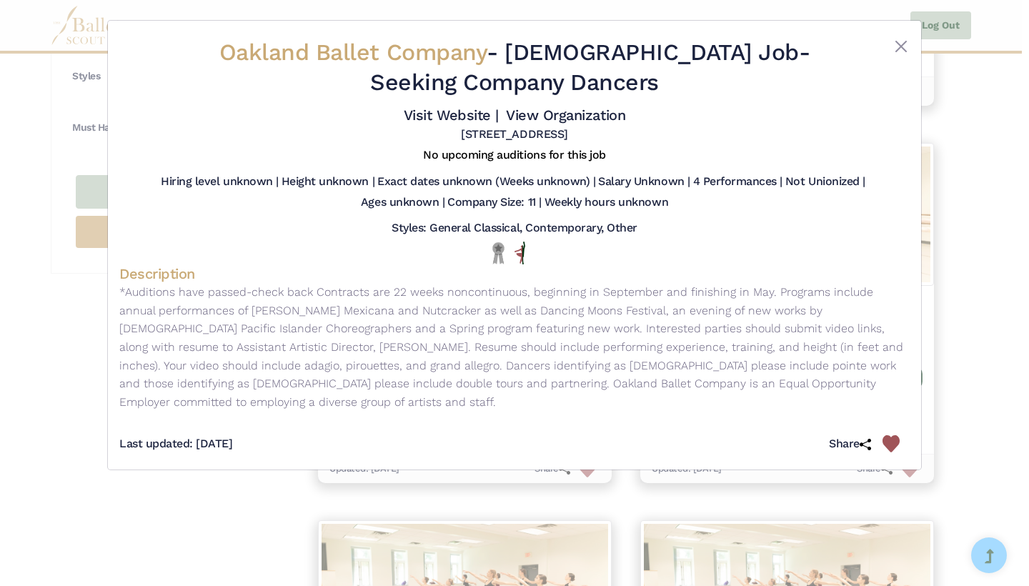
click at [1009, 342] on div "Oakland Ballet Company - Full Time Job - Seeking Company Dancers Visit Website …" at bounding box center [514, 293] width 1029 height 586
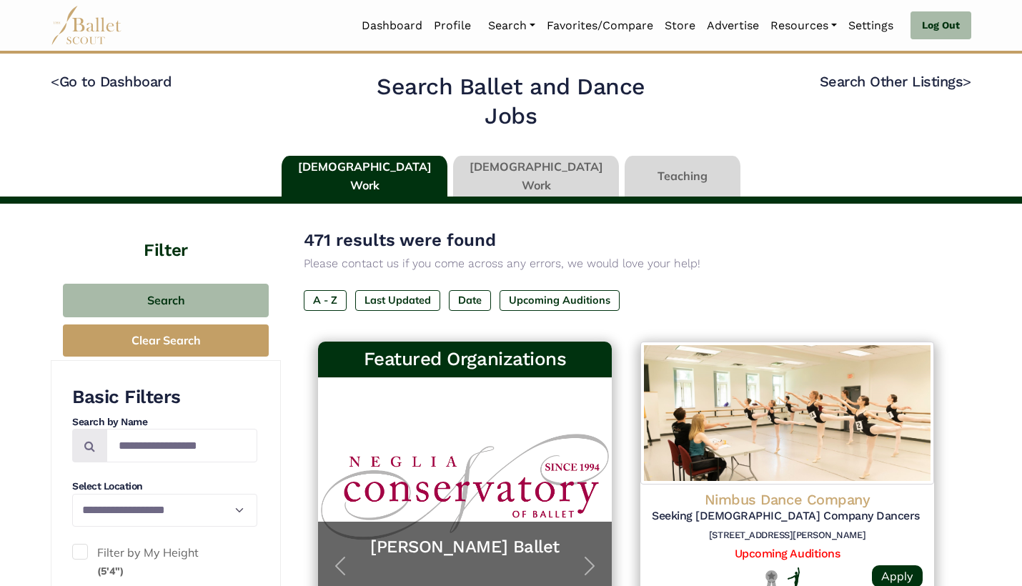
scroll to position [0, 0]
click at [507, 172] on link at bounding box center [536, 176] width 166 height 41
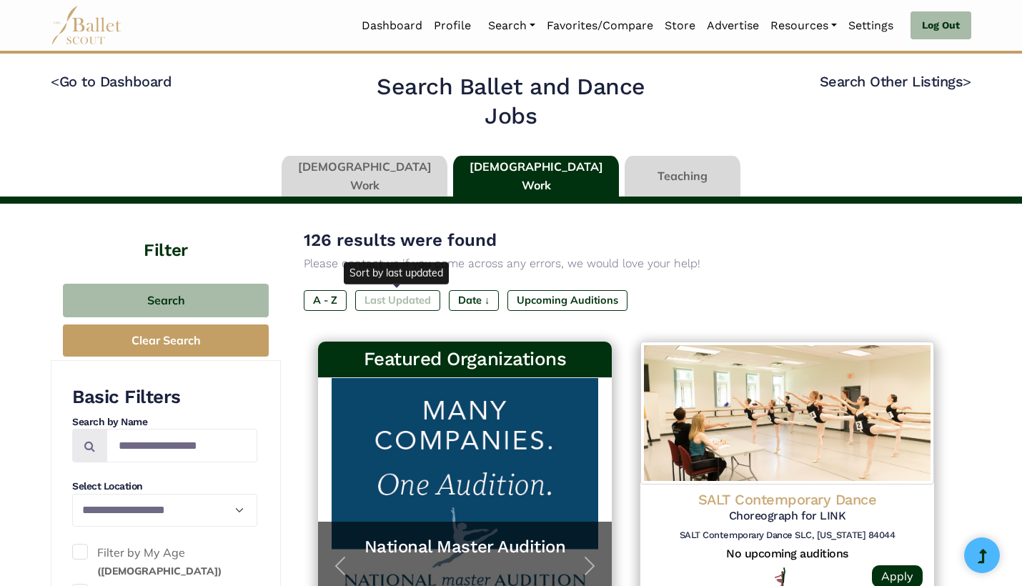
click at [408, 297] on label "Last Updated" at bounding box center [397, 300] width 85 height 20
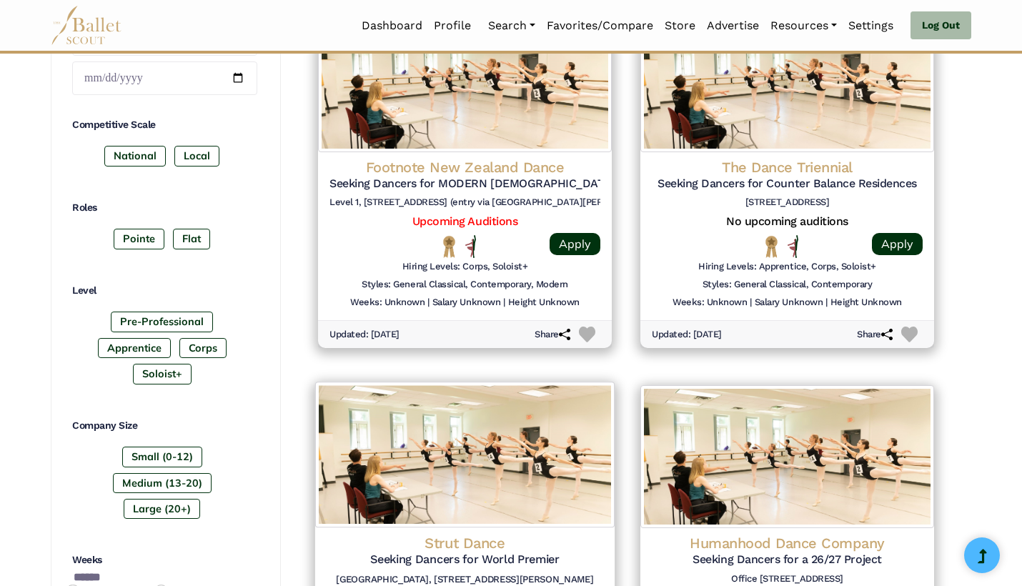
scroll to position [700, 0]
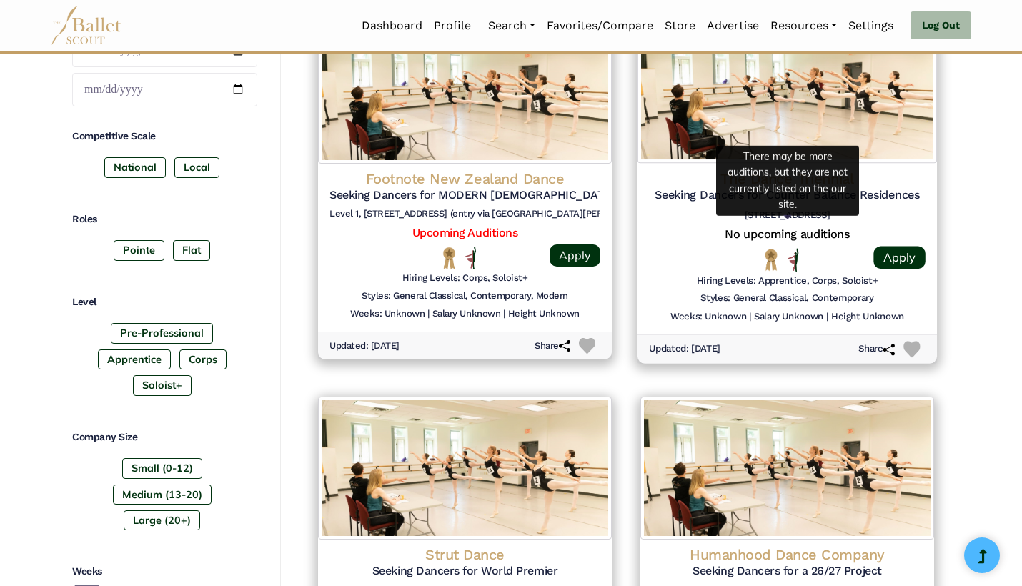
click at [680, 227] on h5 "No upcoming auditions" at bounding box center [787, 234] width 277 height 15
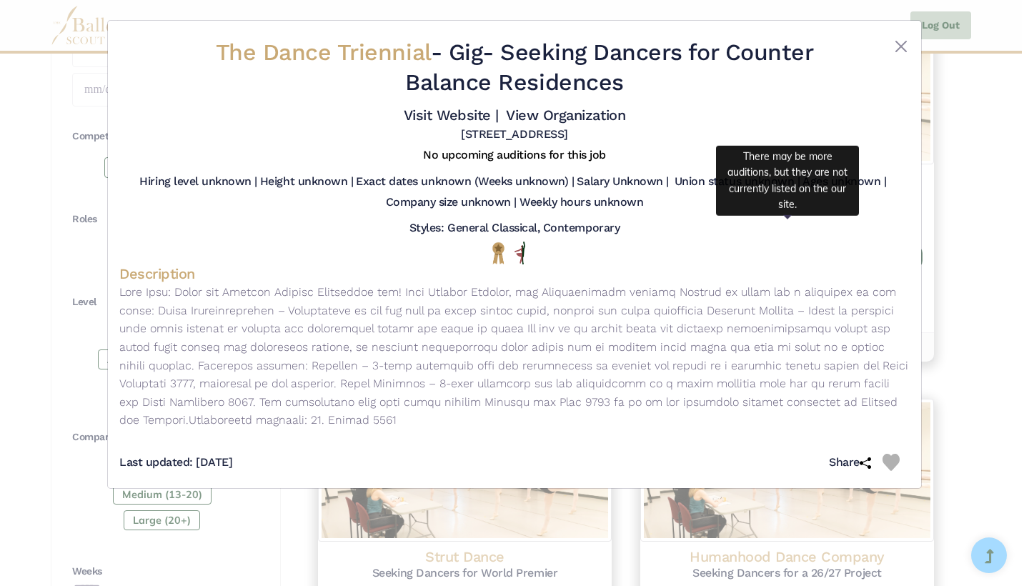
click at [897, 454] on img at bounding box center [890, 462] width 17 height 17
click at [959, 427] on div "The Dance Triennial - Gig - Seeking Dancers for Counter Balance Residences Visi…" at bounding box center [514, 293] width 1029 height 586
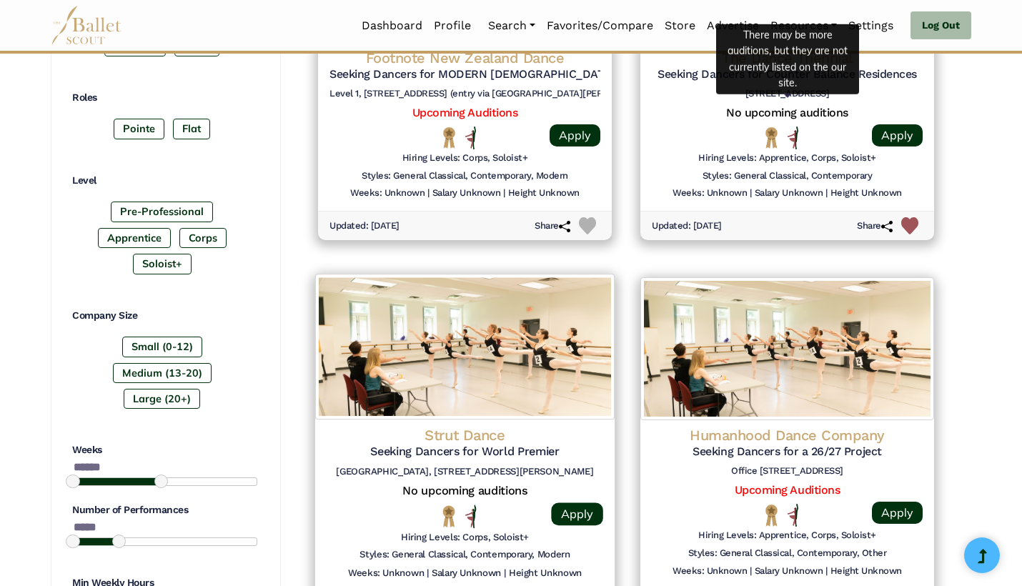
scroll to position [823, 0]
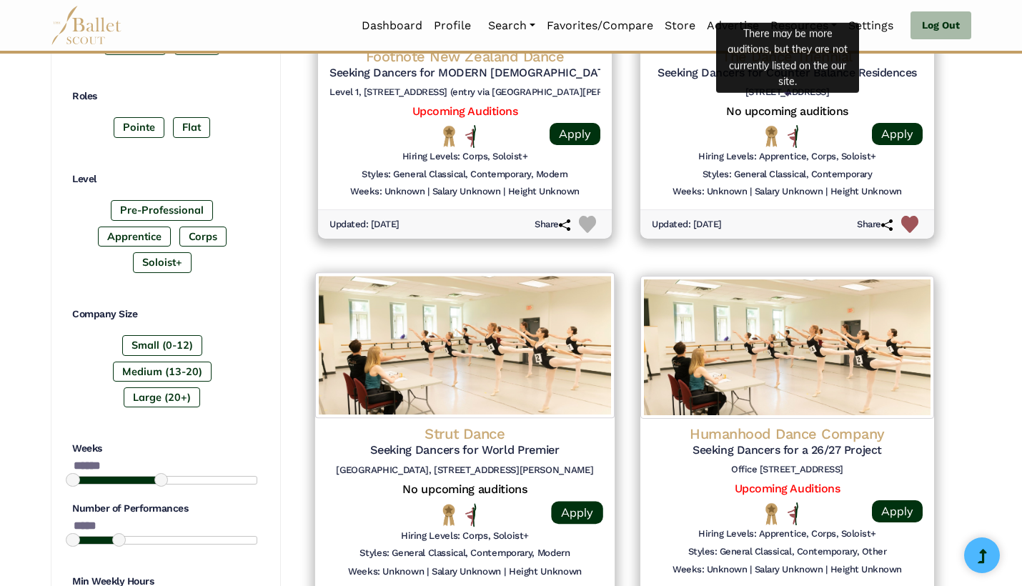
click at [557, 424] on h4 "Strut Dance" at bounding box center [465, 433] width 277 height 19
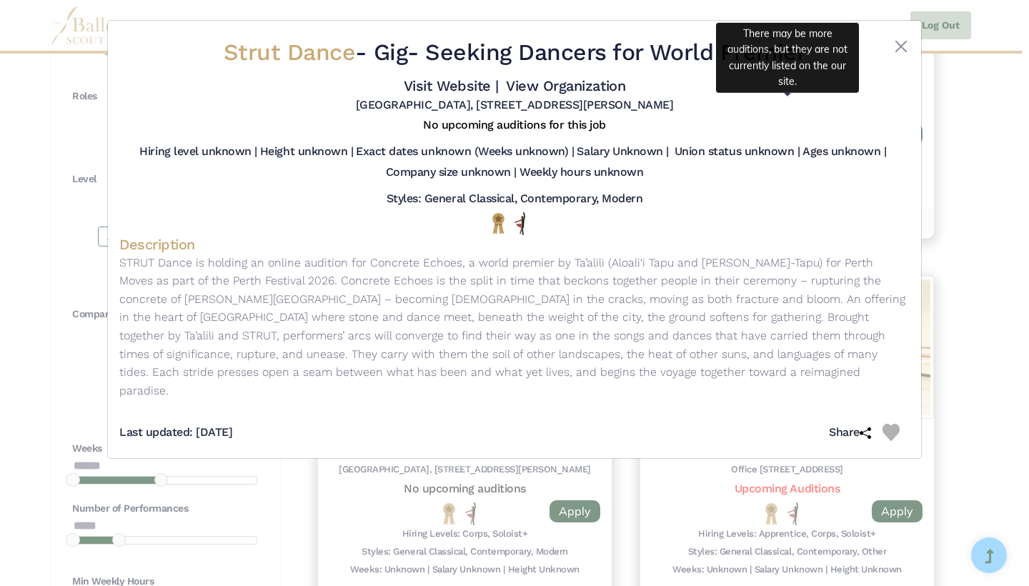
click at [890, 424] on img at bounding box center [890, 432] width 17 height 17
click at [968, 407] on div "Strut Dance - Gig - Seeking Dancers for World Premier Visit Website | View Orga…" at bounding box center [514, 293] width 1029 height 586
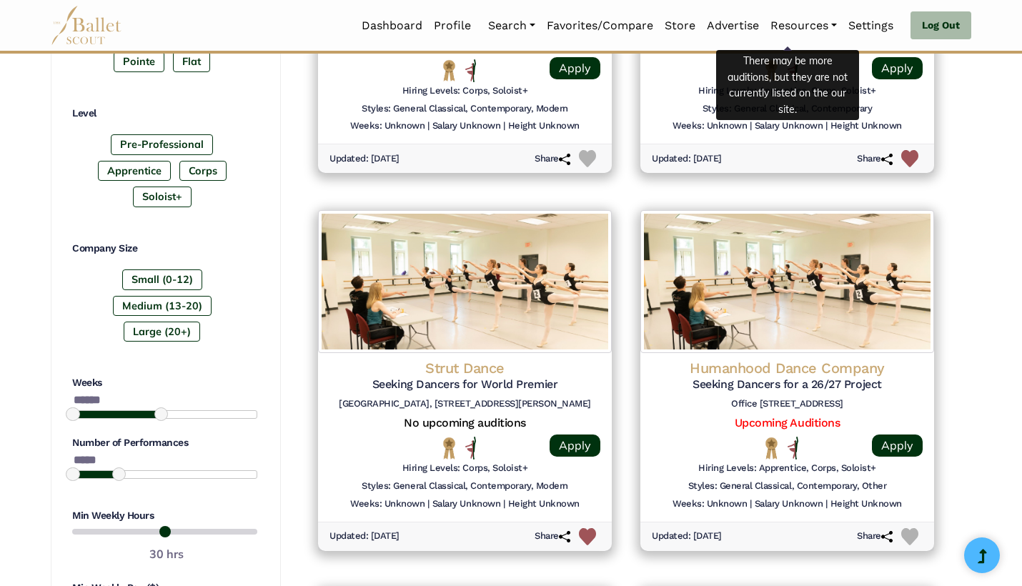
scroll to position [896, 0]
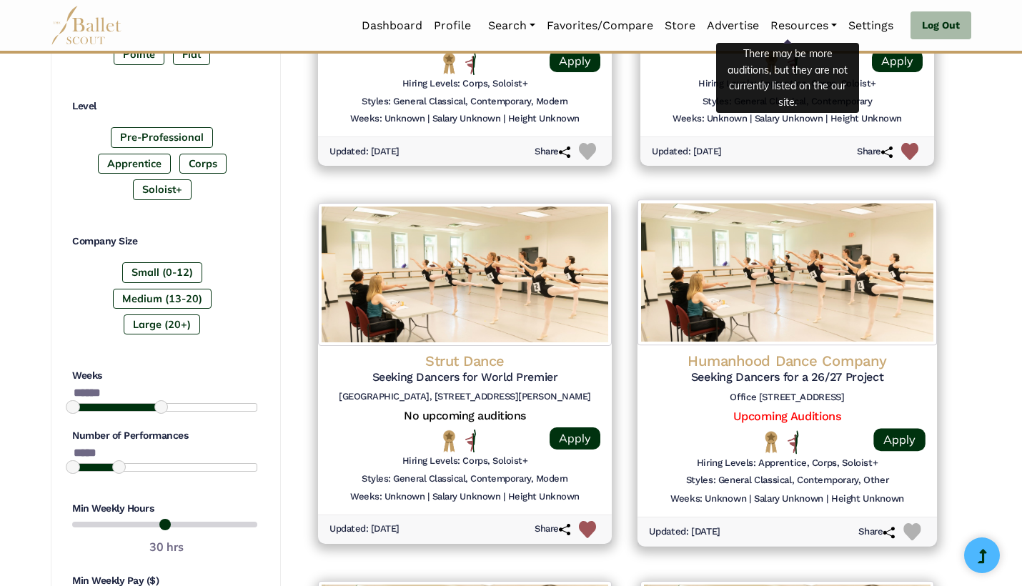
click at [910, 527] on img at bounding box center [911, 532] width 17 height 17
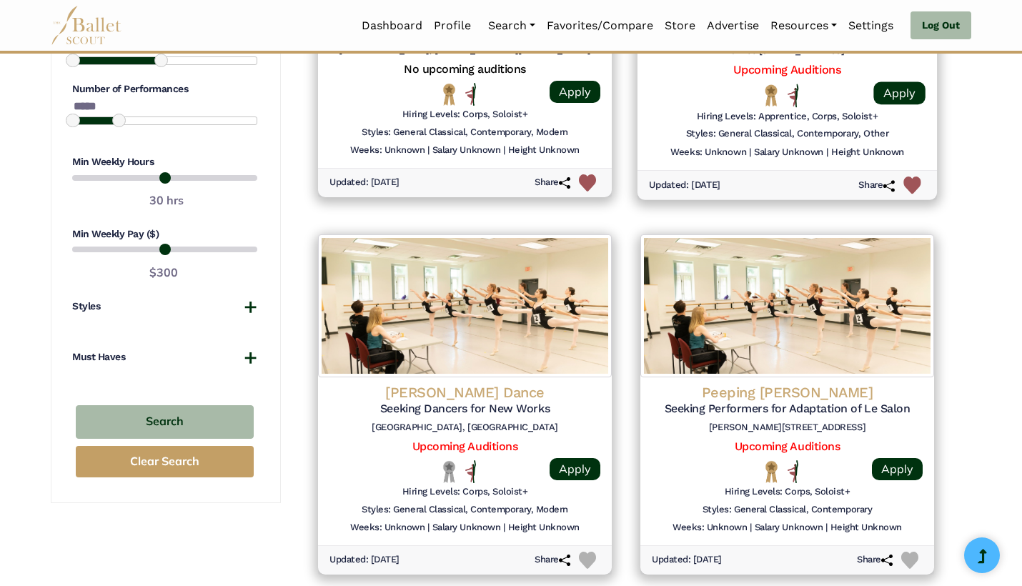
scroll to position [1243, 0]
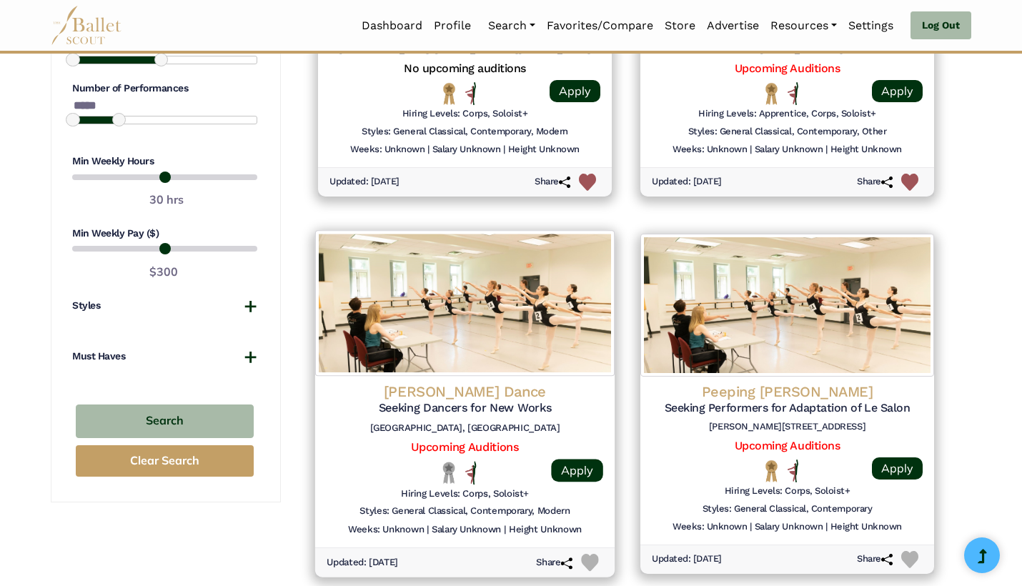
click at [582, 554] on img at bounding box center [589, 562] width 17 height 17
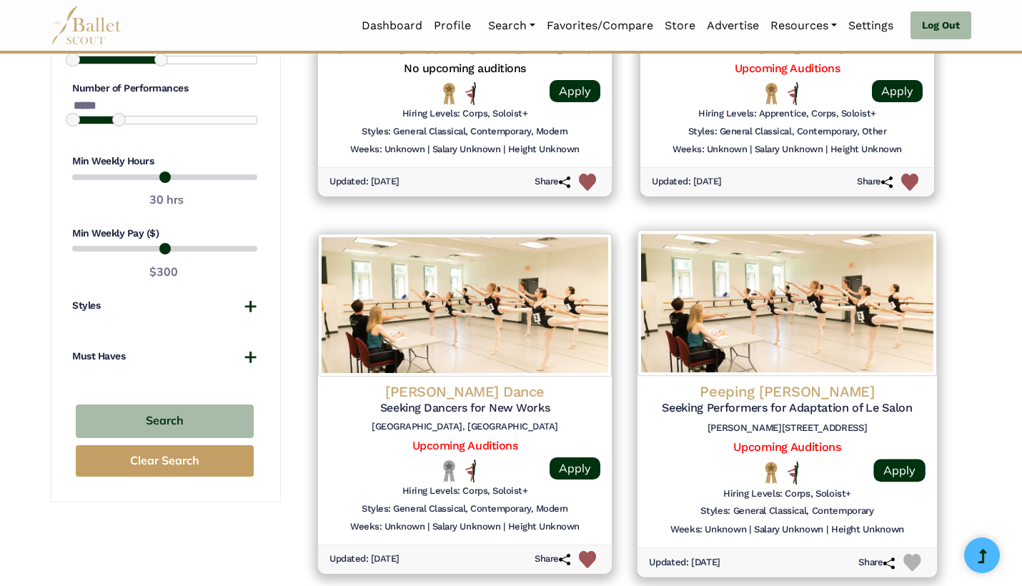
click at [918, 554] on img at bounding box center [911, 562] width 17 height 17
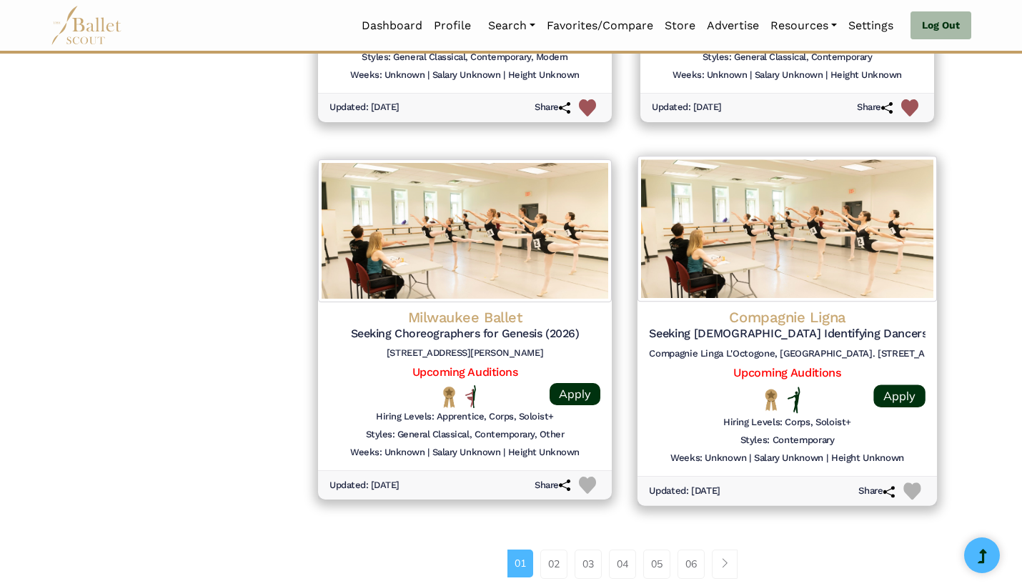
scroll to position [1714, 0]
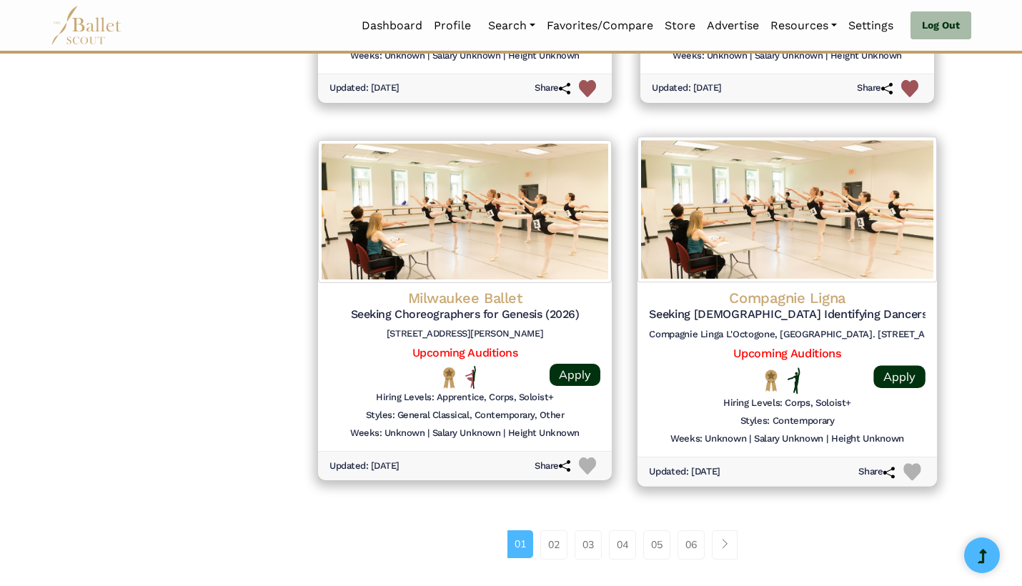
click at [740, 372] on div at bounding box center [787, 380] width 115 height 26
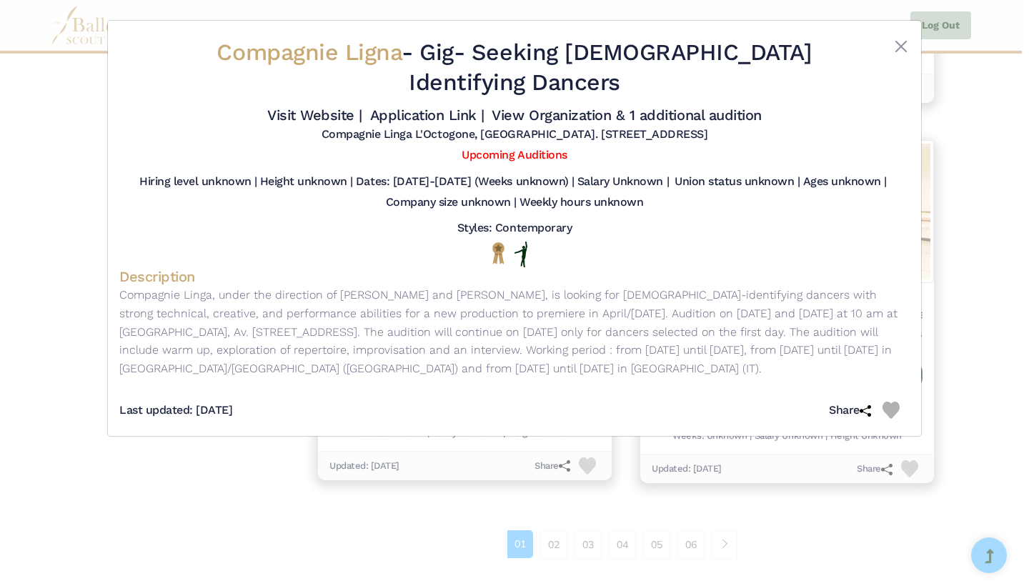
click at [895, 402] on img at bounding box center [890, 410] width 17 height 17
click at [958, 407] on div "Compagnie Ligna - Gig - Seeking Female Identifying Dancers Visit Website | Appl…" at bounding box center [514, 293] width 1029 height 586
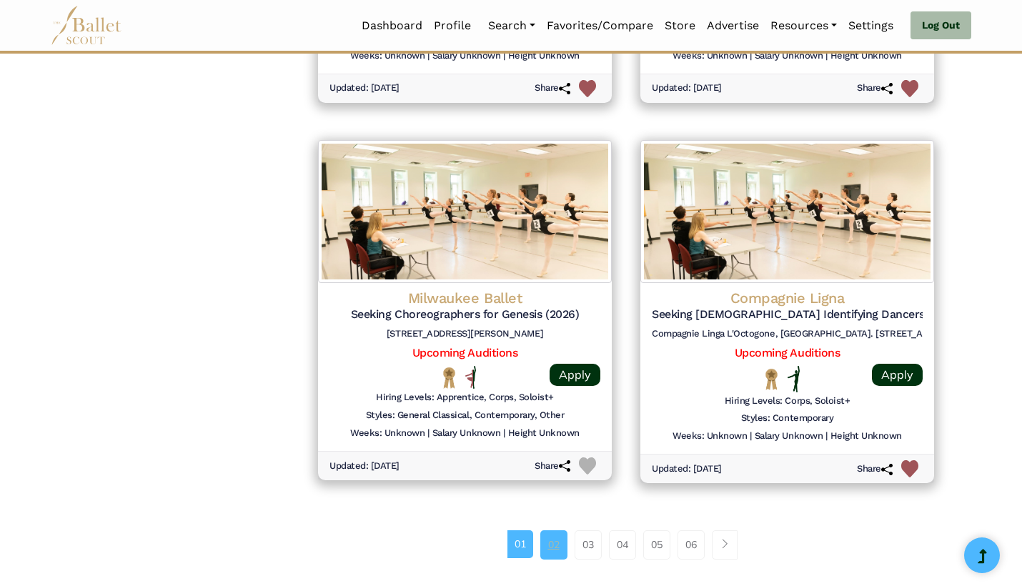
click at [557, 532] on link "02" at bounding box center [553, 544] width 27 height 29
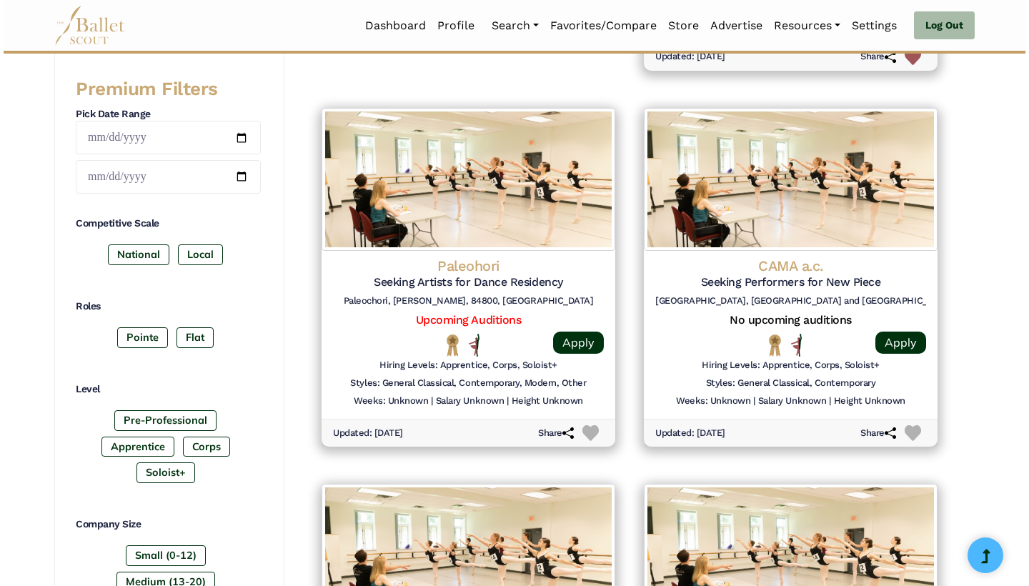
scroll to position [613, 0]
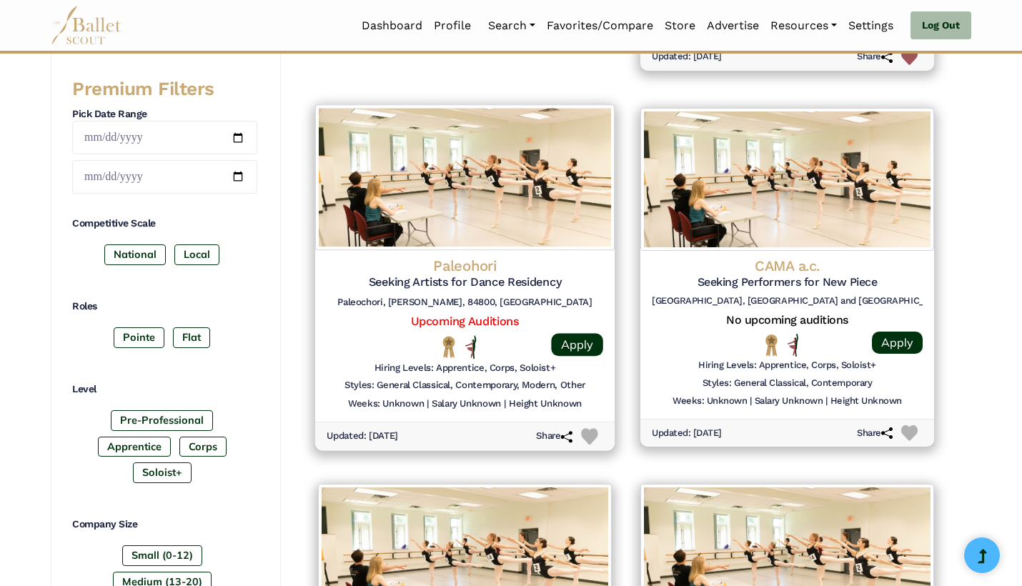
click at [329, 314] on h5 "Upcoming Auditions" at bounding box center [465, 321] width 277 height 15
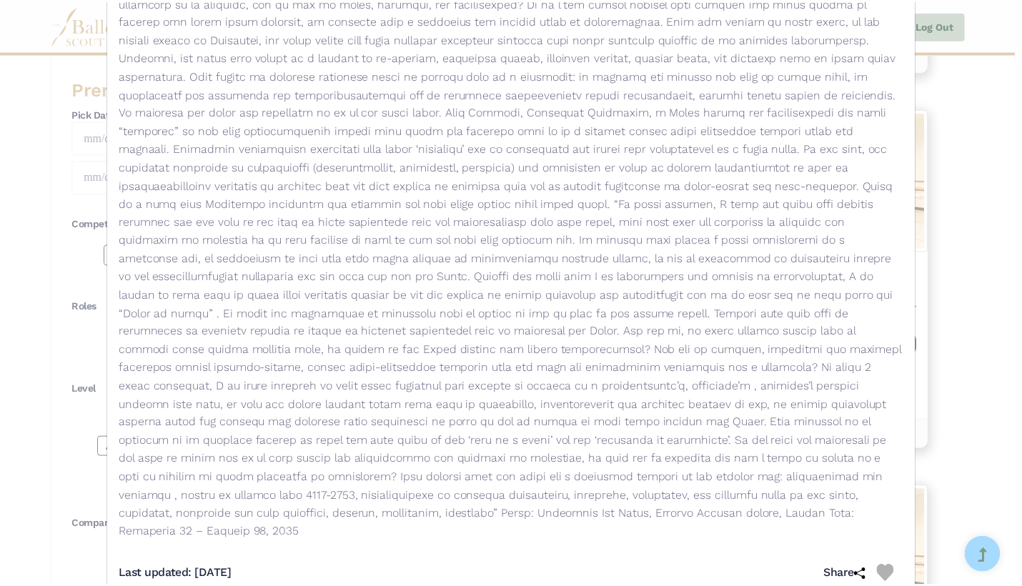
scroll to position [351, 0]
click at [962, 440] on div "Paleohori - Gig - Seeking Artists for Dance Residency Visit Website | View Orga…" at bounding box center [514, 293] width 1029 height 586
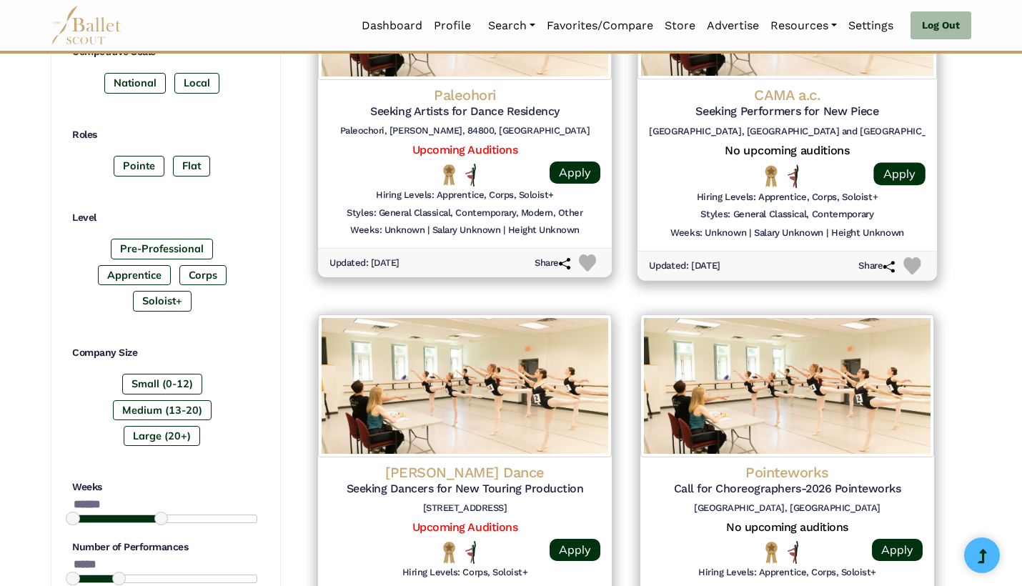
scroll to position [791, 0]
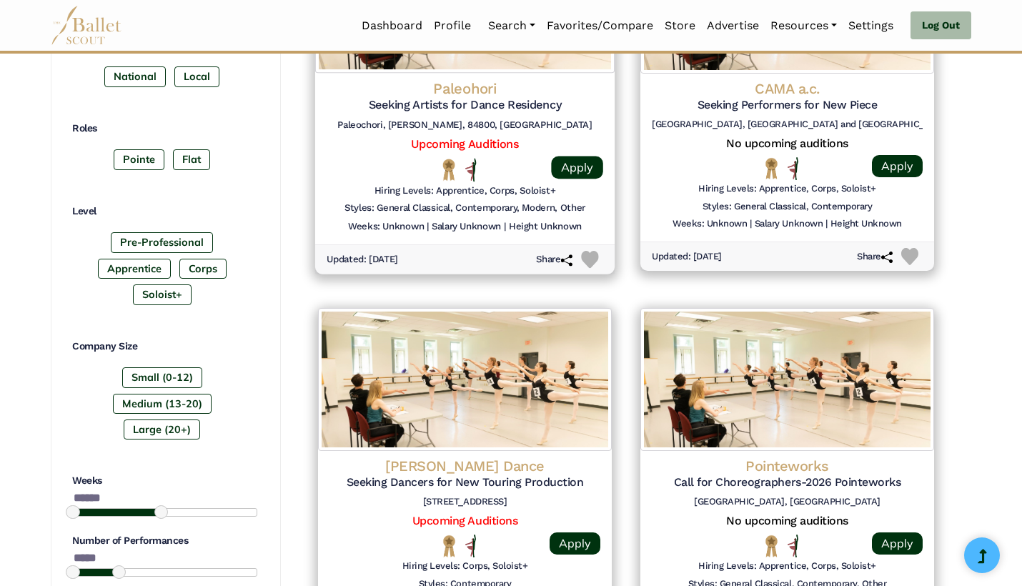
click at [590, 251] on img at bounding box center [589, 259] width 17 height 17
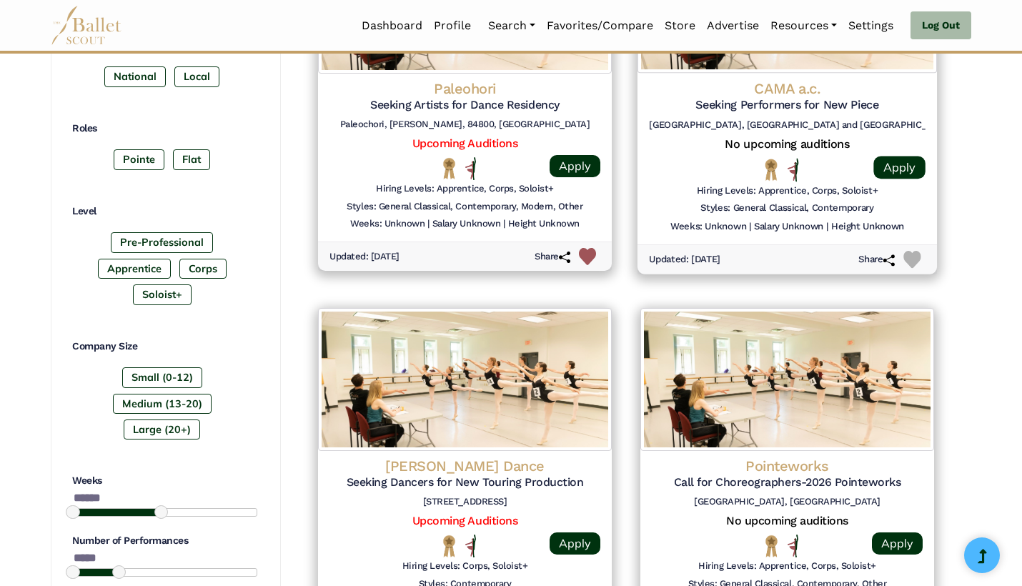
click at [910, 253] on img at bounding box center [911, 259] width 17 height 17
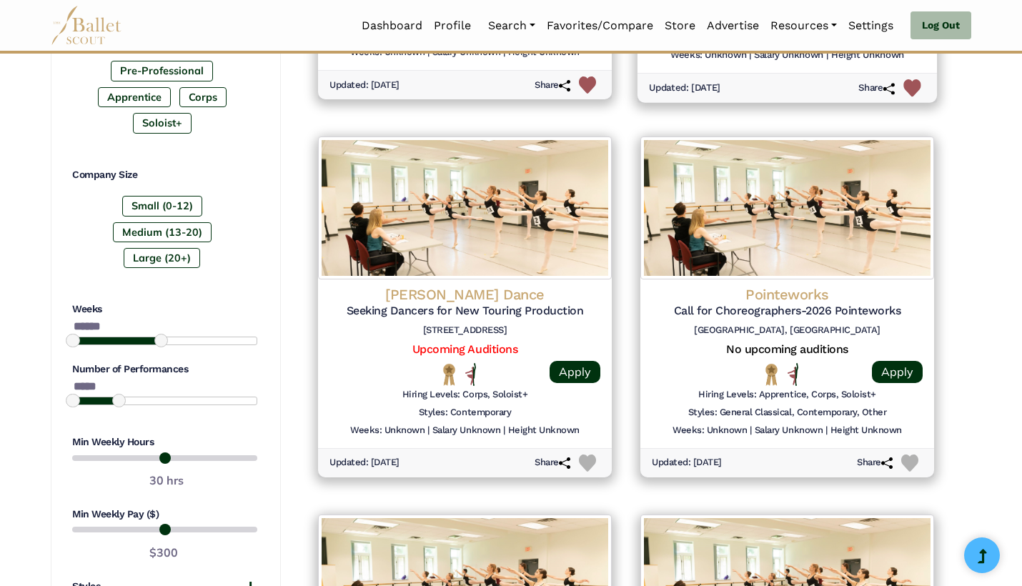
scroll to position [977, 0]
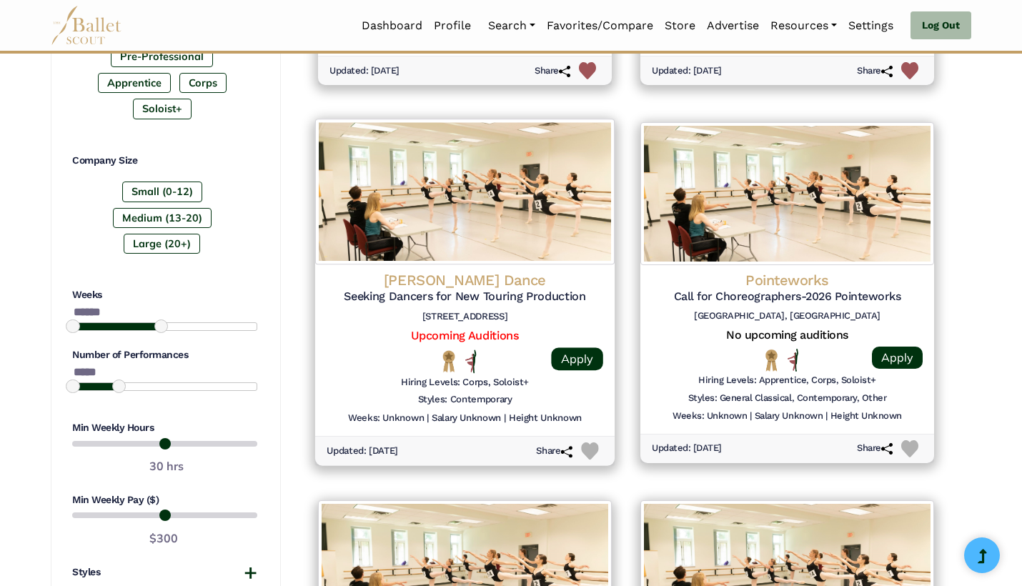
click at [596, 443] on img at bounding box center [589, 451] width 17 height 17
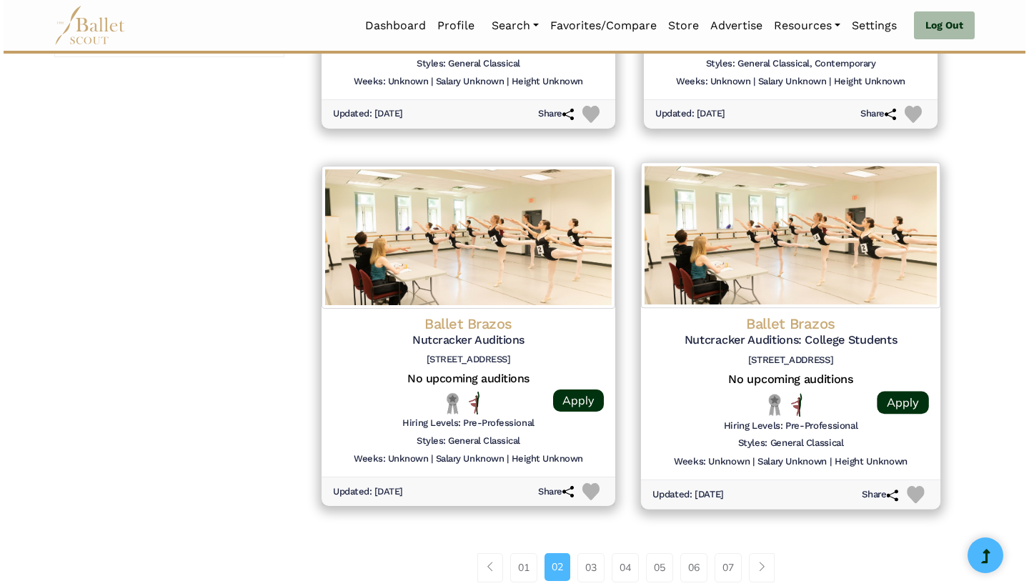
scroll to position [1688, 0]
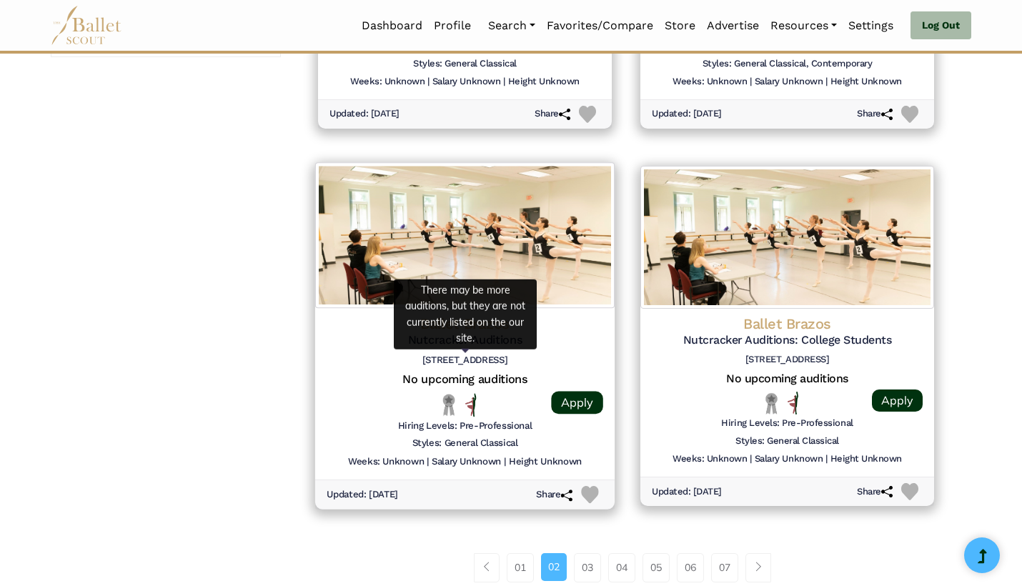
click at [341, 372] on h5 "No upcoming auditions" at bounding box center [465, 379] width 277 height 15
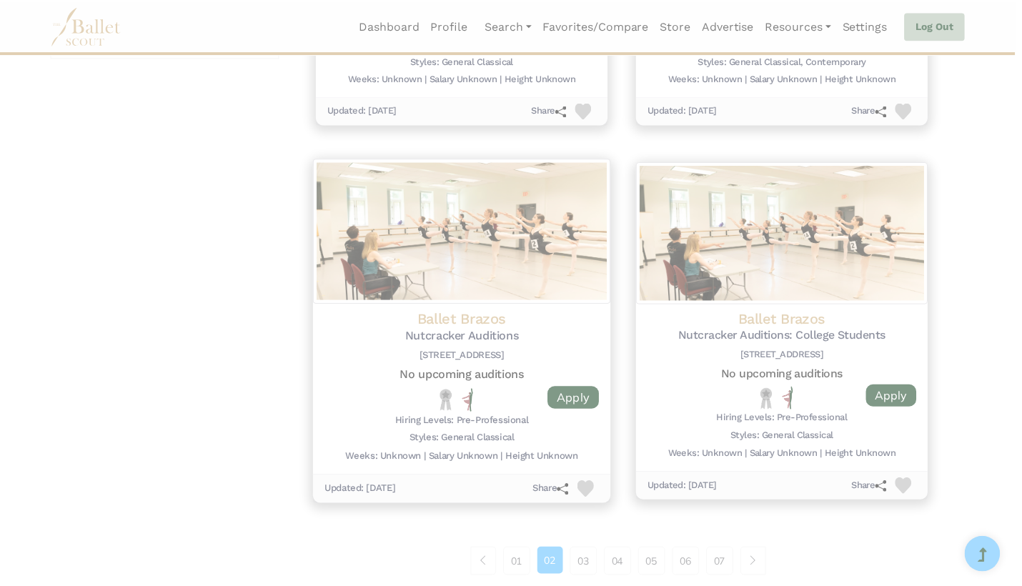
scroll to position [0, 0]
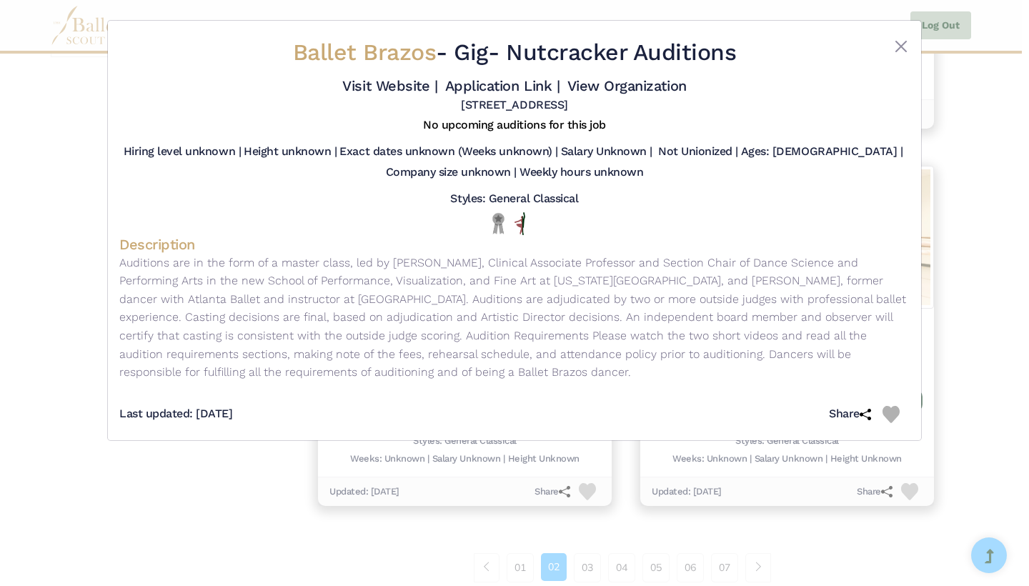
click at [890, 406] on img at bounding box center [890, 414] width 17 height 17
click at [975, 396] on div "Ballet Brazos - Gig - Nutcracker Auditions Visit Website | Application Link | V…" at bounding box center [514, 293] width 1029 height 586
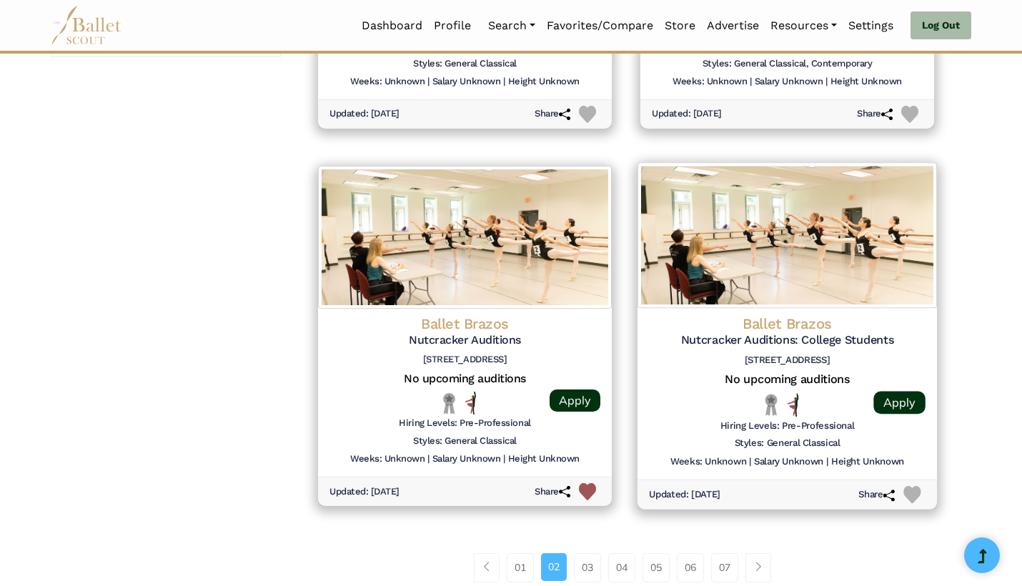
click at [702, 393] on div at bounding box center [683, 405] width 69 height 24
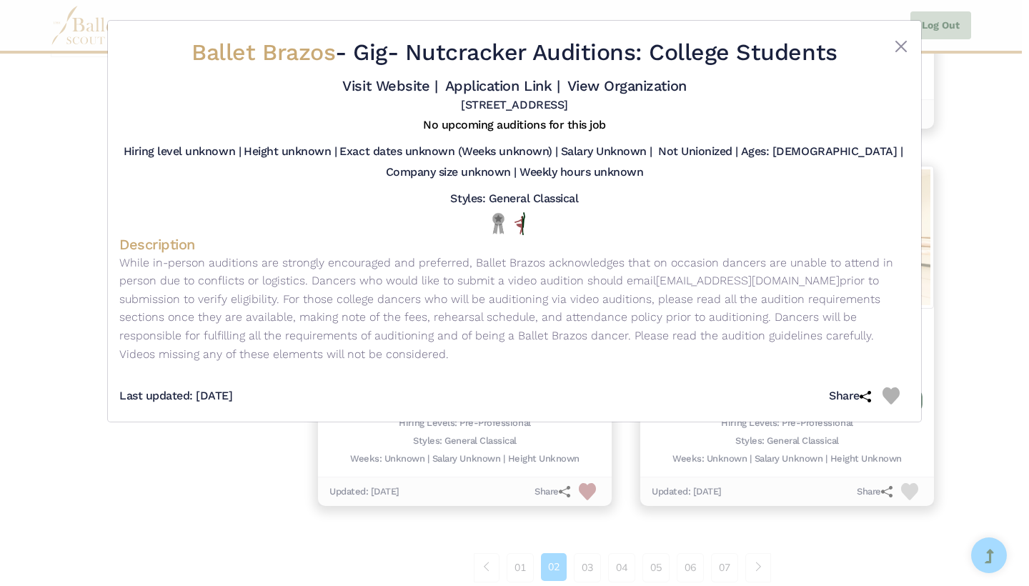
click at [811, 528] on div "Ballet Brazos - Gig - Nutcracker Auditions: College Students Visit Website | Ap…" at bounding box center [514, 293] width 1029 height 586
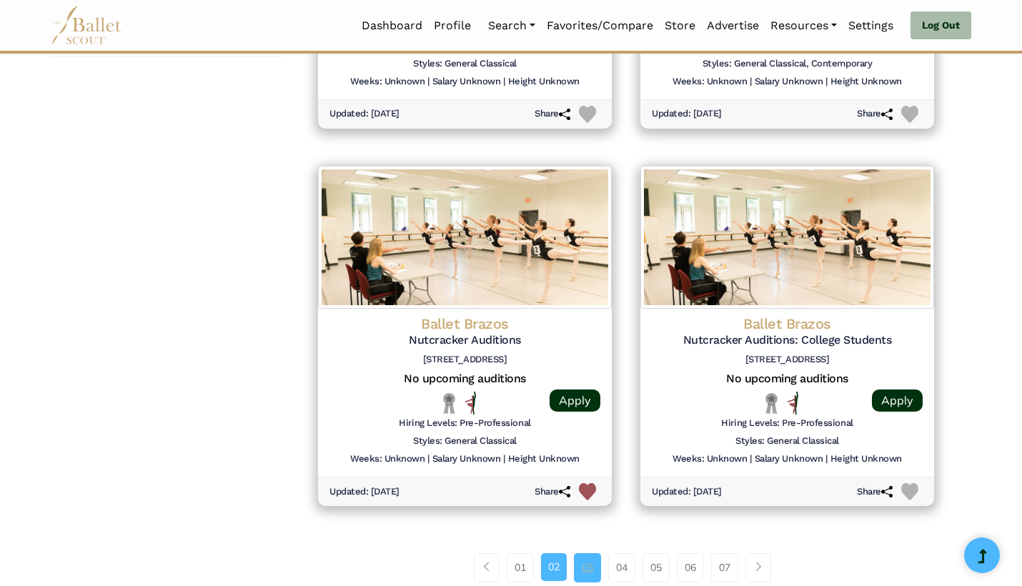
click at [576, 553] on link "03" at bounding box center [587, 567] width 27 height 29
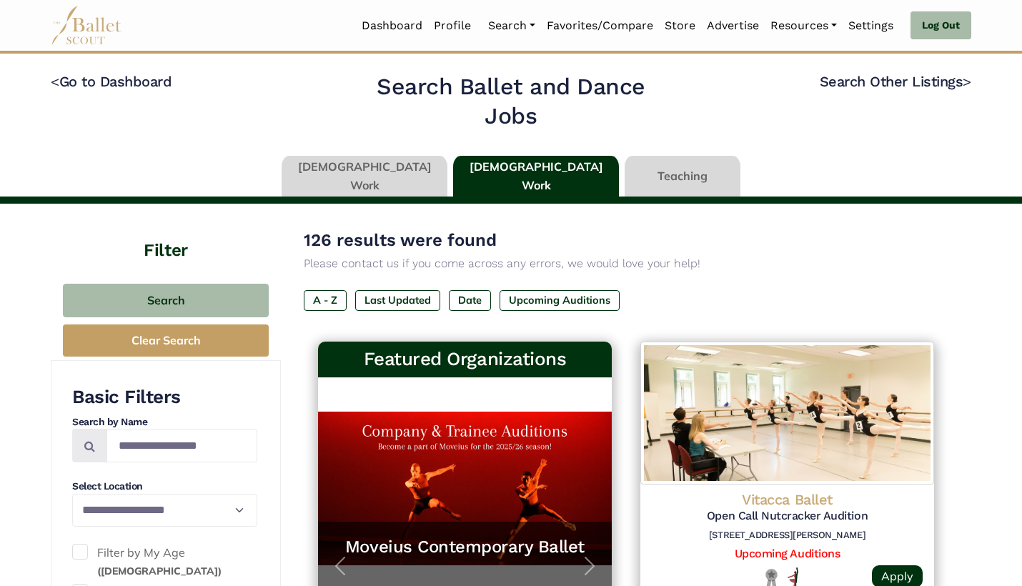
click at [652, 181] on link at bounding box center [683, 176] width 116 height 41
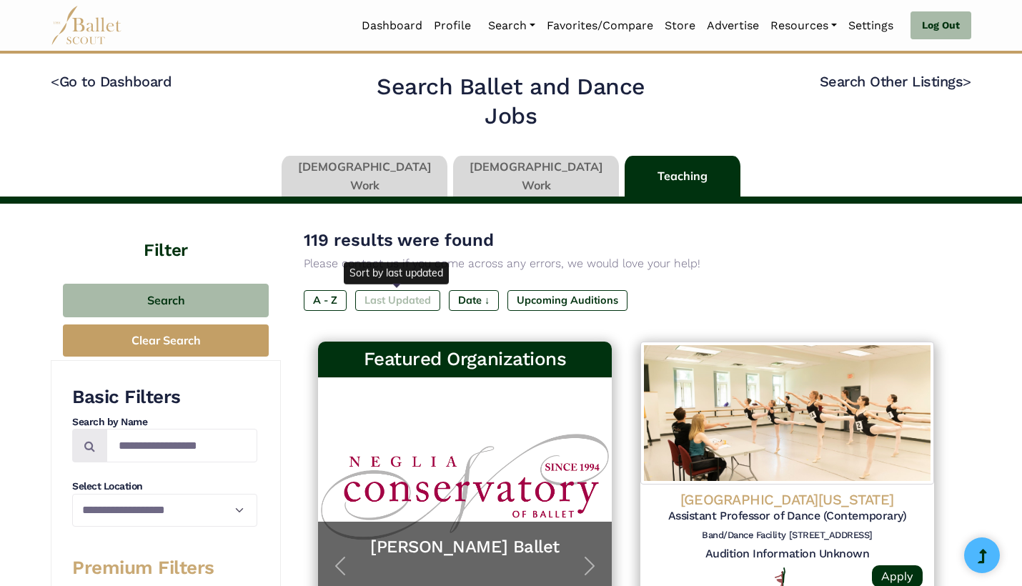
click at [384, 302] on label "Last Updated" at bounding box center [397, 300] width 85 height 20
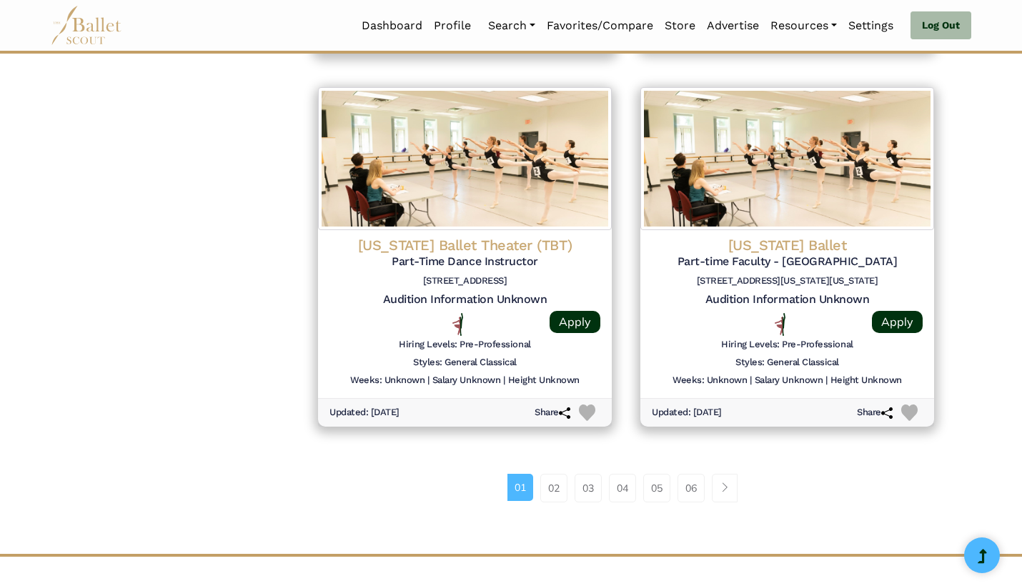
scroll to position [1761, 0]
